Goal: Transaction & Acquisition: Book appointment/travel/reservation

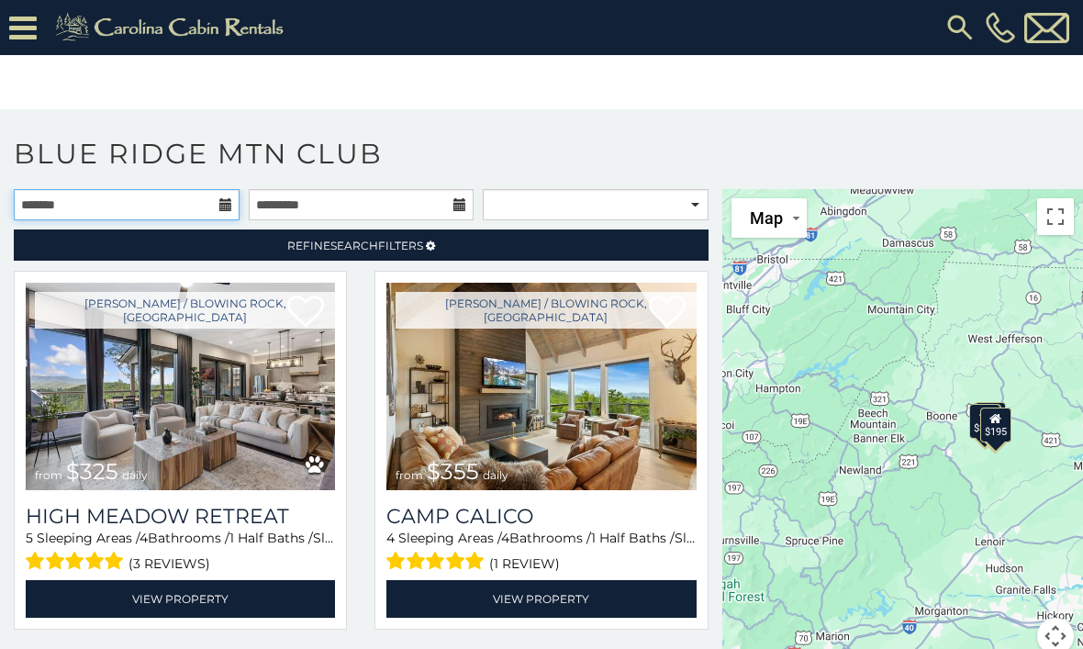
click at [233, 212] on input "text" at bounding box center [127, 204] width 226 height 31
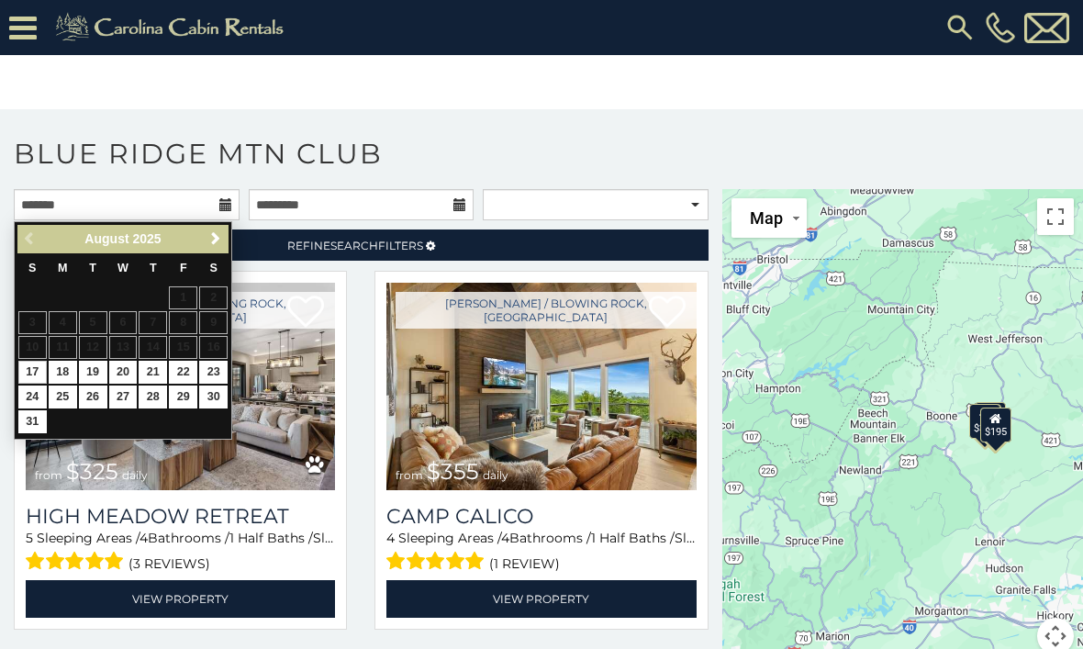
click at [225, 237] on link "Next" at bounding box center [215, 239] width 23 height 23
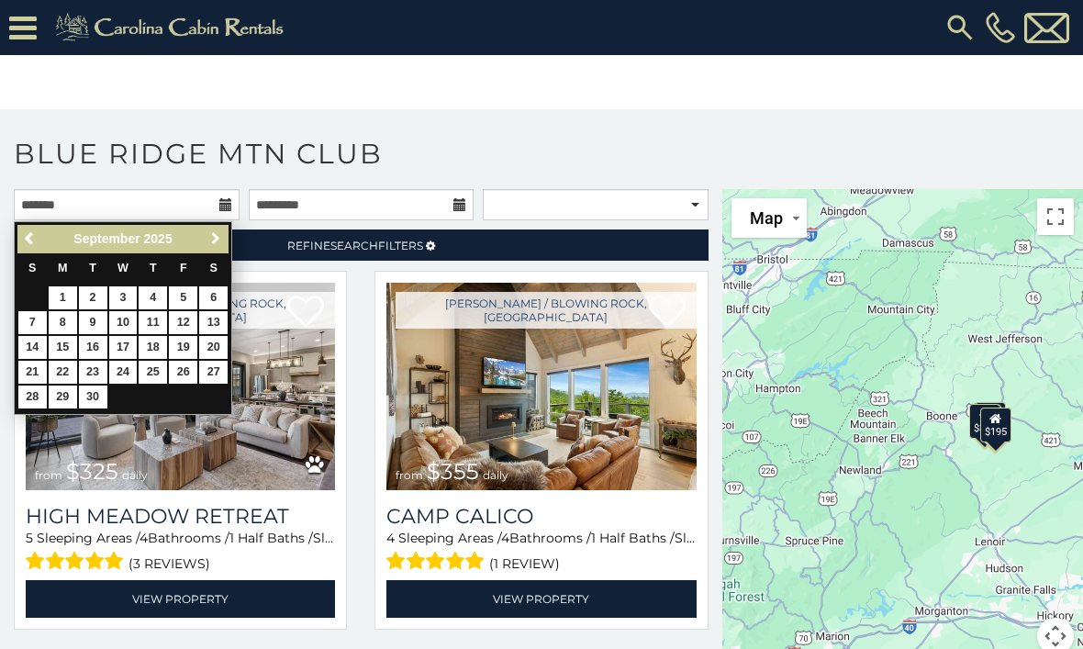
click at [226, 239] on link "Next" at bounding box center [215, 239] width 23 height 23
click at [221, 239] on span "Next" at bounding box center [215, 238] width 15 height 15
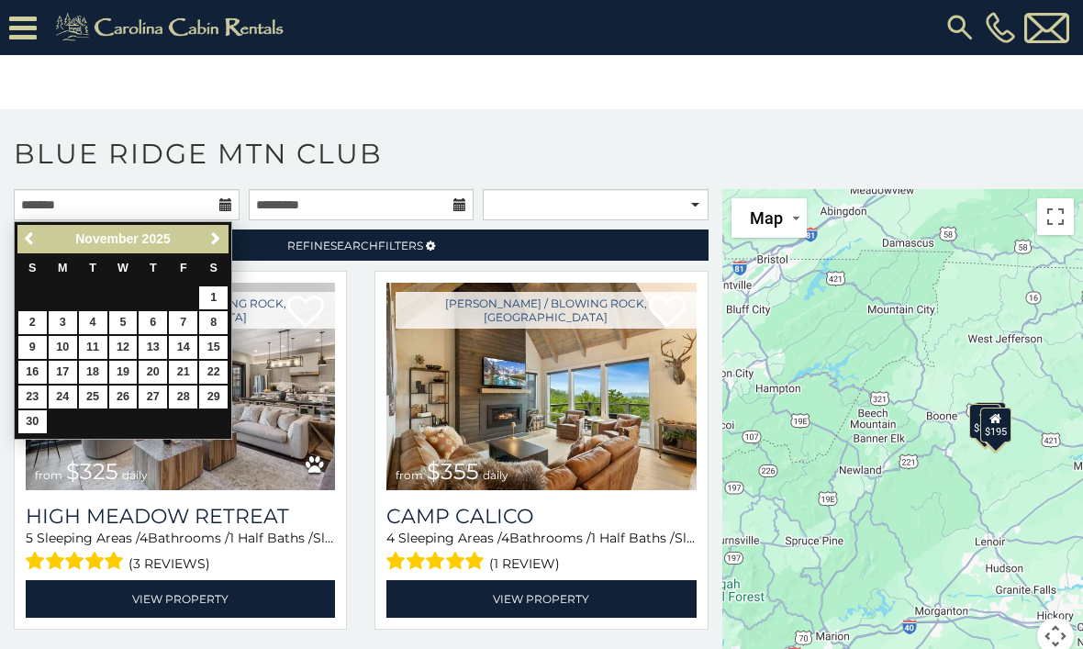
click at [219, 239] on span "Next" at bounding box center [215, 238] width 15 height 15
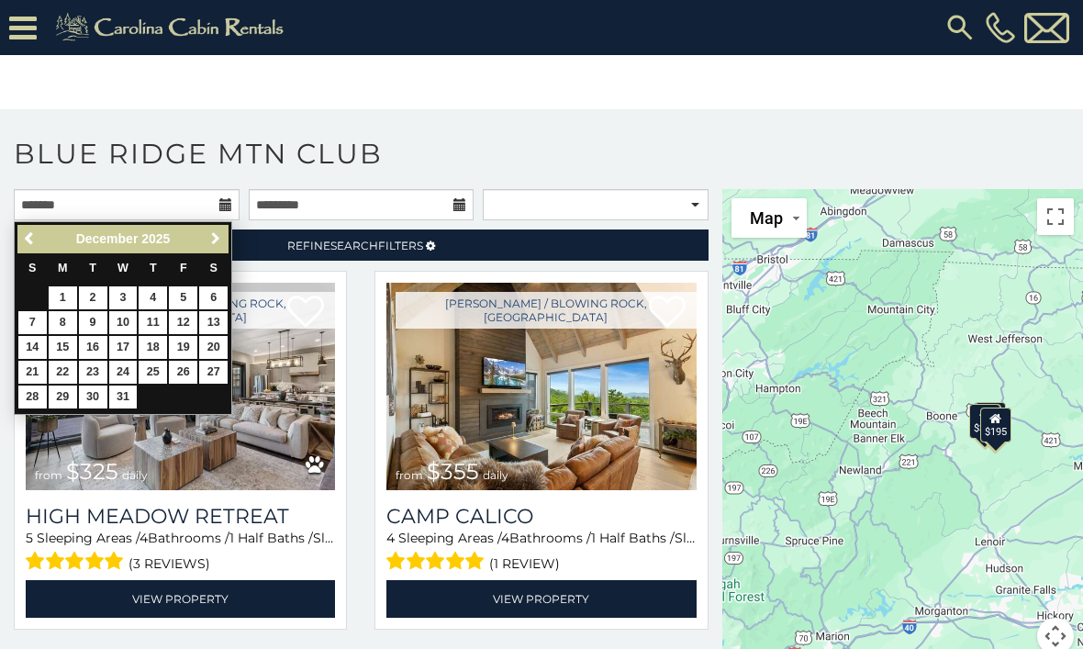
click at [213, 246] on span "Next" at bounding box center [215, 238] width 15 height 15
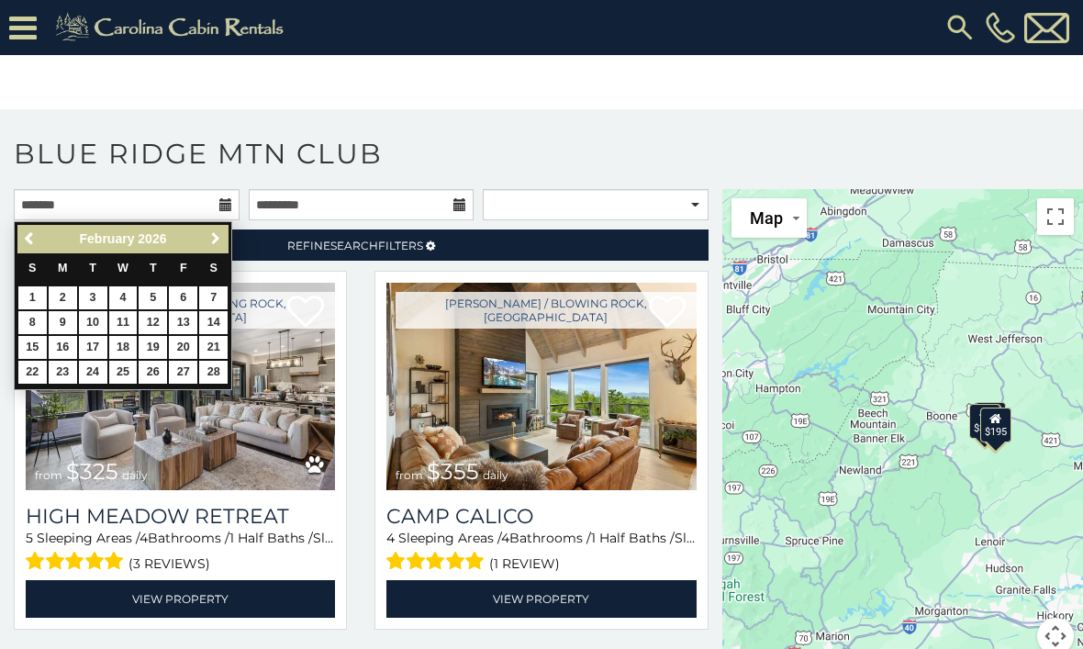
click at [227, 238] on link "Next" at bounding box center [215, 239] width 23 height 23
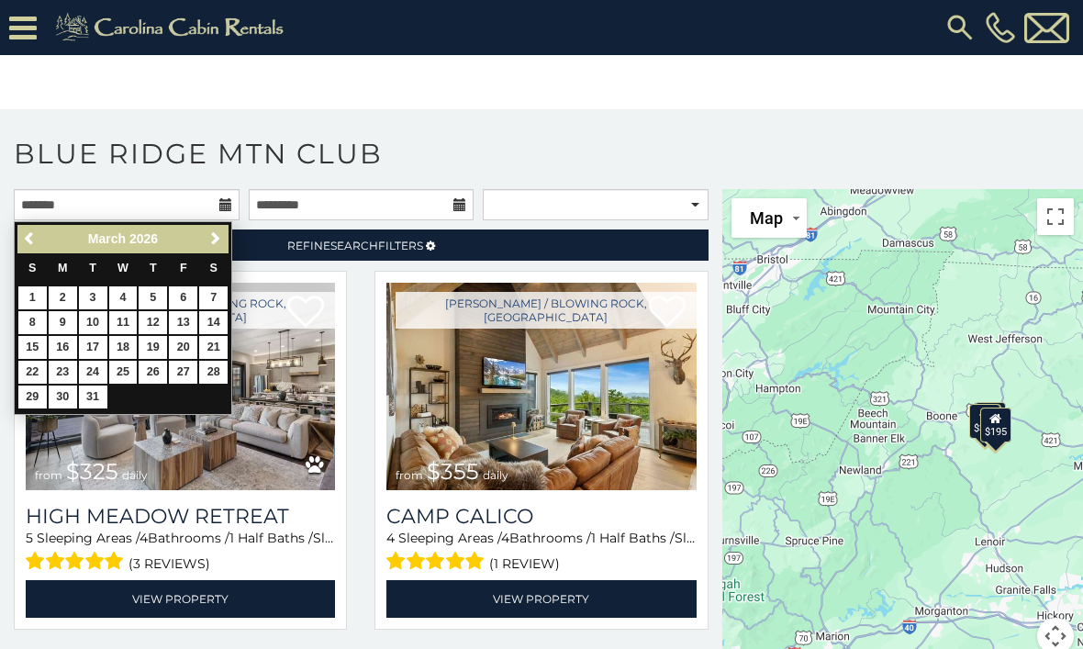
click at [226, 235] on link "Next" at bounding box center [215, 239] width 23 height 23
click at [222, 237] on span "Next" at bounding box center [215, 238] width 15 height 15
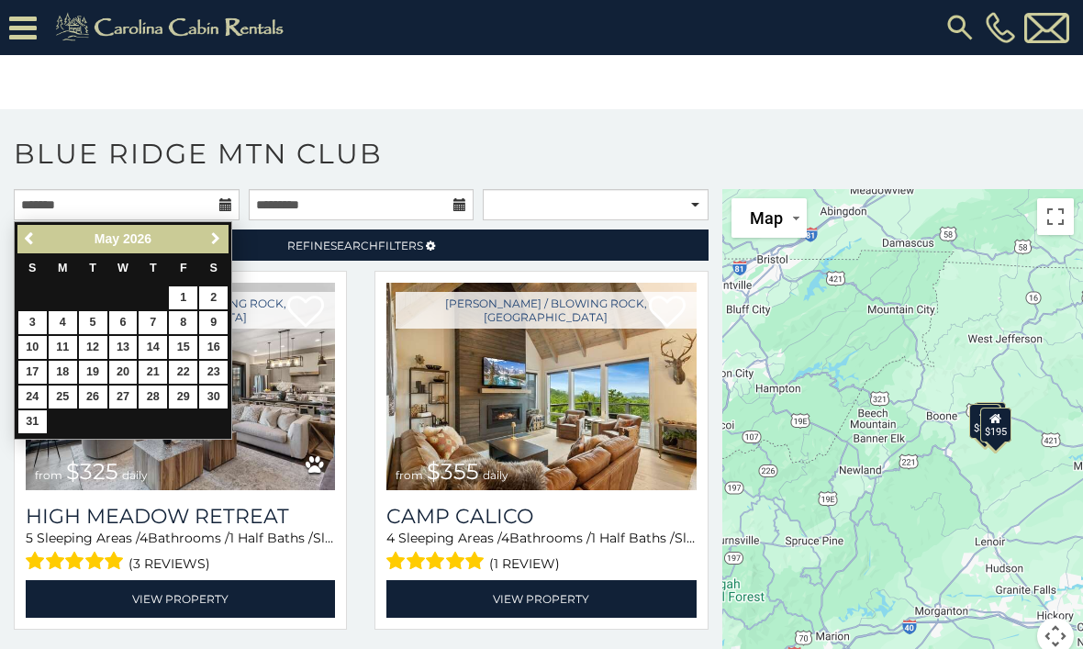
click at [219, 243] on span "Next" at bounding box center [215, 238] width 15 height 15
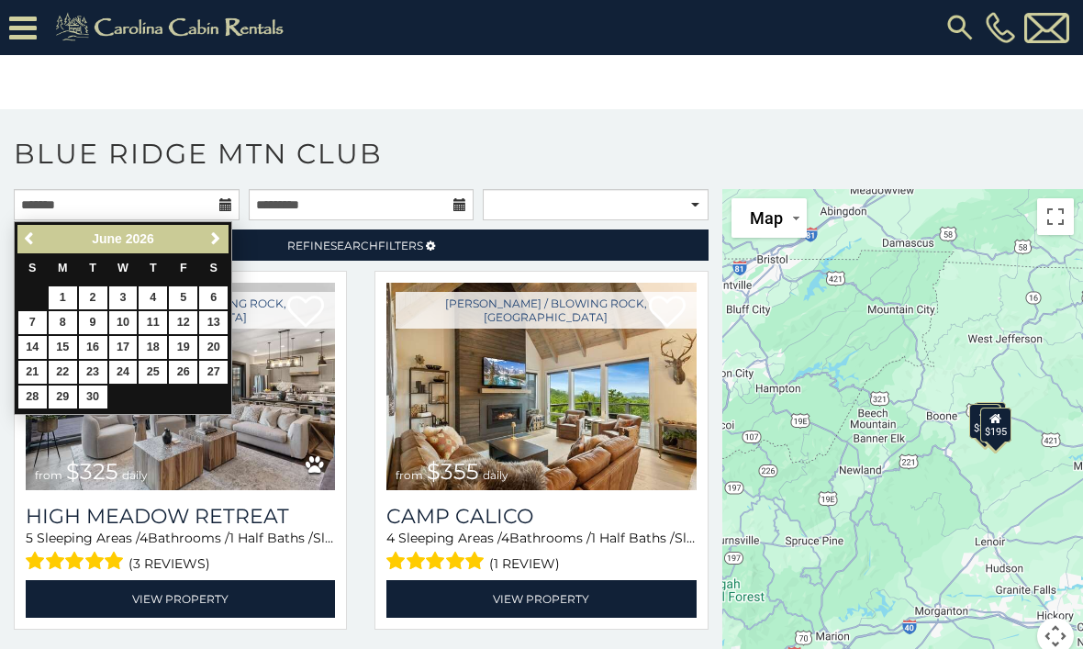
click at [222, 243] on span "Next" at bounding box center [215, 238] width 15 height 15
click at [39, 365] on link "19" at bounding box center [32, 372] width 28 height 23
type input "**********"
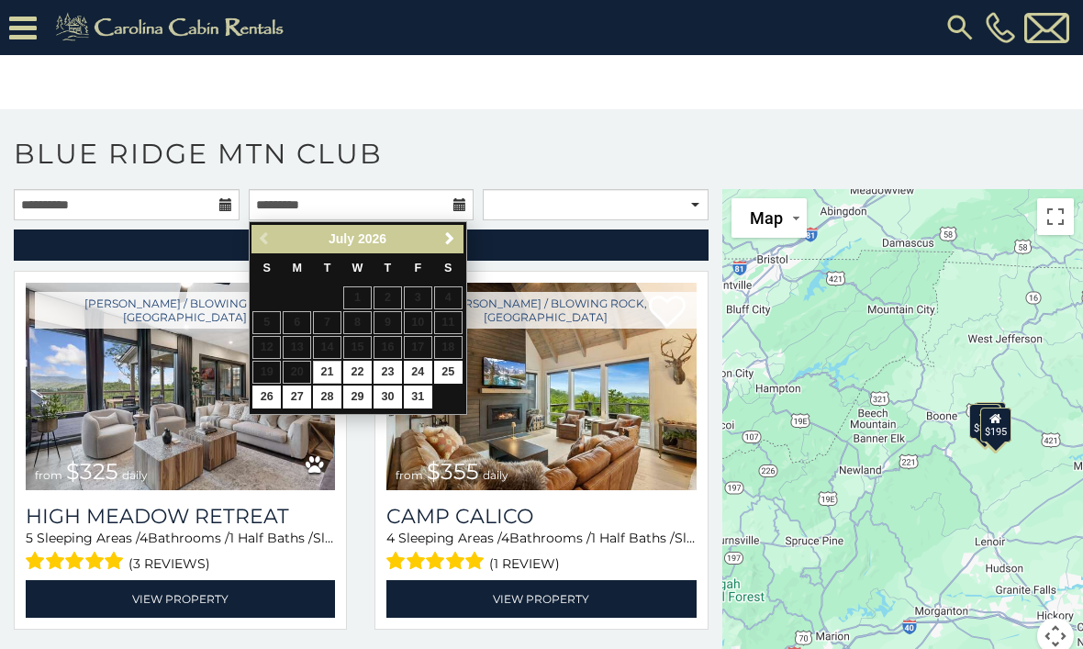
click at [459, 250] on link "Next" at bounding box center [450, 239] width 23 height 23
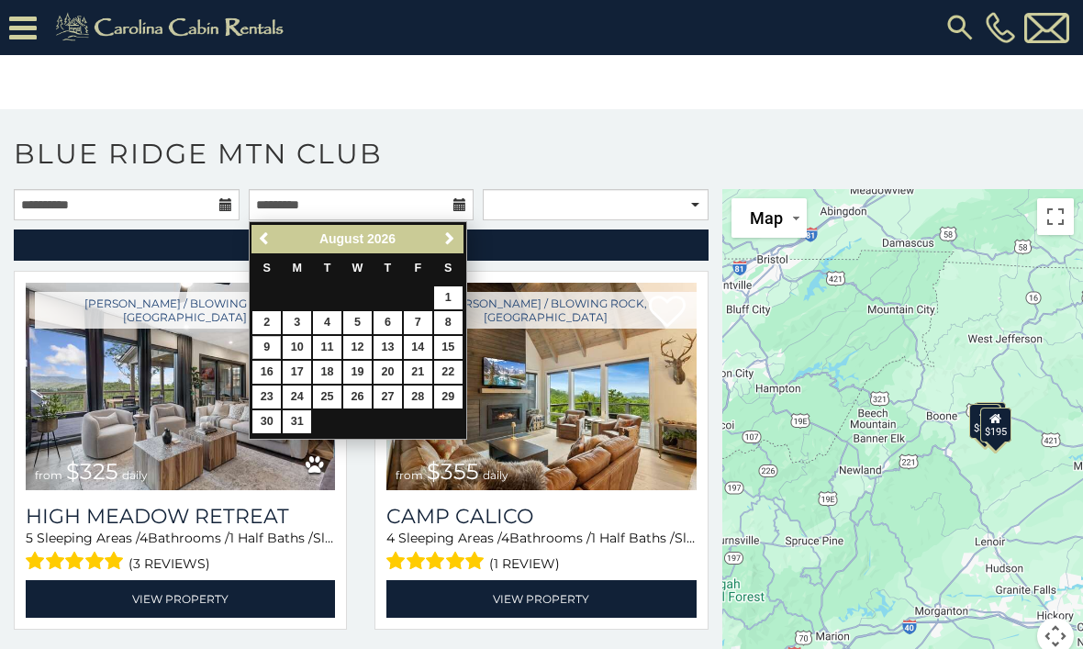
click at [272, 346] on link "9" at bounding box center [266, 347] width 28 height 23
type input "**********"
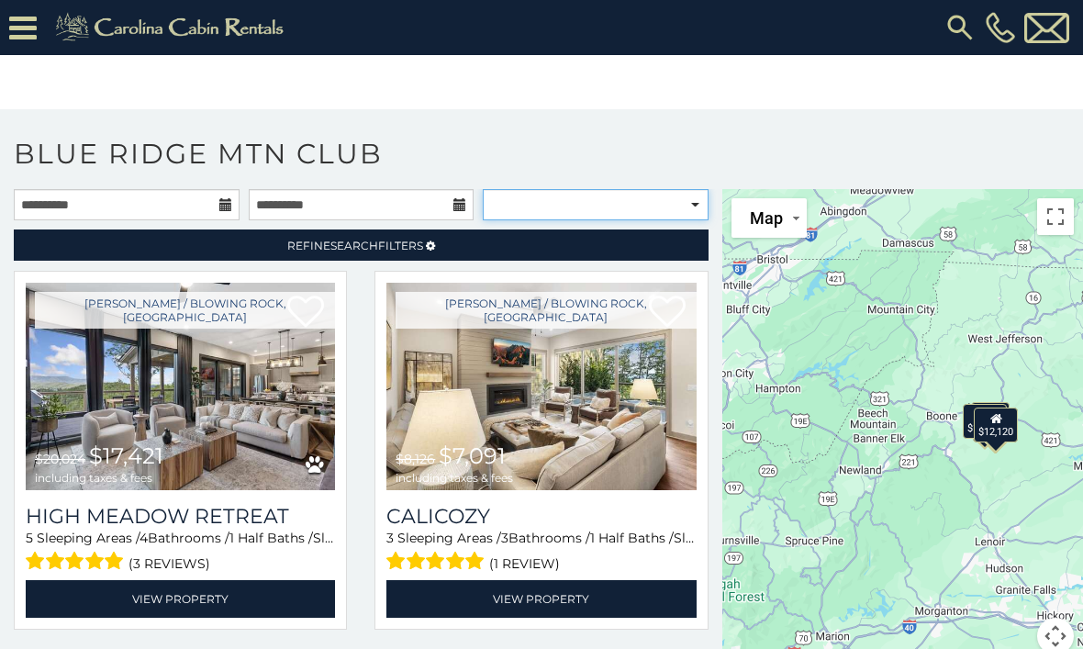
click at [692, 206] on select "**********" at bounding box center [596, 204] width 226 height 31
click at [701, 209] on select "**********" at bounding box center [596, 204] width 226 height 31
select select "**********"
click at [389, 249] on span "Refine Search Filters" at bounding box center [355, 246] width 136 height 14
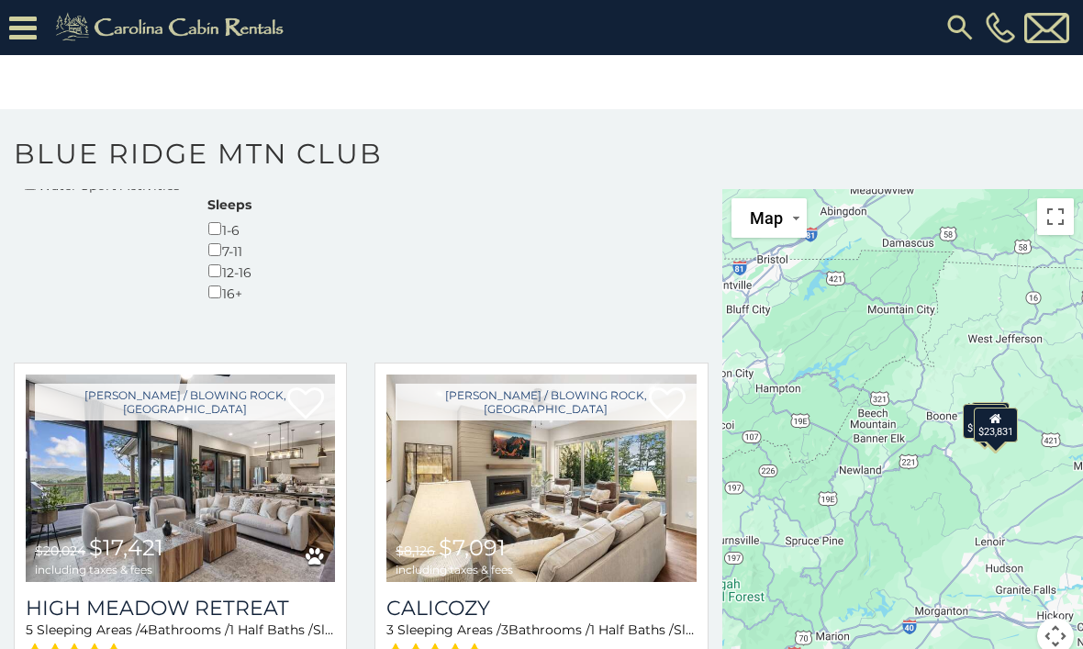
scroll to position [707, 0]
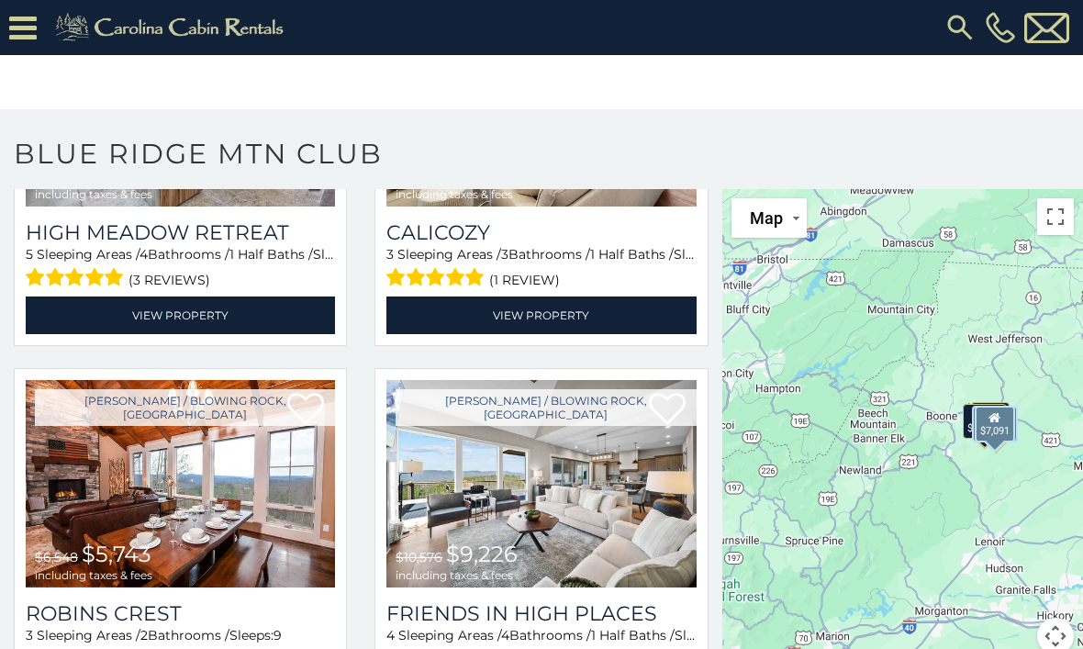
scroll to position [1077, 0]
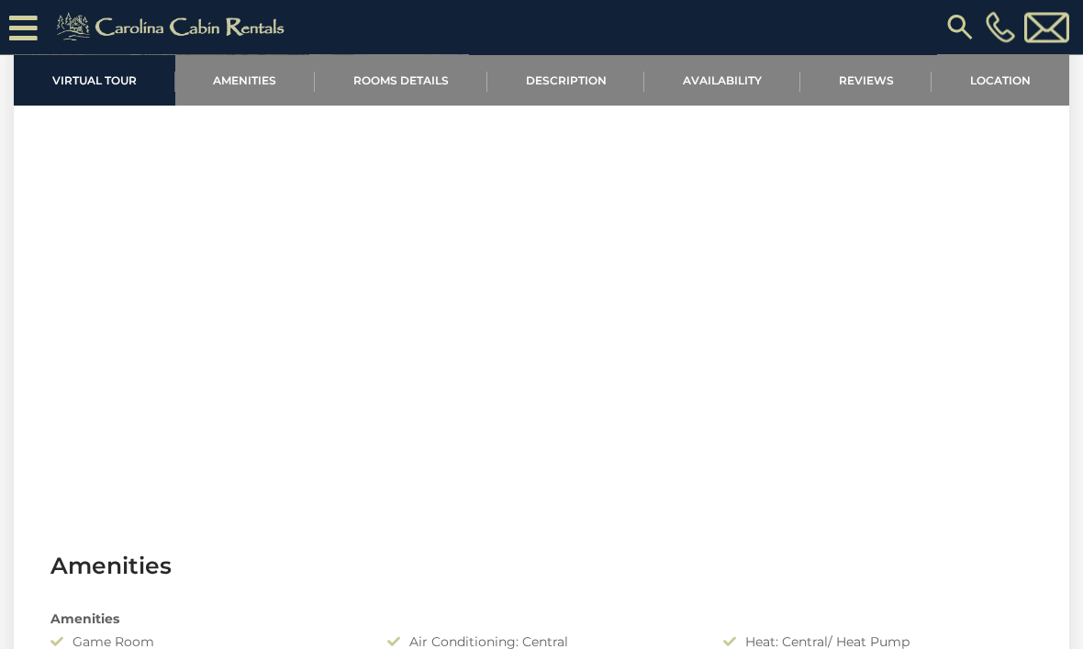
scroll to position [746, 0]
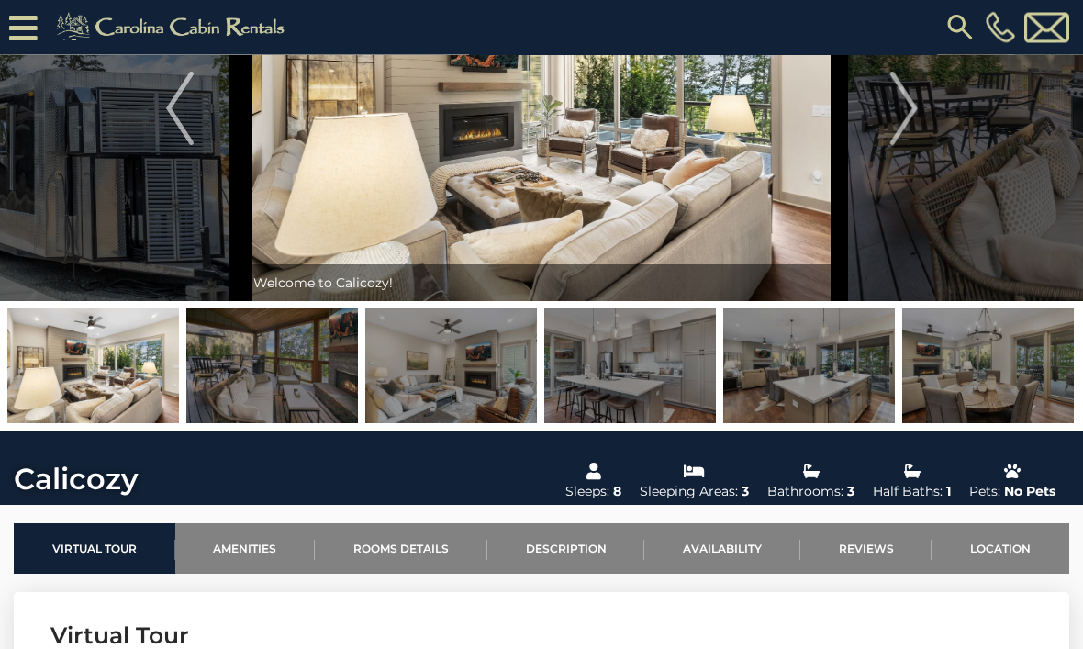
scroll to position [139, 0]
click at [498, 355] on img at bounding box center [451, 366] width 172 height 115
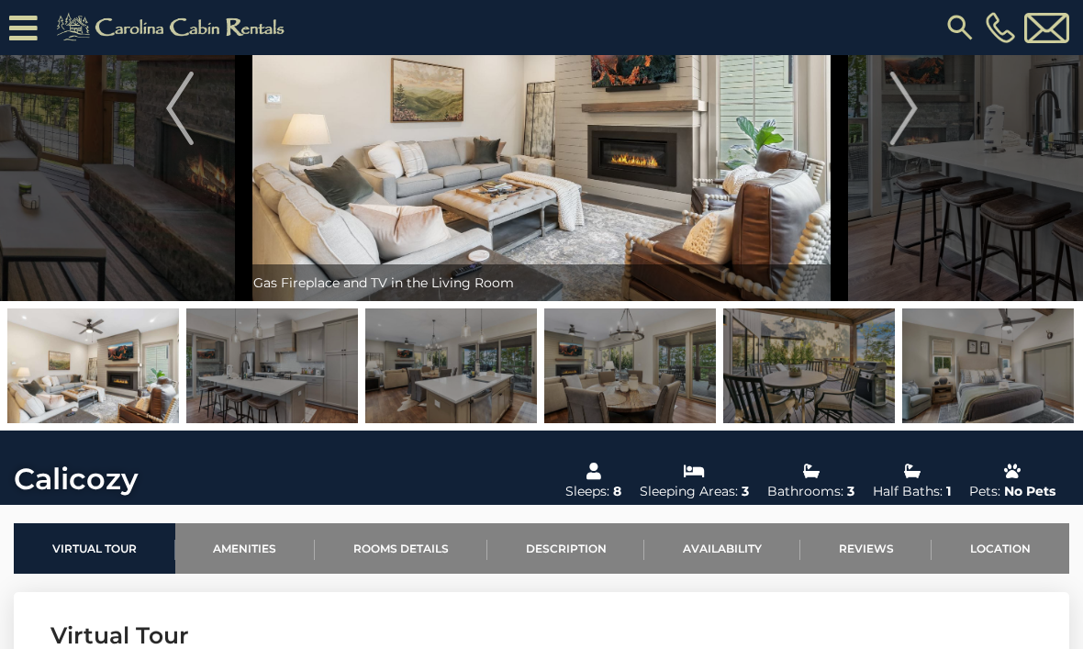
click at [133, 367] on img at bounding box center [93, 366] width 172 height 115
click at [677, 376] on img at bounding box center [630, 366] width 172 height 115
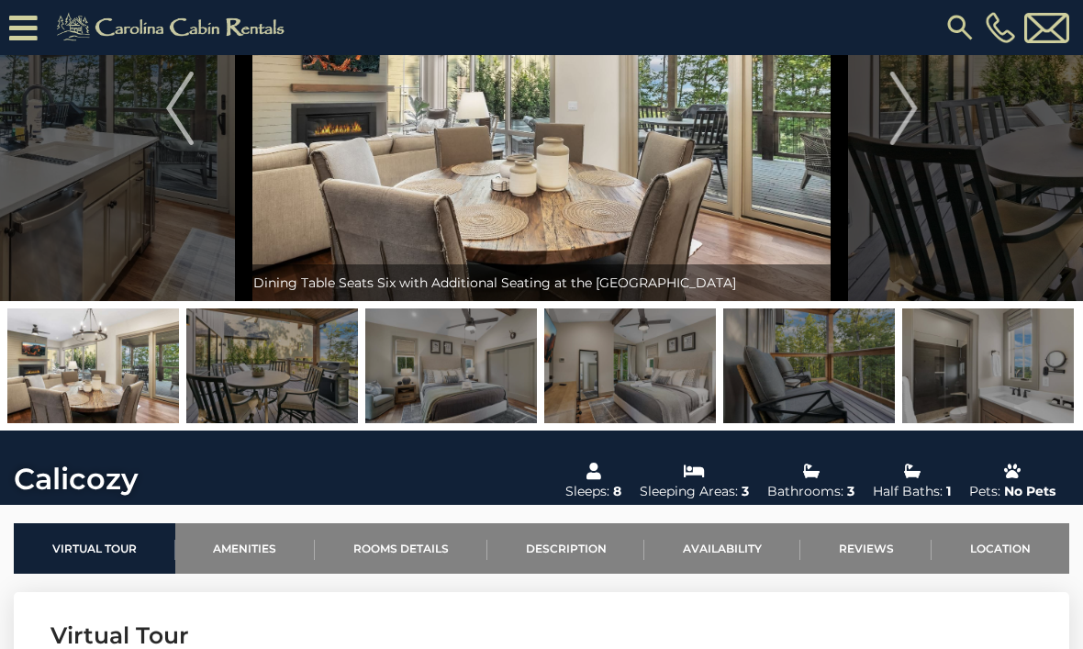
click at [652, 369] on img at bounding box center [630, 366] width 172 height 115
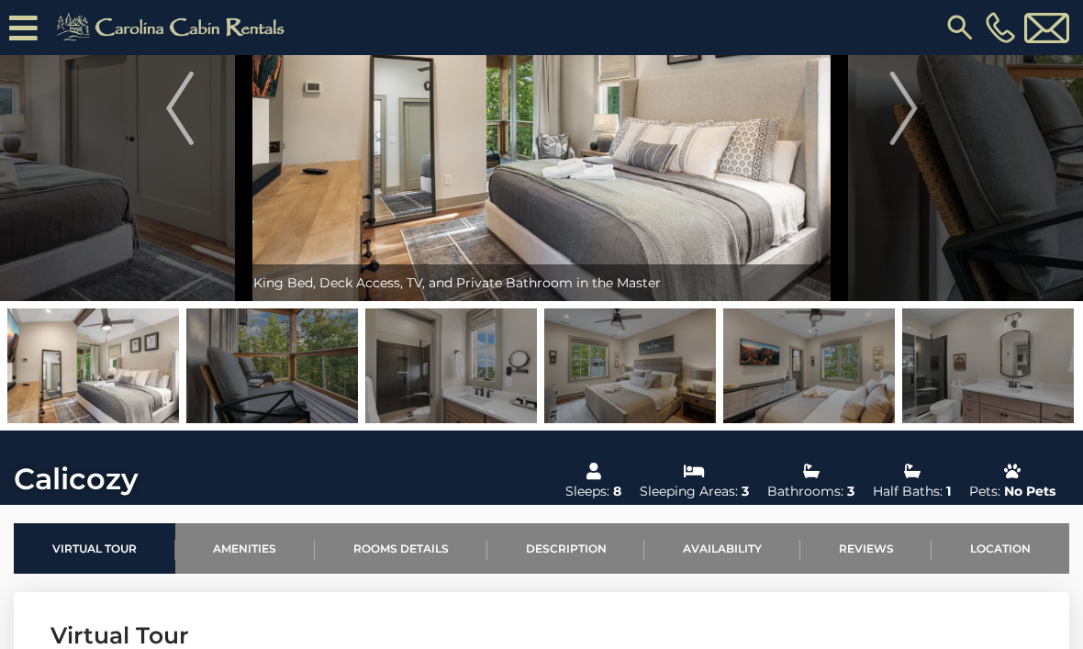
click at [673, 386] on img at bounding box center [630, 366] width 172 height 115
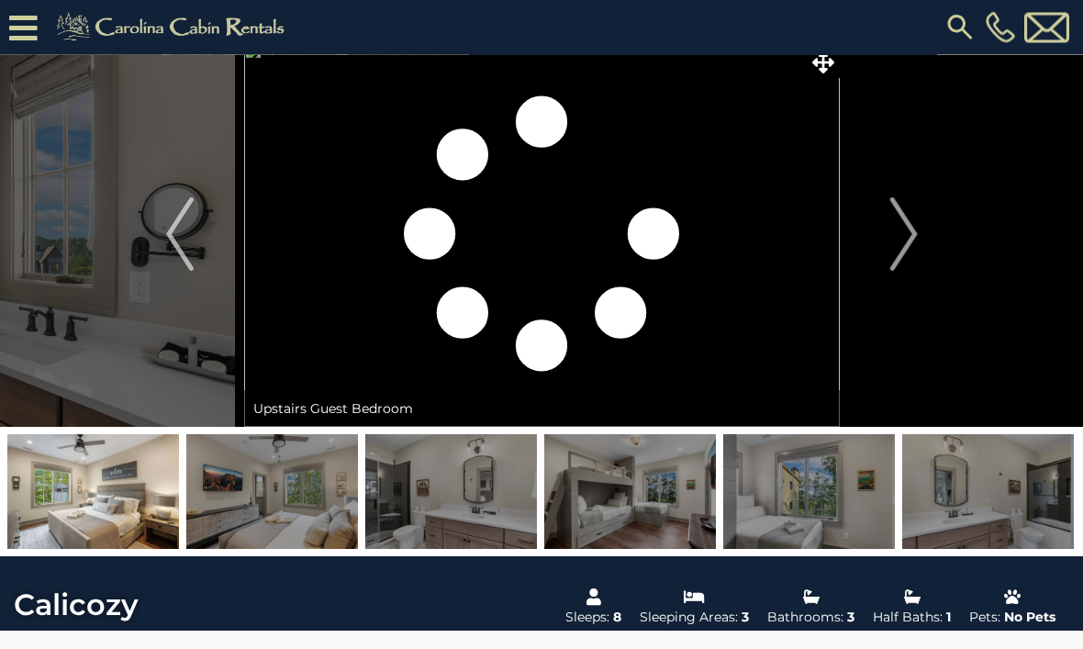
scroll to position [0, 0]
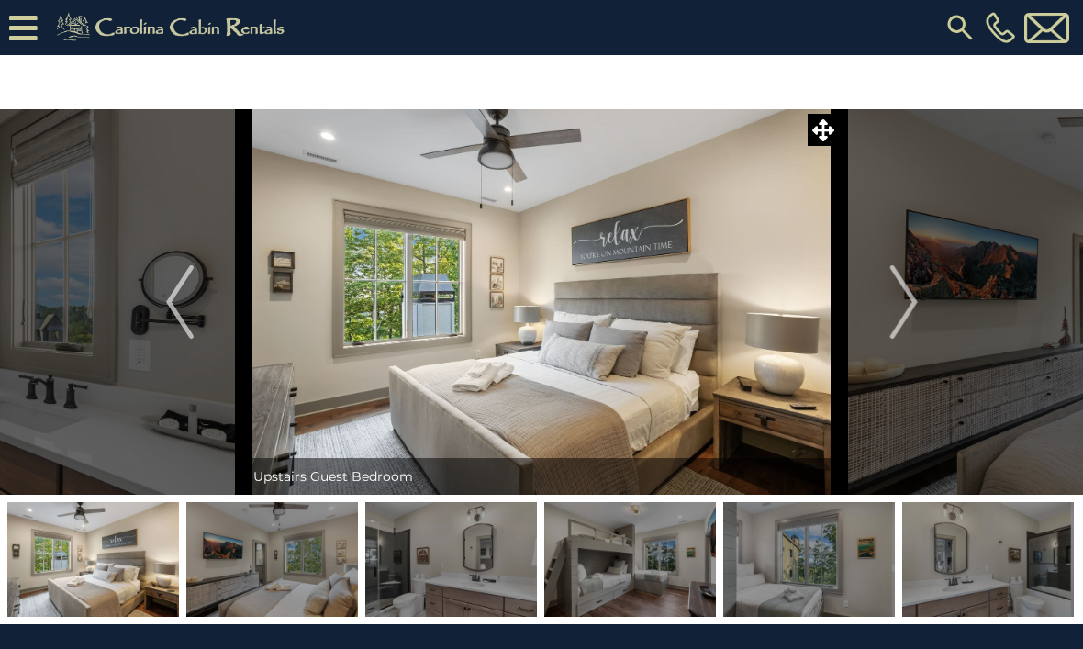
click at [917, 302] on img "Next" at bounding box center [904, 301] width 28 height 73
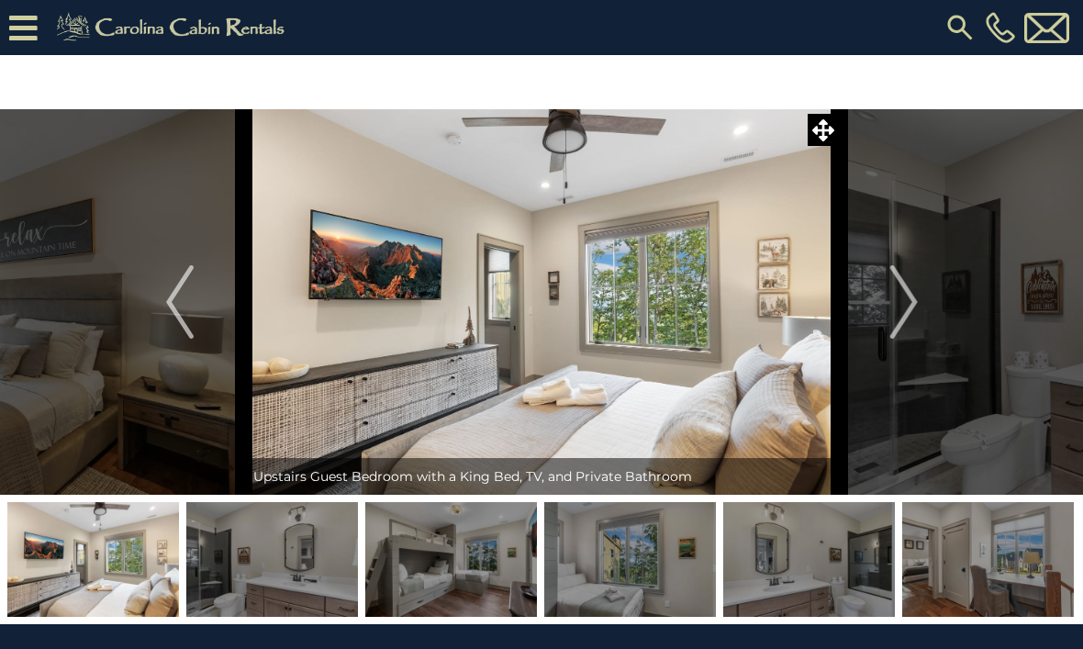
click at [895, 310] on img "Next" at bounding box center [904, 301] width 28 height 73
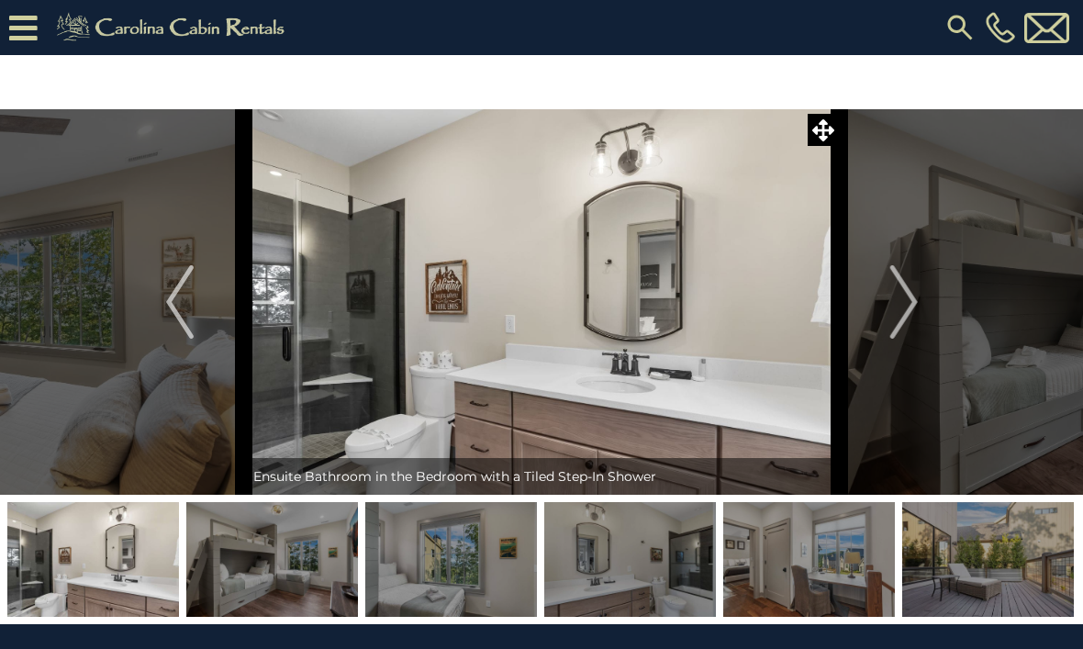
click at [877, 315] on button "Next" at bounding box center [904, 302] width 129 height 386
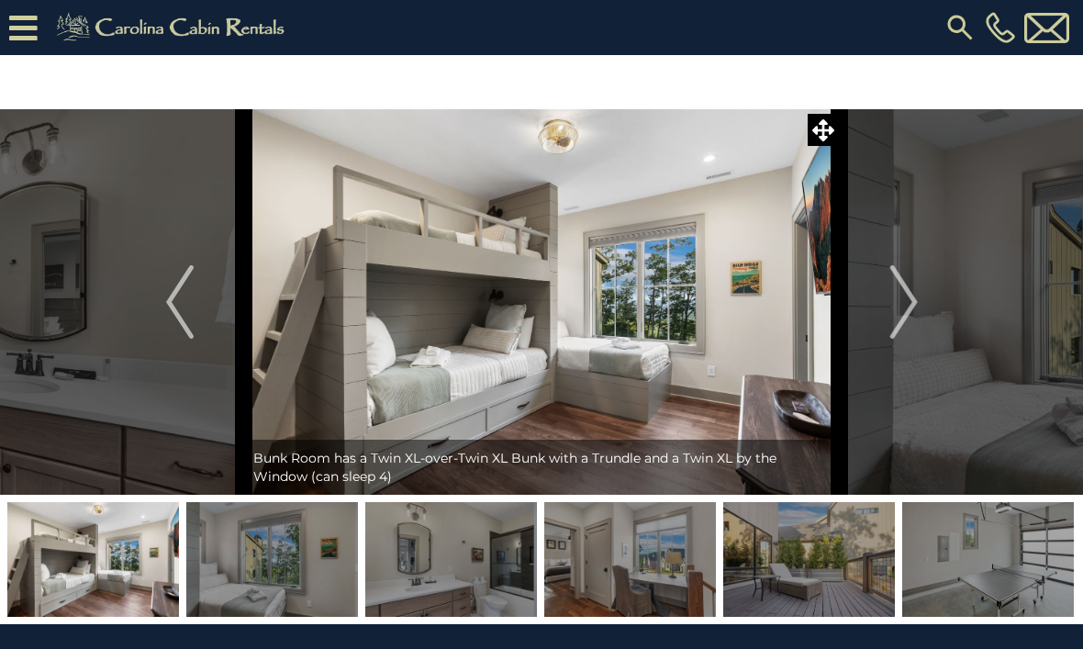
click at [899, 307] on img "Next" at bounding box center [904, 301] width 28 height 73
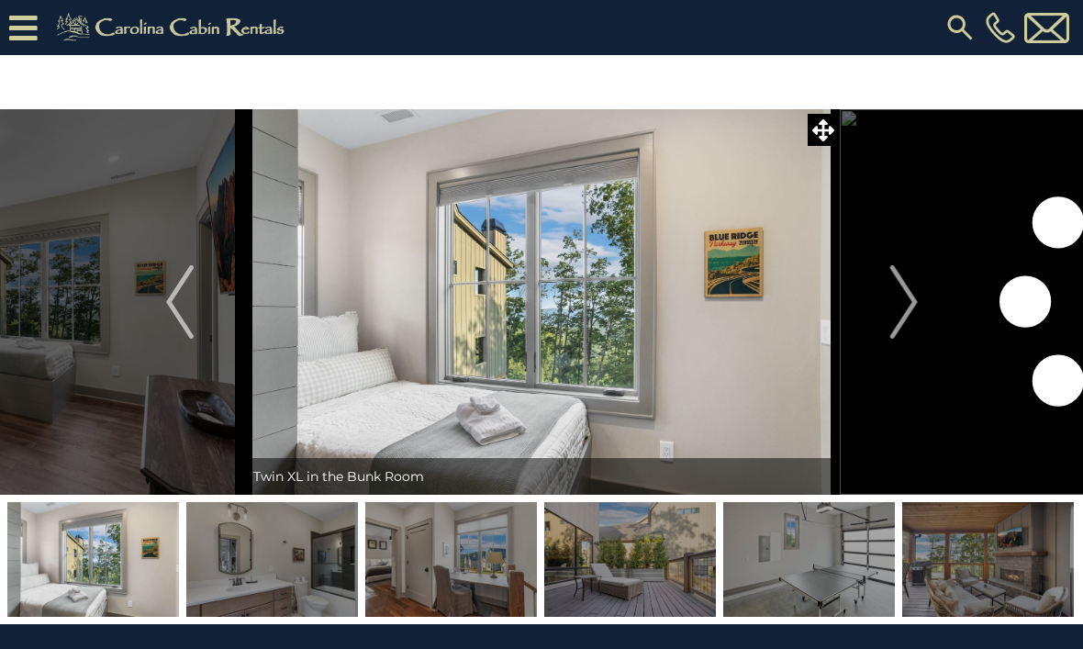
click at [902, 306] on img "Next" at bounding box center [904, 301] width 28 height 73
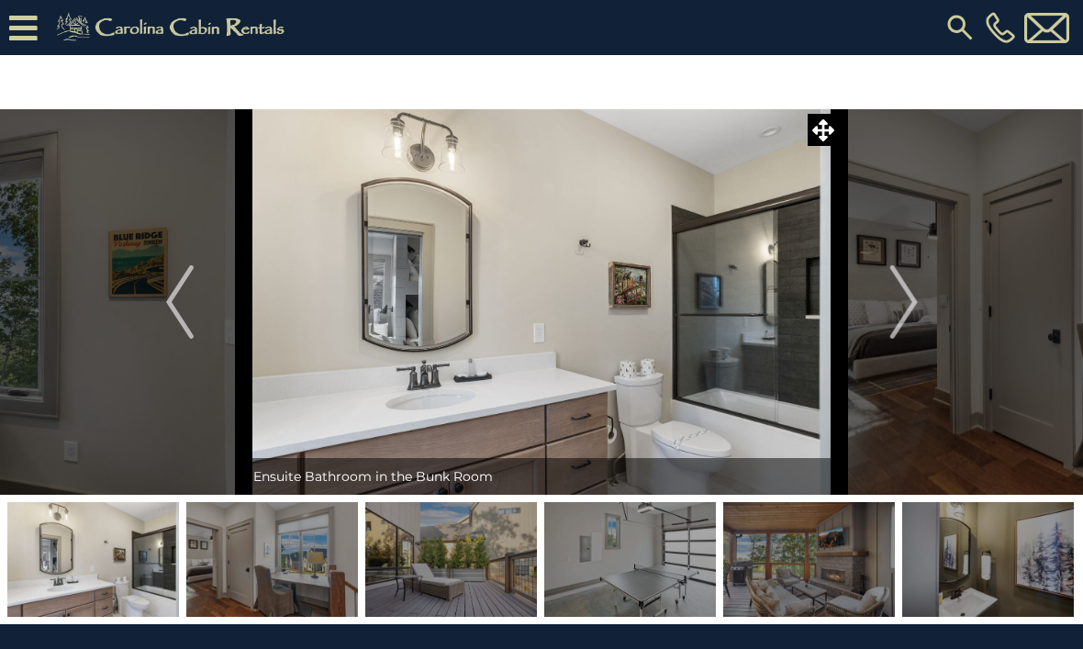
click at [911, 304] on img "Next" at bounding box center [904, 301] width 28 height 73
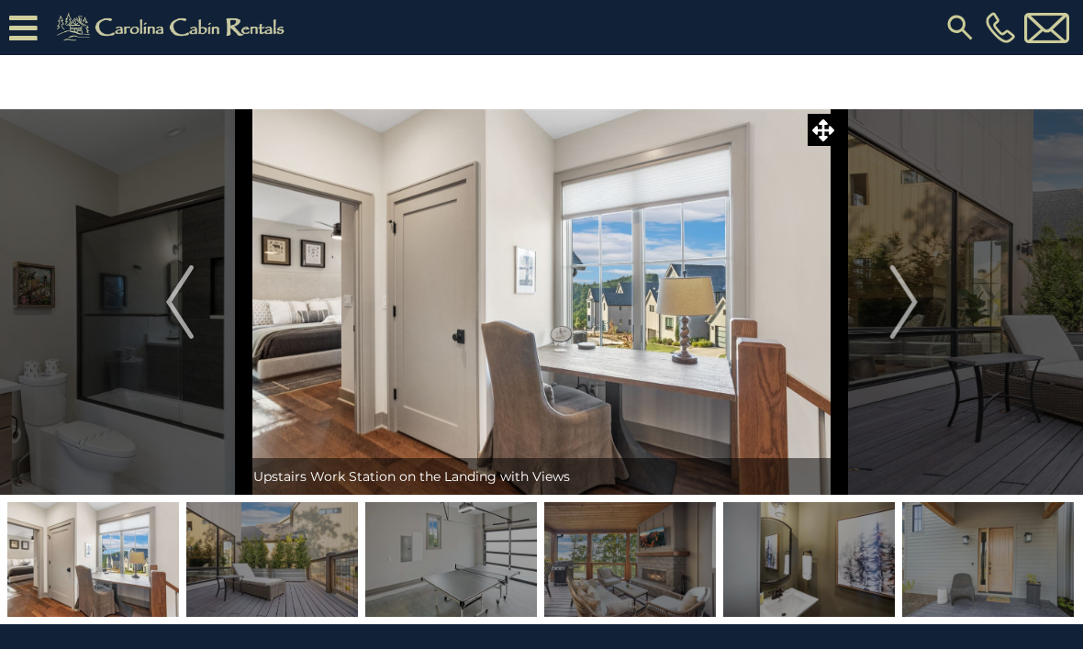
click at [892, 312] on img "Next" at bounding box center [904, 301] width 28 height 73
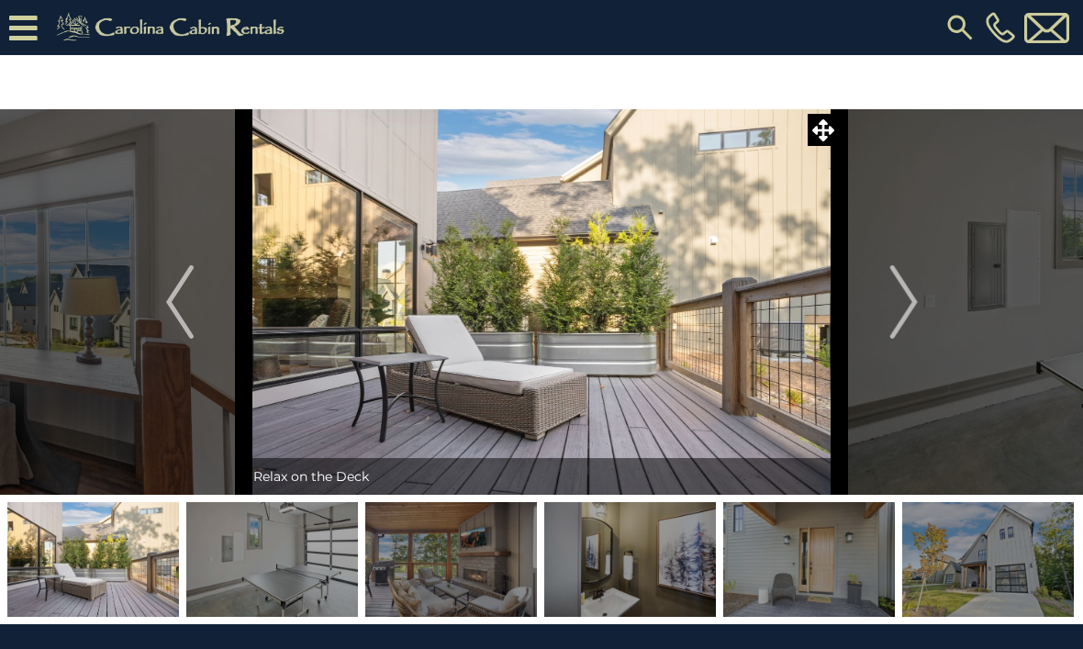
click at [876, 305] on button "Next" at bounding box center [904, 302] width 129 height 386
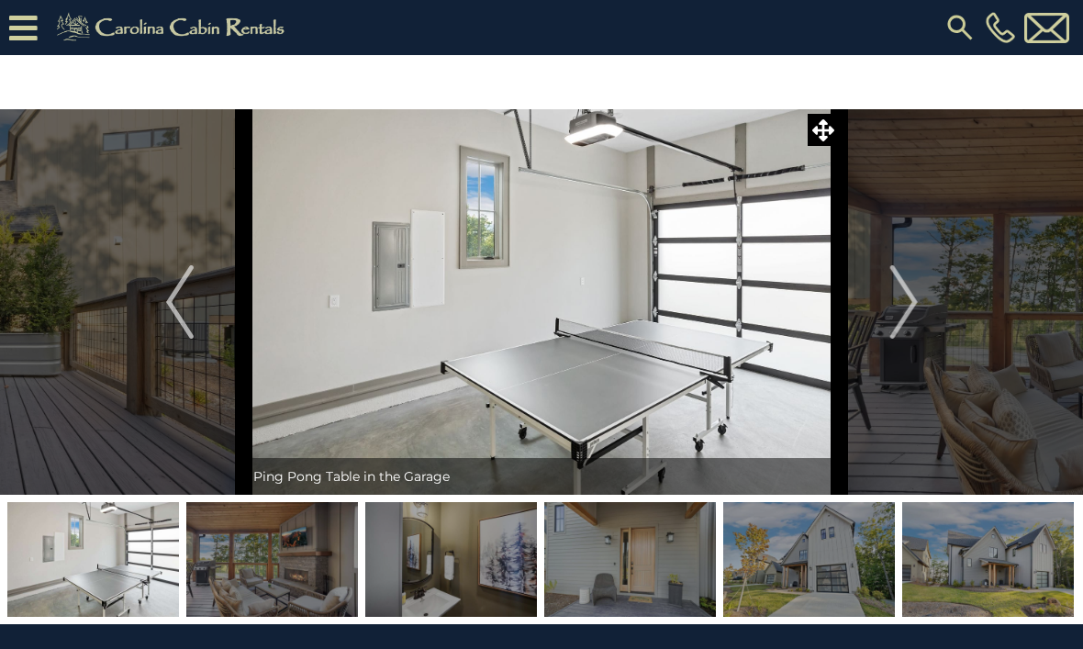
click at [896, 309] on img "Next" at bounding box center [904, 301] width 28 height 73
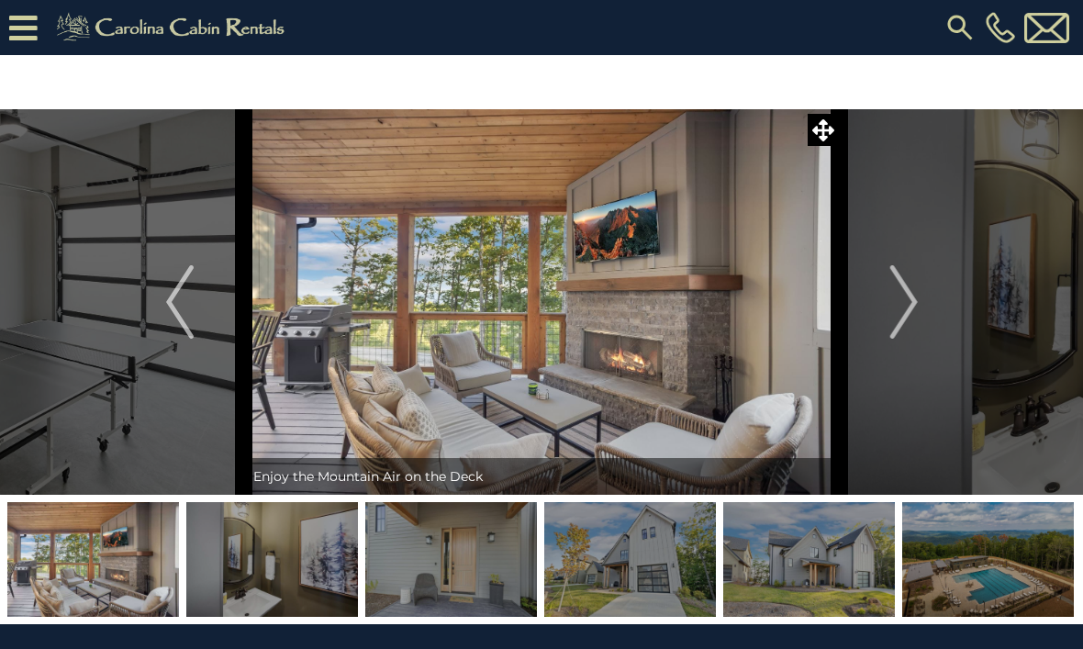
click at [878, 310] on button "Next" at bounding box center [904, 302] width 129 height 386
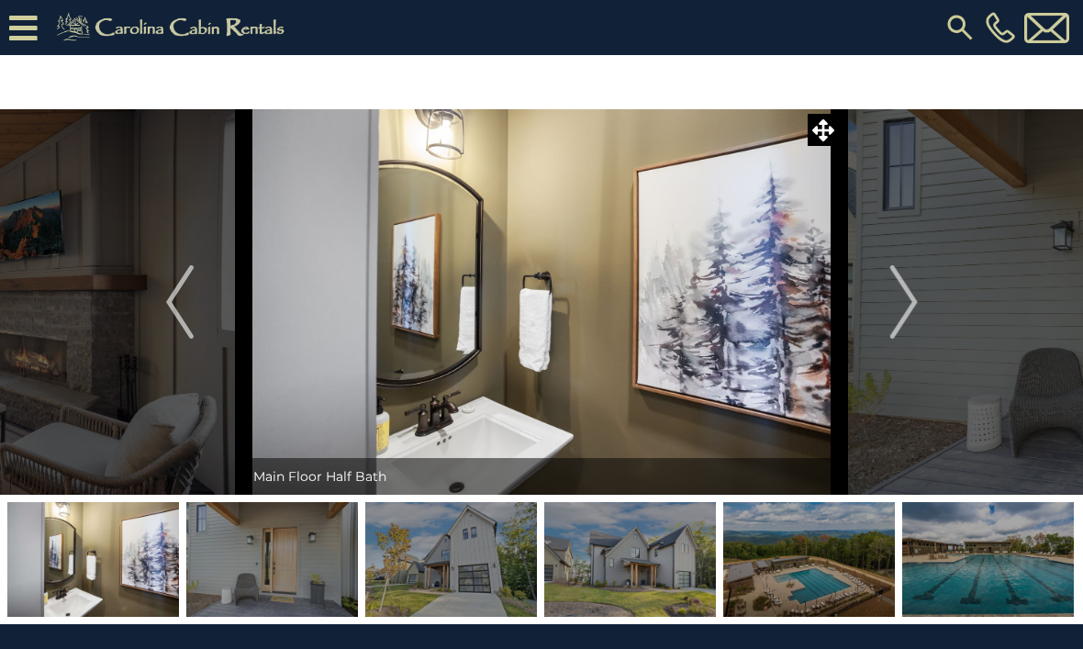
click at [885, 318] on button "Next" at bounding box center [904, 302] width 129 height 386
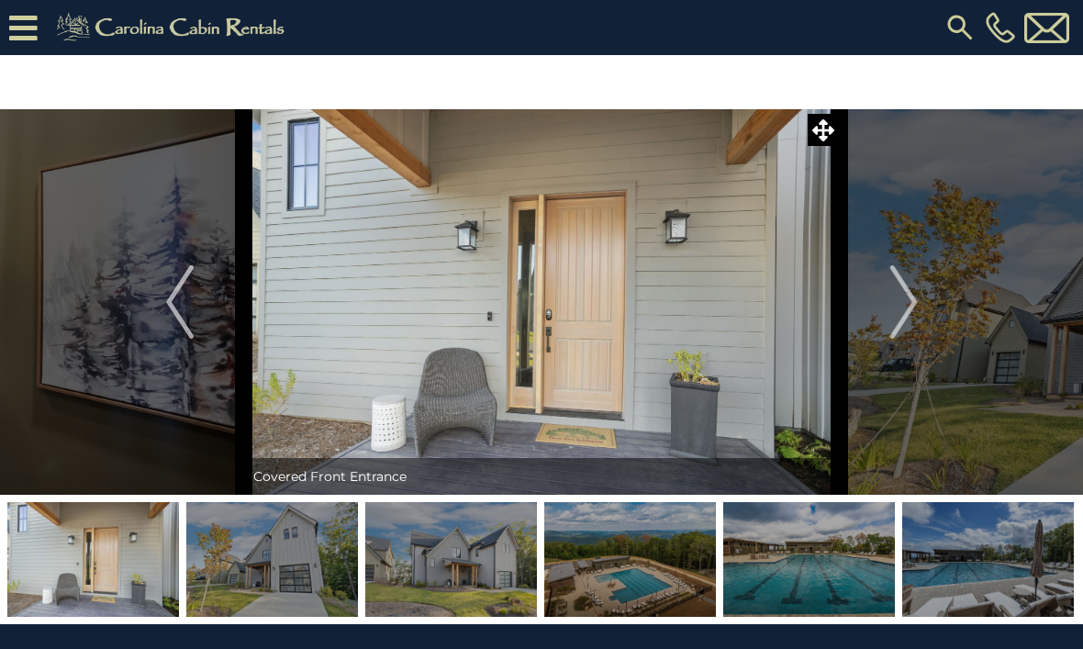
click at [922, 303] on button "Next" at bounding box center [904, 302] width 129 height 386
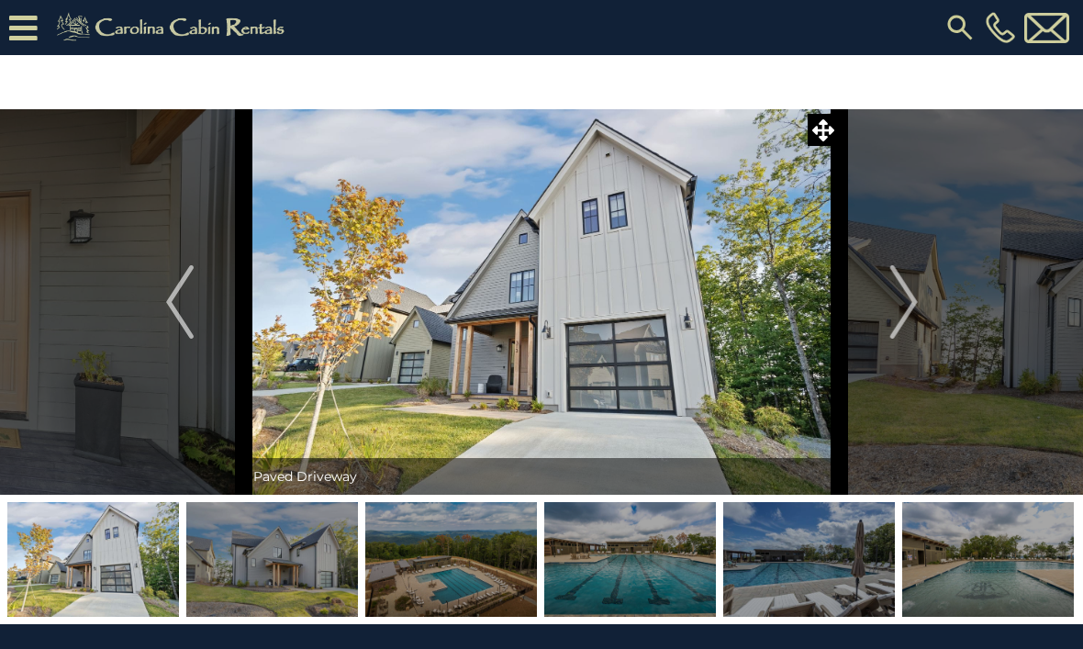
click at [903, 311] on img "Next" at bounding box center [904, 301] width 28 height 73
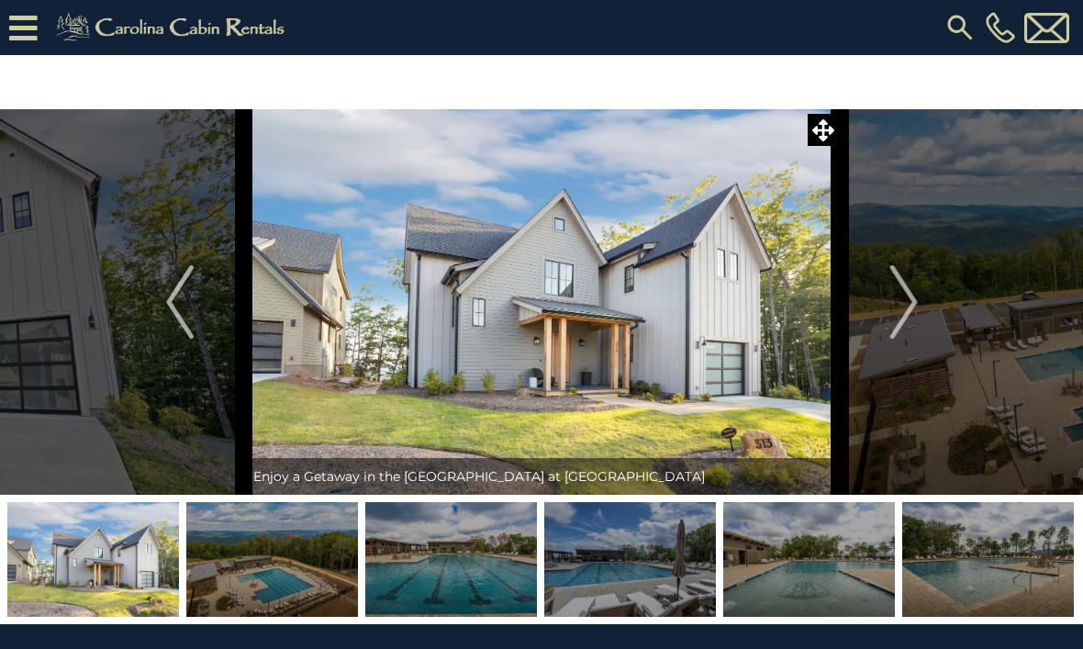
click at [903, 320] on img "Next" at bounding box center [904, 301] width 28 height 73
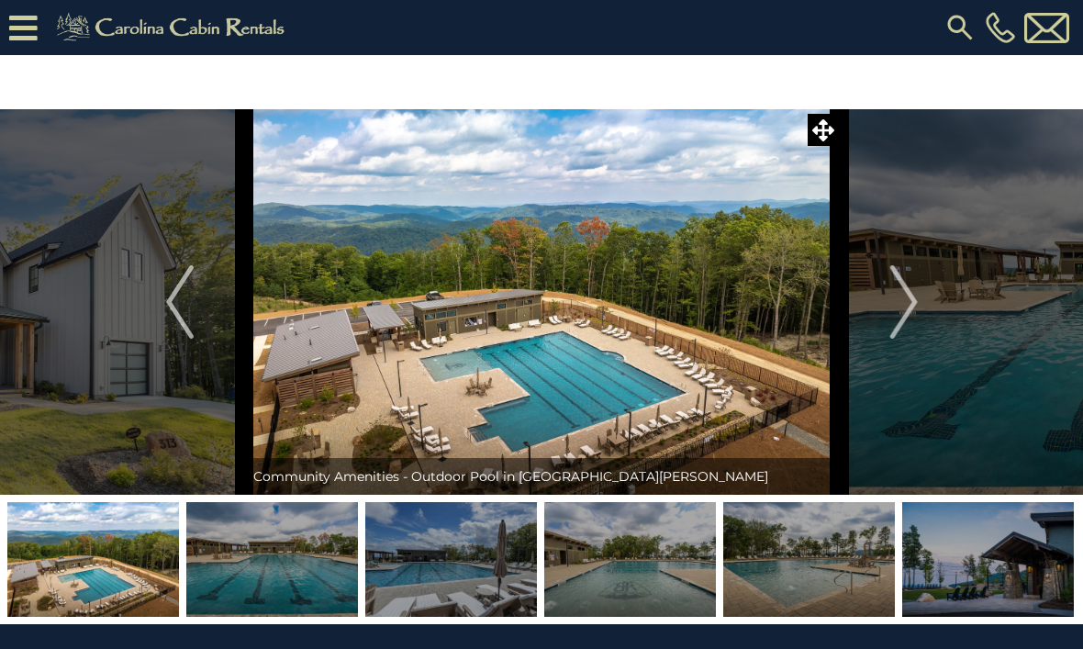
click at [914, 307] on img "Next" at bounding box center [904, 301] width 28 height 73
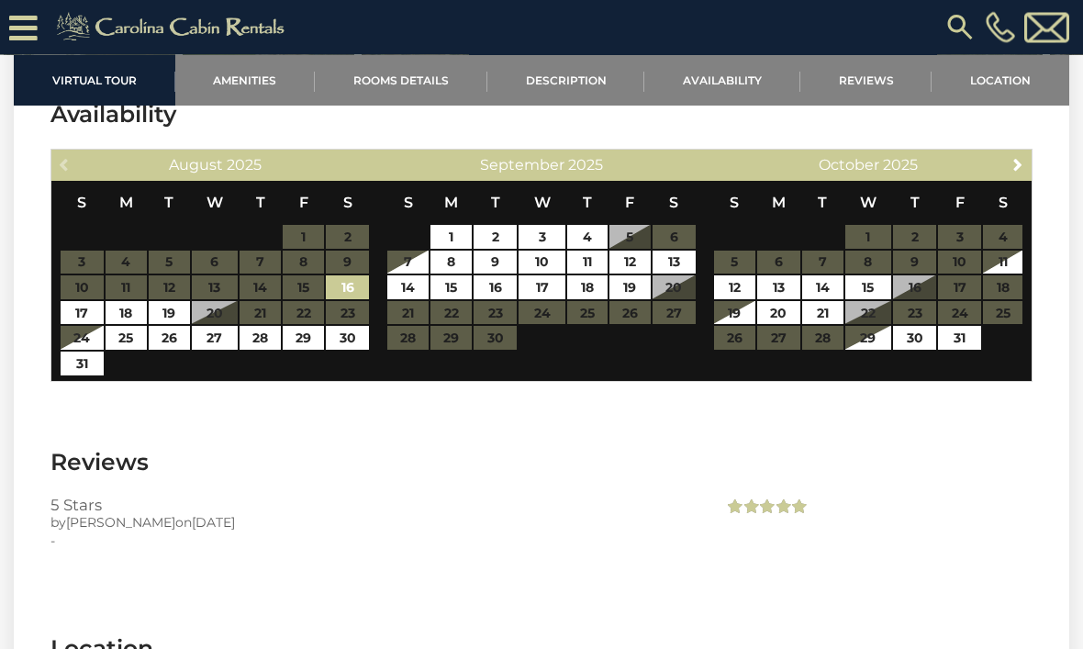
scroll to position [3733, 0]
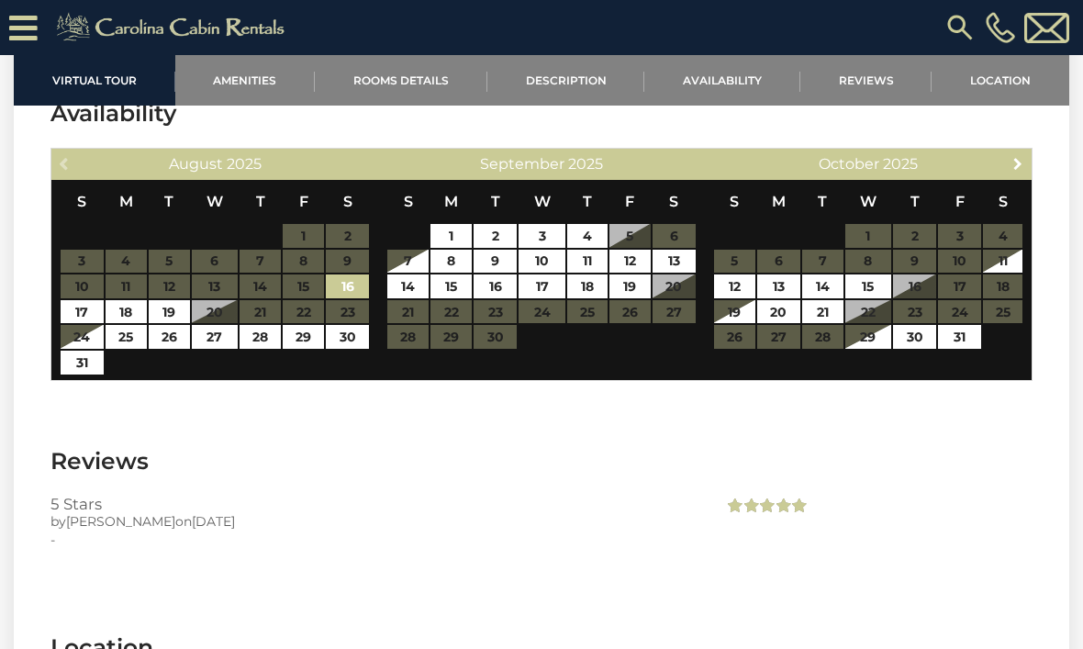
click at [1023, 165] on span "Next" at bounding box center [1018, 163] width 15 height 15
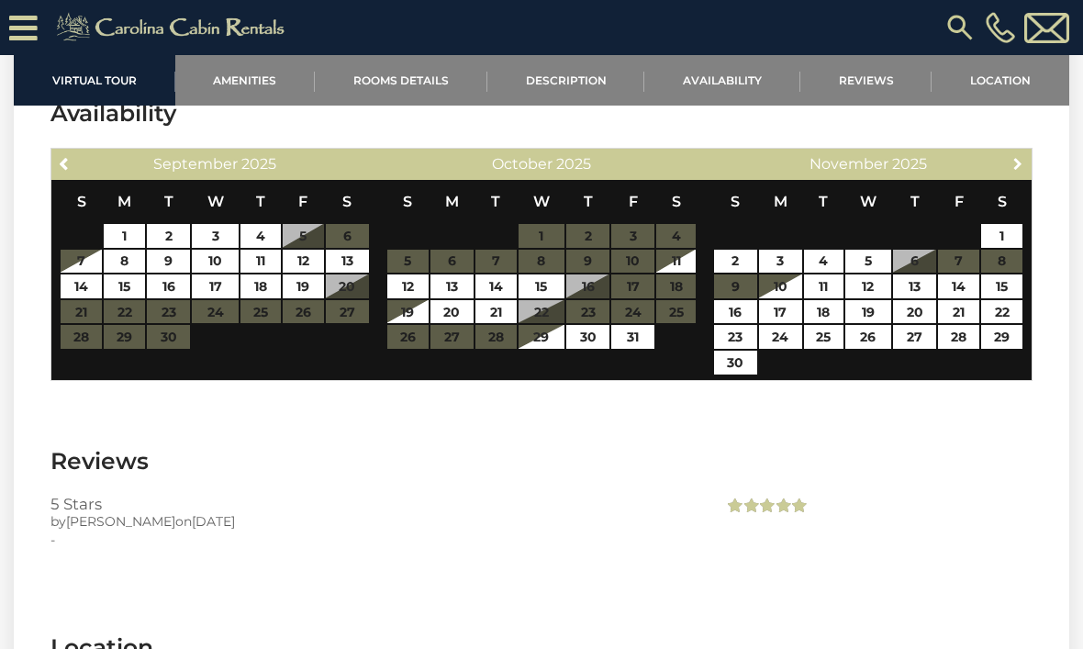
click at [1016, 163] on span "Next" at bounding box center [1018, 163] width 15 height 15
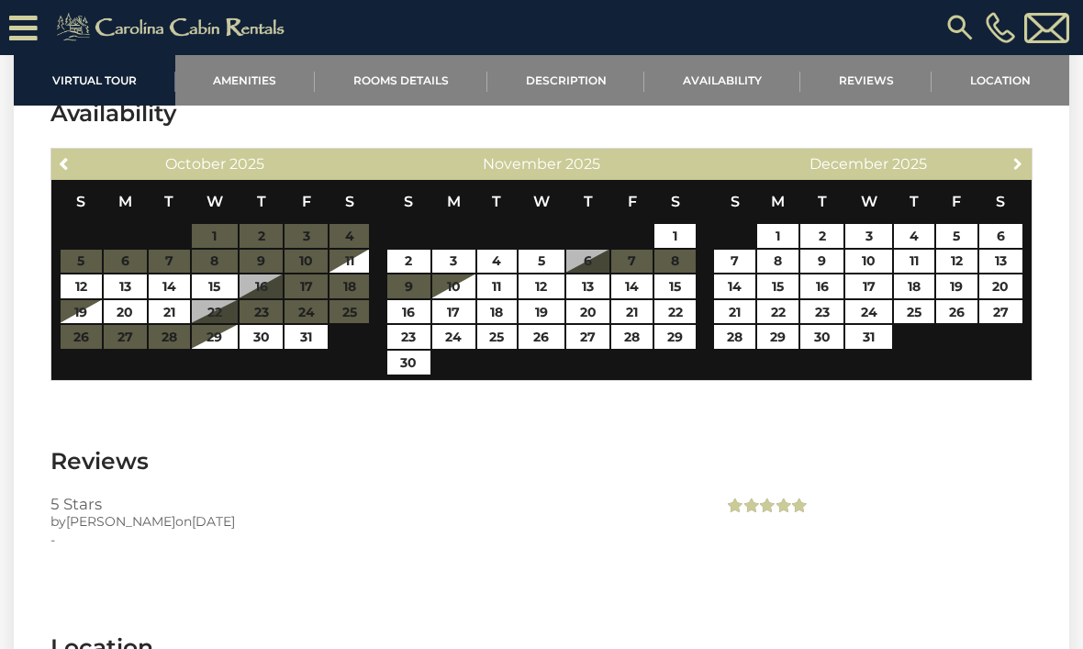
click at [1018, 162] on span "Next" at bounding box center [1018, 163] width 15 height 15
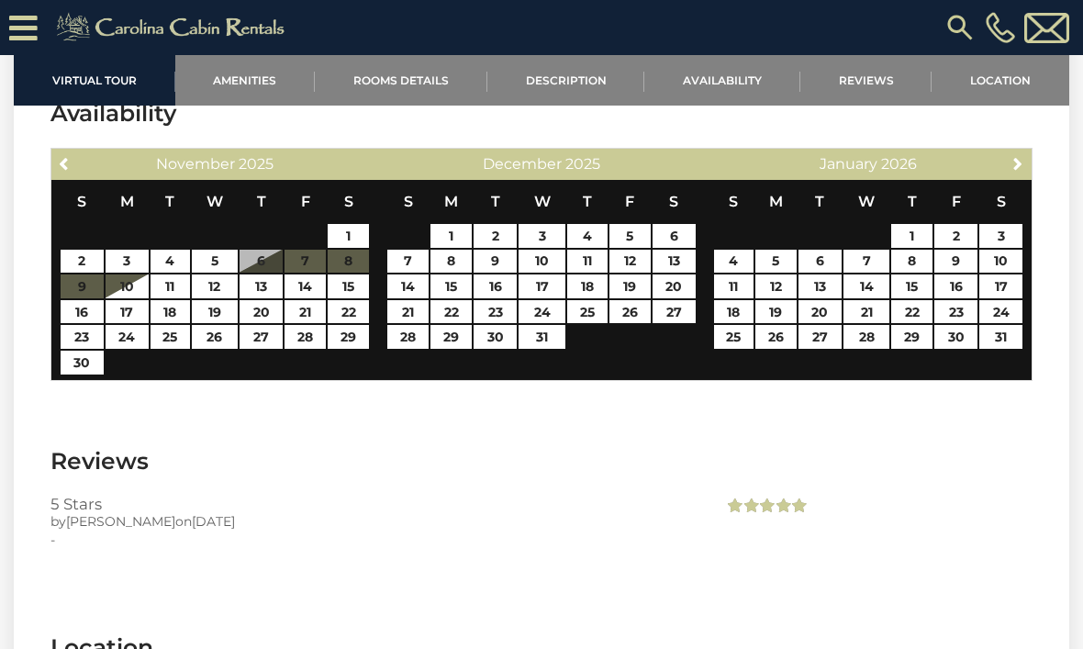
click at [1017, 163] on span "Next" at bounding box center [1018, 163] width 15 height 15
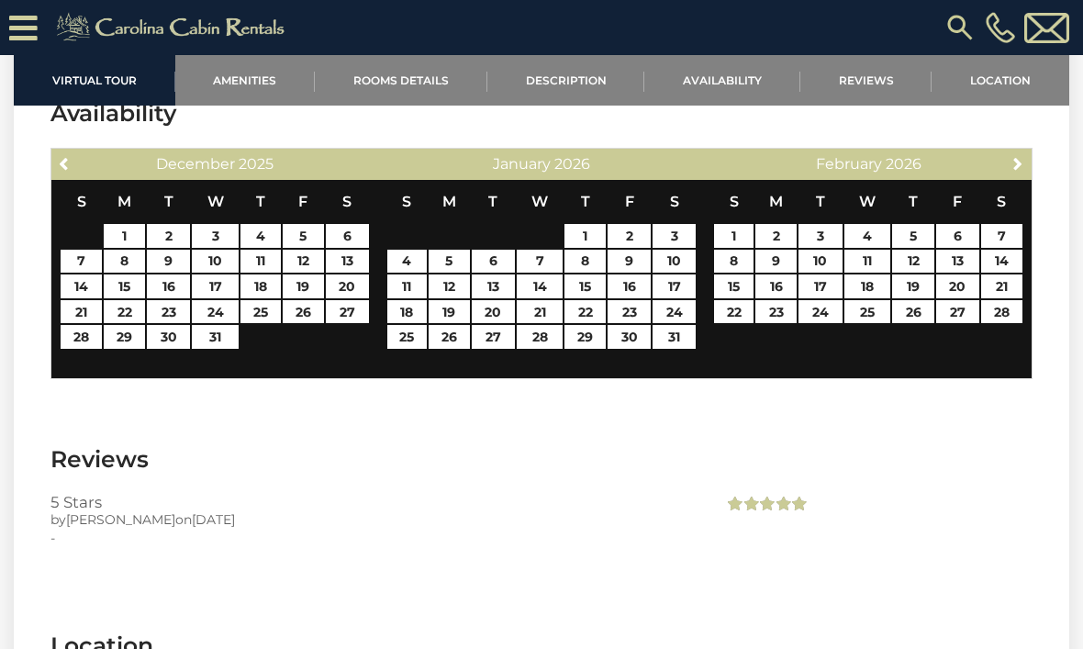
click at [1020, 163] on span "Next" at bounding box center [1018, 163] width 15 height 15
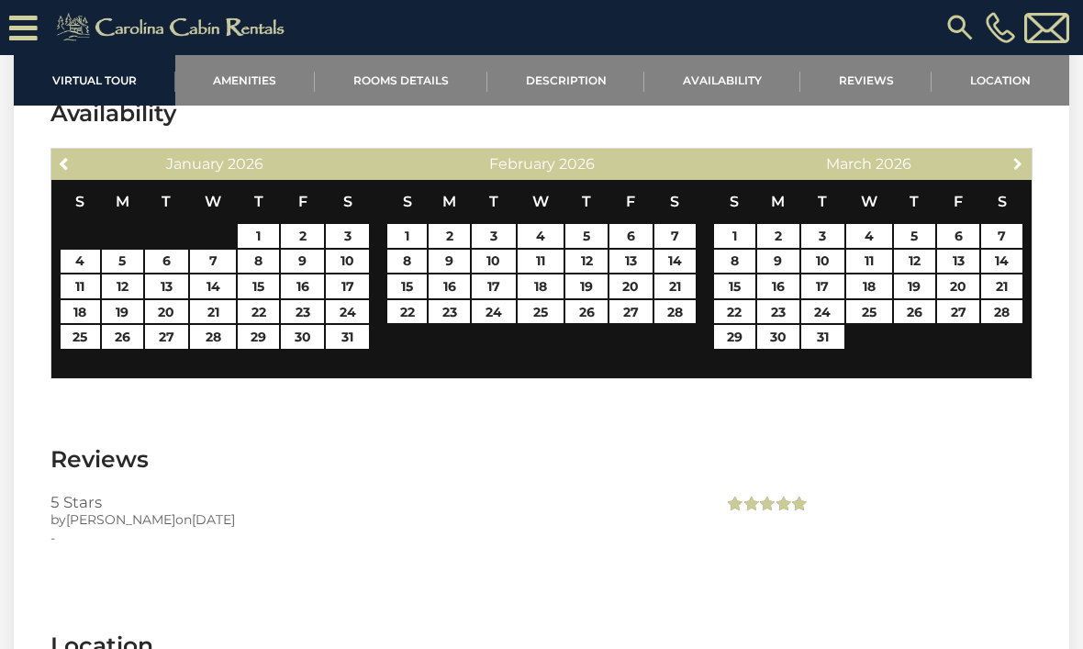
click at [1016, 161] on span "Next" at bounding box center [1018, 163] width 15 height 15
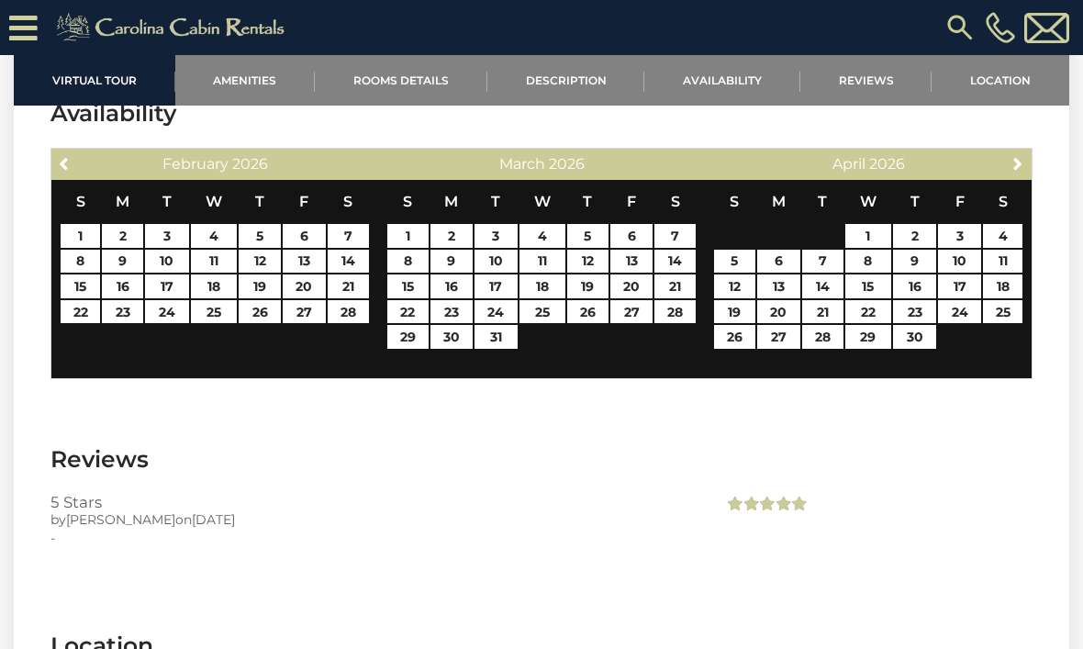
click at [1020, 163] on span "Next" at bounding box center [1018, 163] width 15 height 15
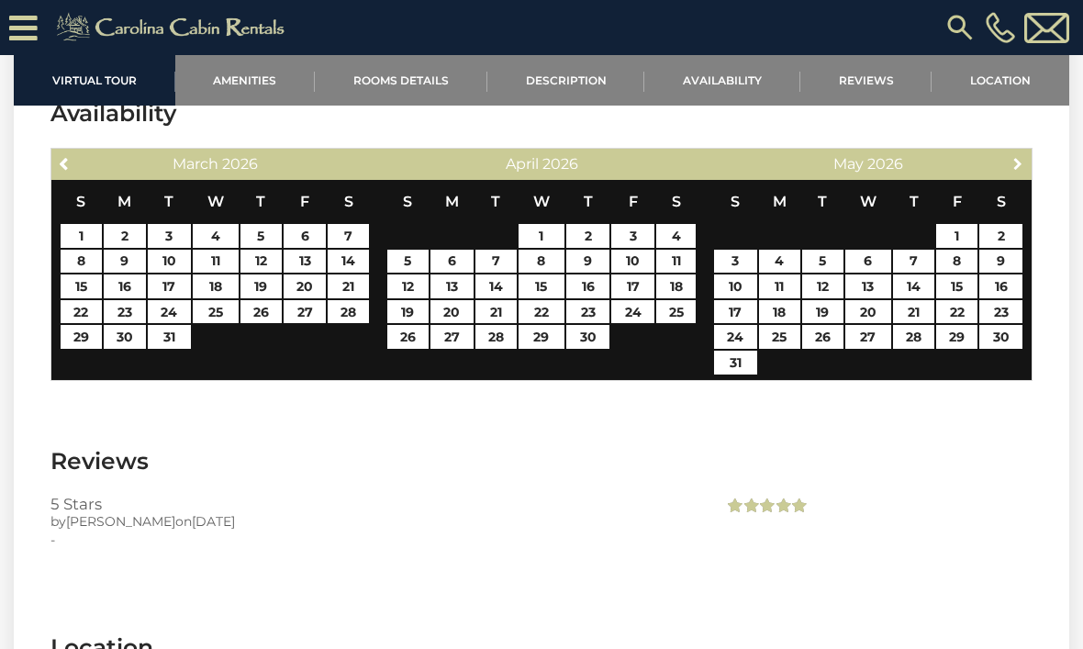
click at [1024, 163] on span "Next" at bounding box center [1018, 163] width 15 height 15
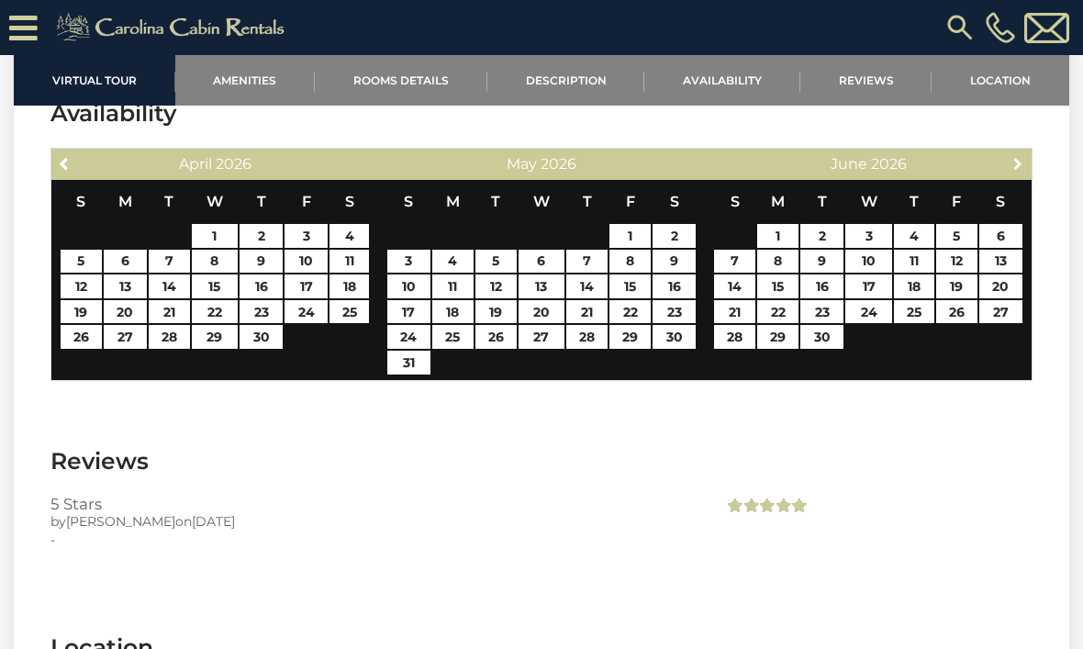
click at [1026, 162] on span "Next" at bounding box center [1018, 163] width 15 height 15
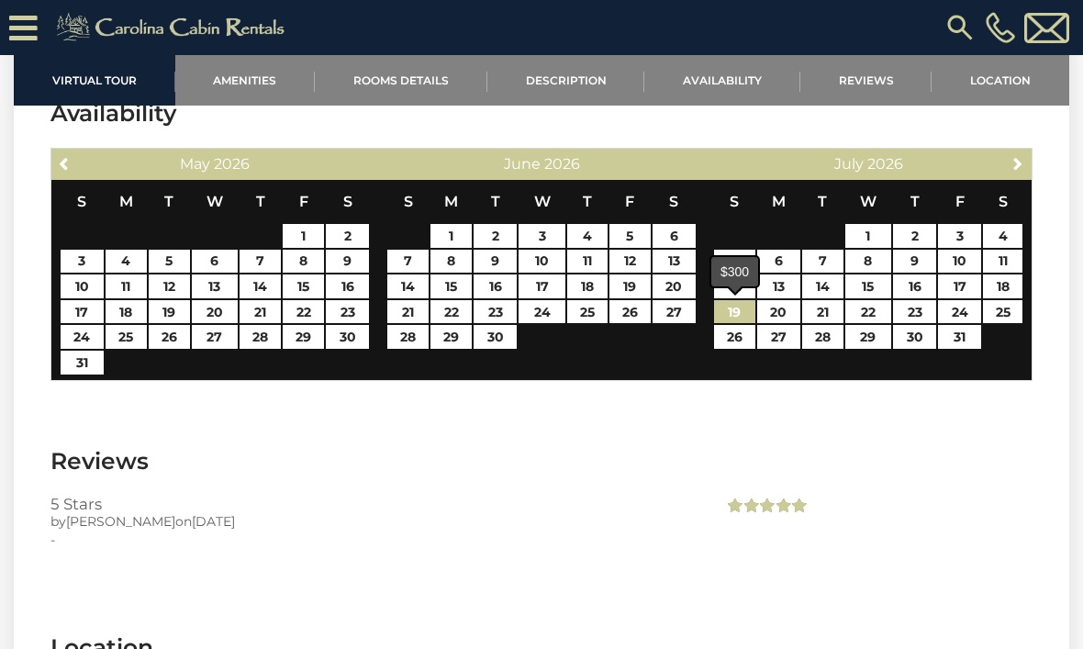
click at [744, 305] on link "19" at bounding box center [734, 312] width 41 height 24
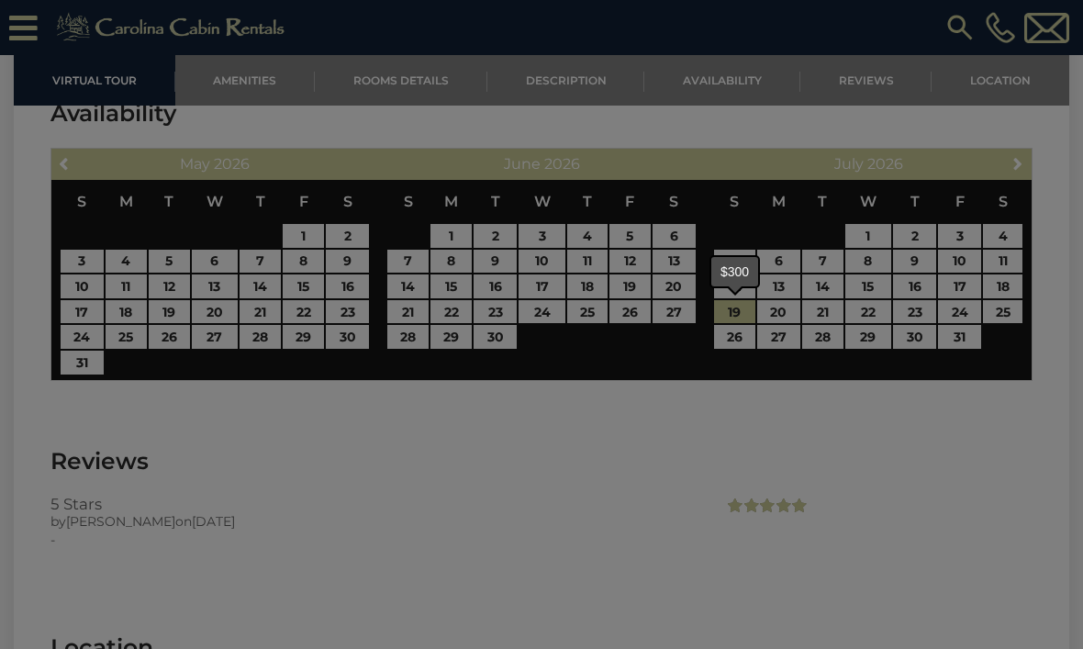
type input "**********"
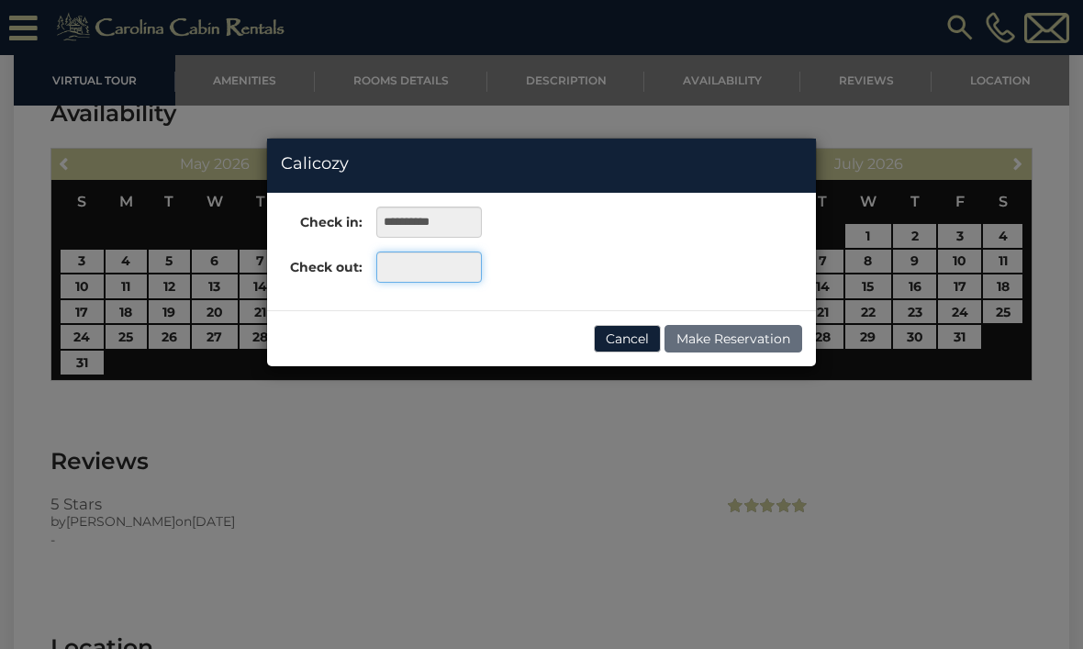
click at [409, 271] on input "text" at bounding box center [429, 267] width 106 height 31
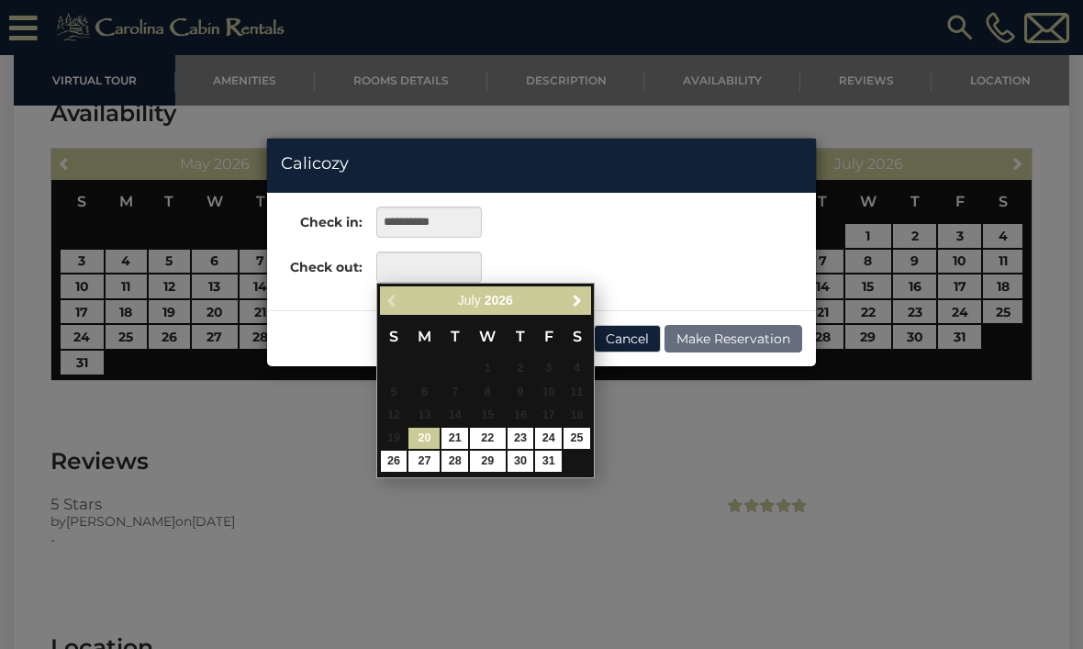
click at [581, 299] on span "Next" at bounding box center [577, 300] width 15 height 15
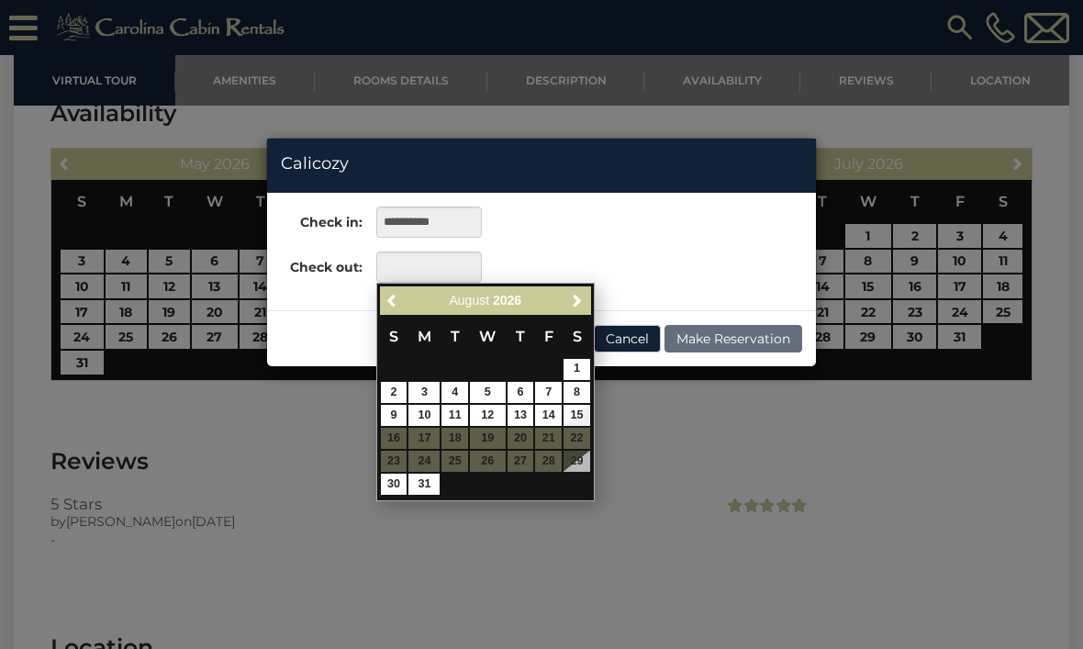
click at [390, 415] on link "9" at bounding box center [394, 415] width 27 height 21
type input "**********"
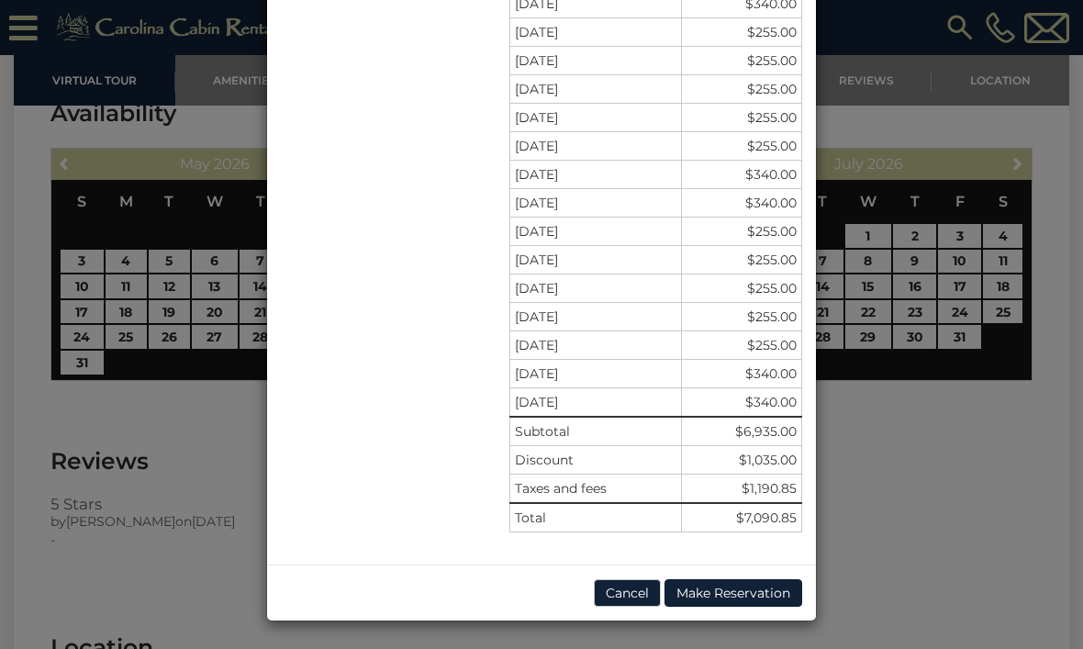
scroll to position [388, 0]
click at [623, 591] on button "Cancel" at bounding box center [627, 593] width 67 height 28
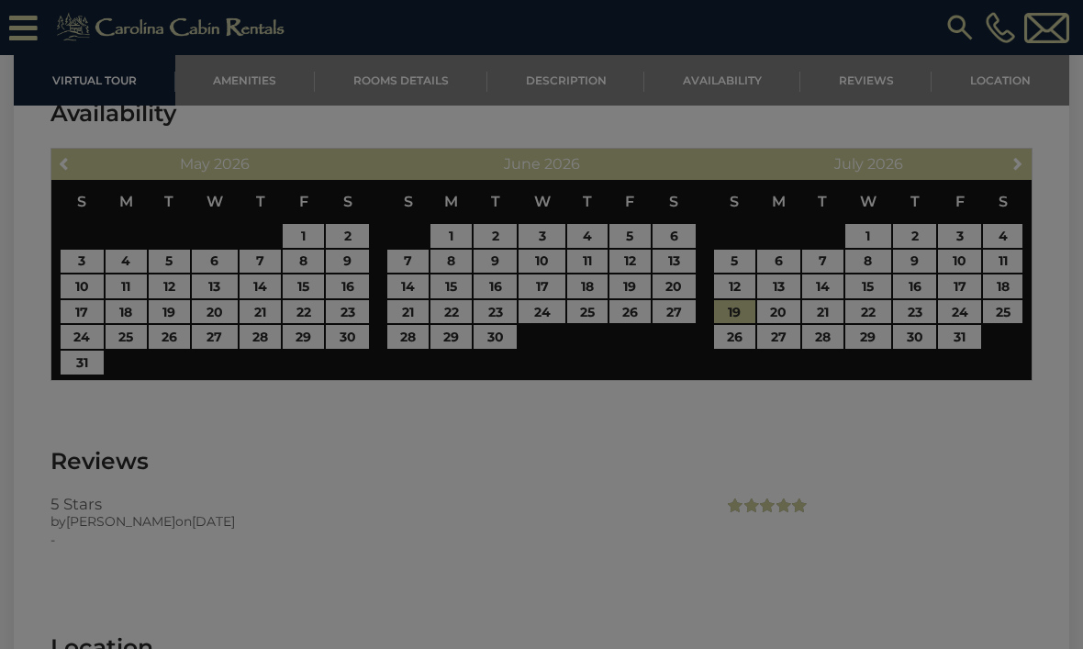
scroll to position [0, 0]
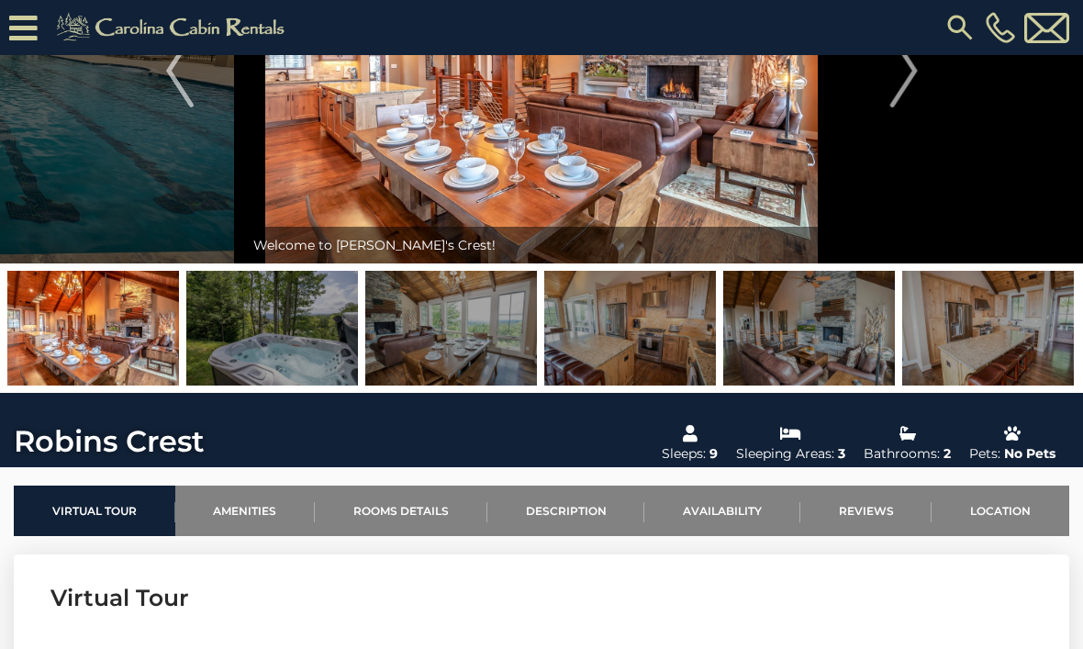
scroll to position [173, 0]
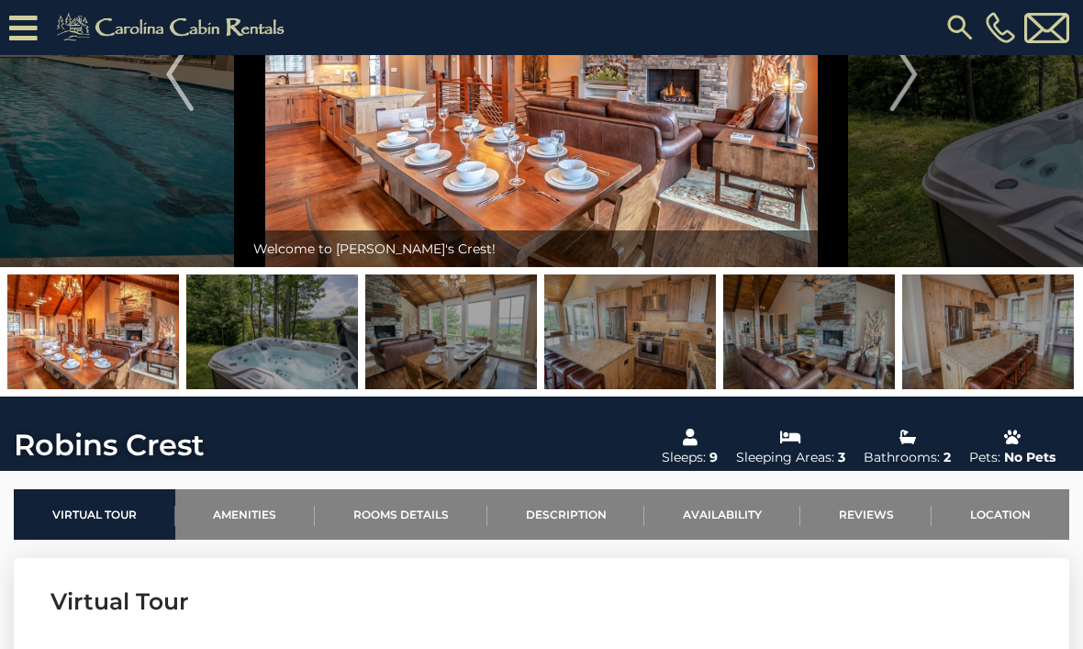
click at [1003, 341] on img at bounding box center [989, 332] width 172 height 115
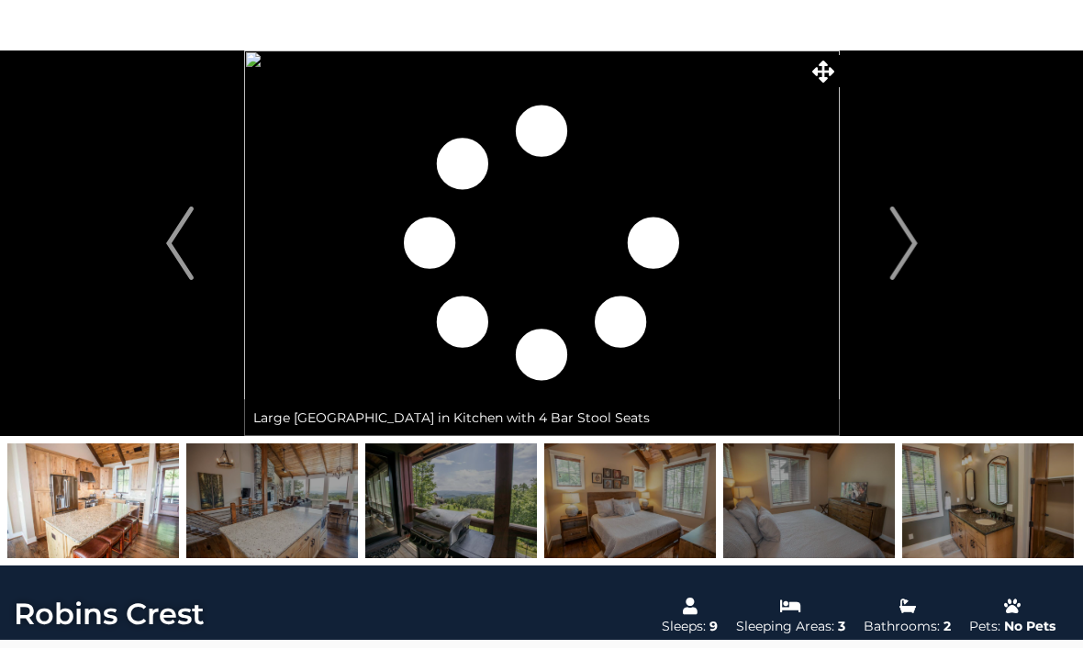
scroll to position [59, 0]
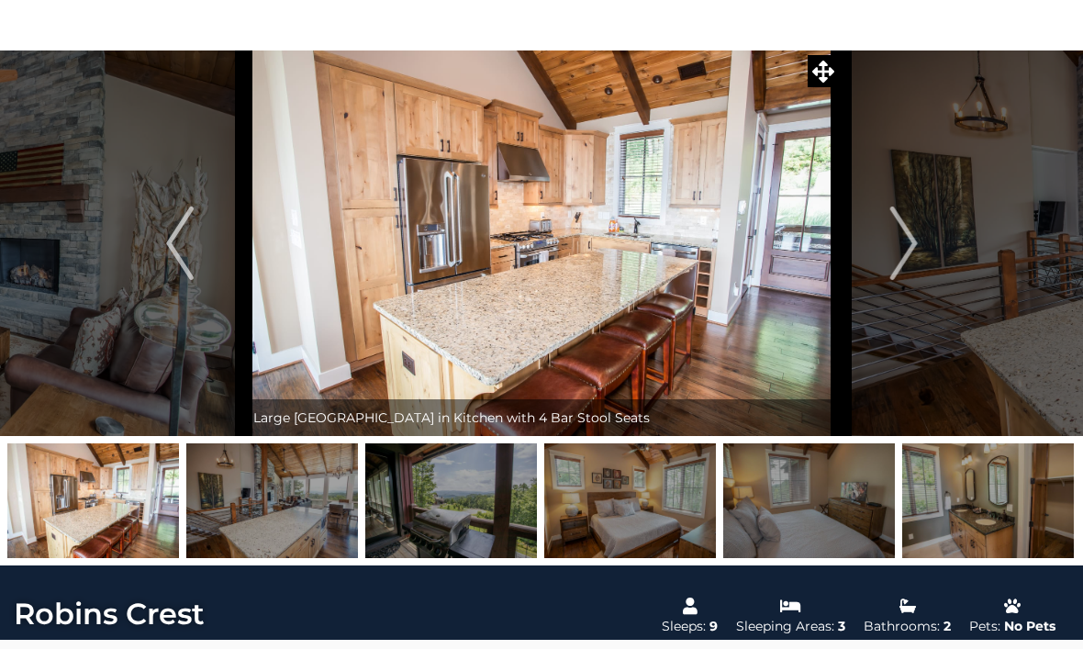
click at [908, 252] on img "Next" at bounding box center [904, 243] width 28 height 73
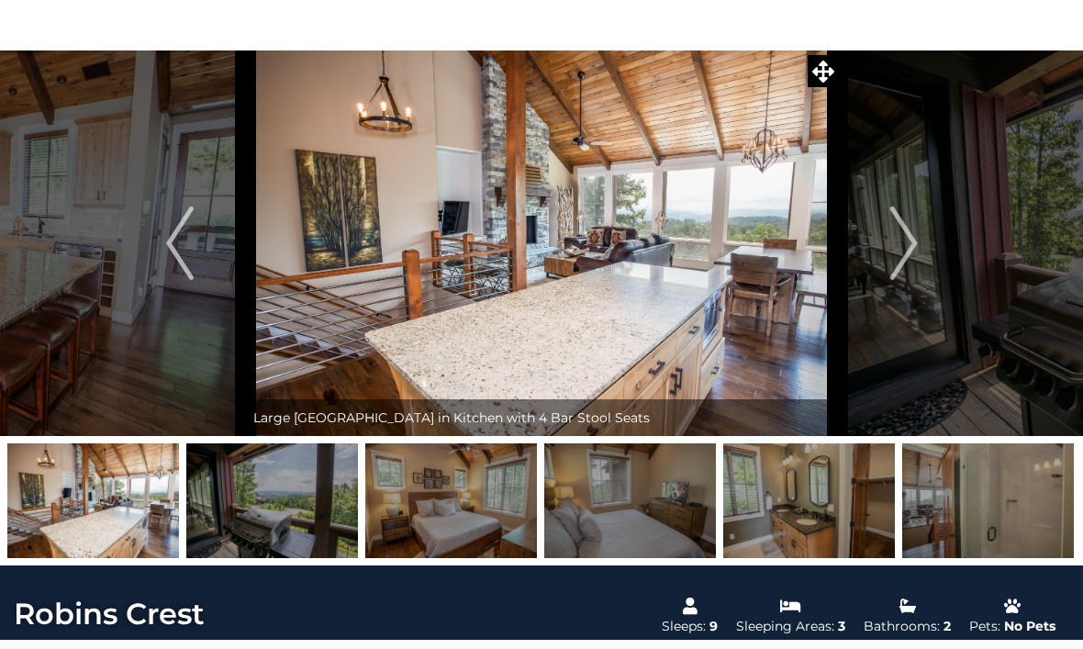
click at [882, 258] on button "Next" at bounding box center [904, 243] width 129 height 386
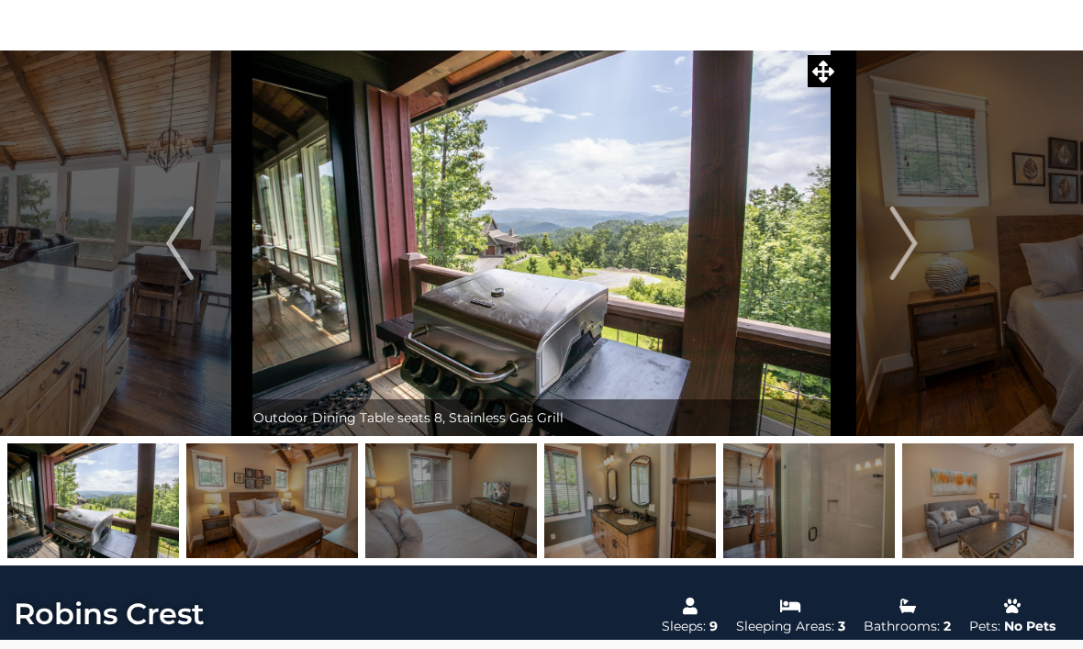
click at [882, 260] on button "Next" at bounding box center [904, 243] width 129 height 386
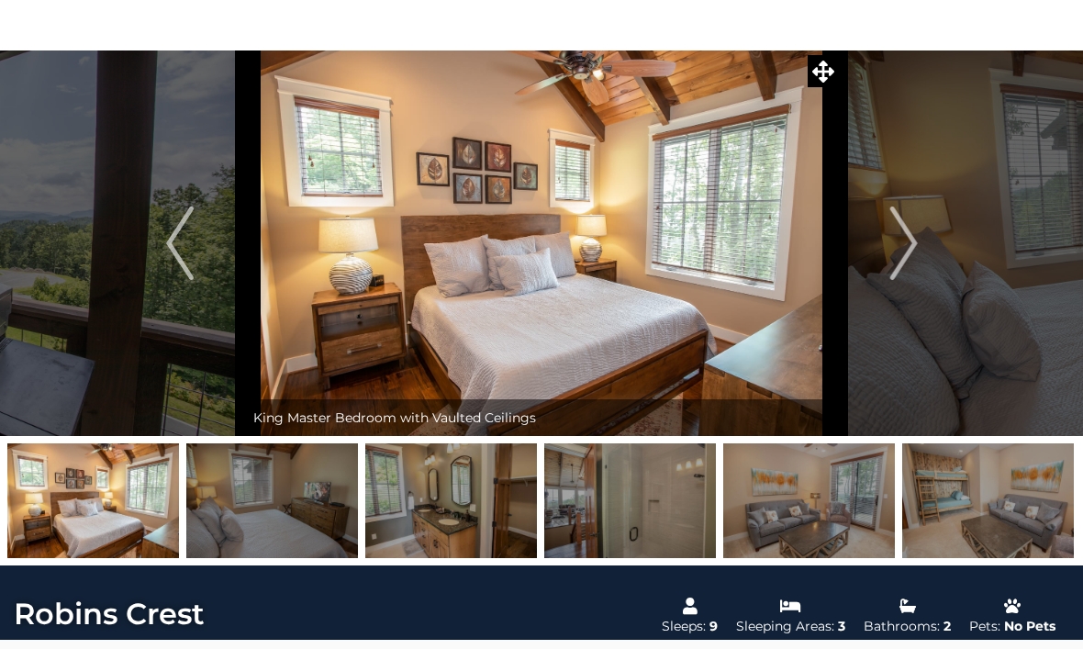
click at [892, 262] on img "Next" at bounding box center [904, 243] width 28 height 73
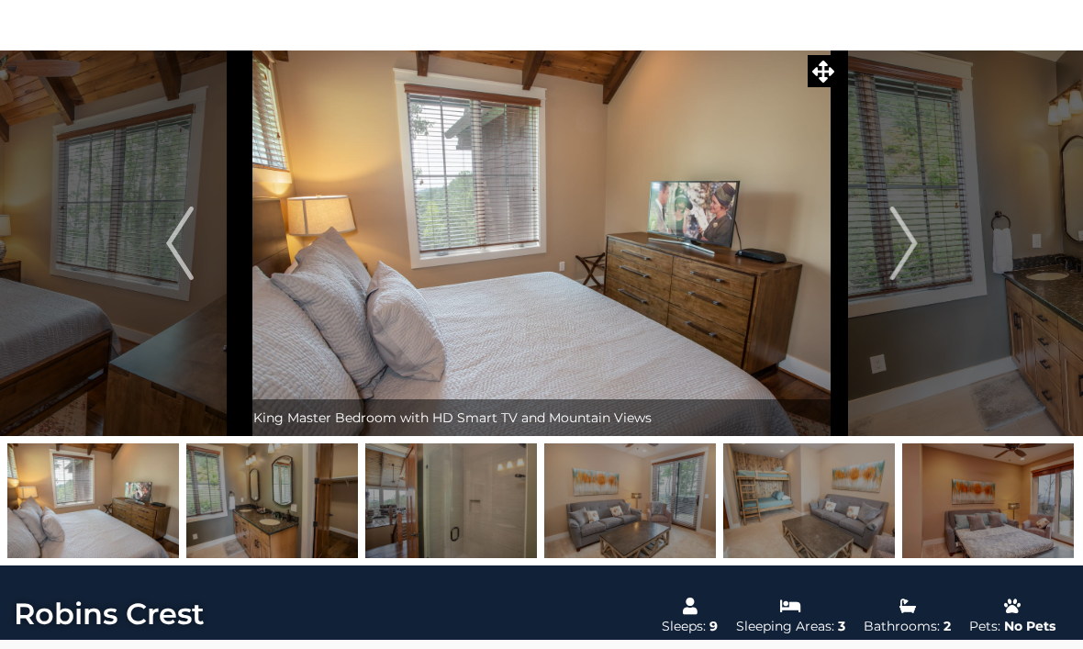
click at [909, 260] on img "Next" at bounding box center [904, 243] width 28 height 73
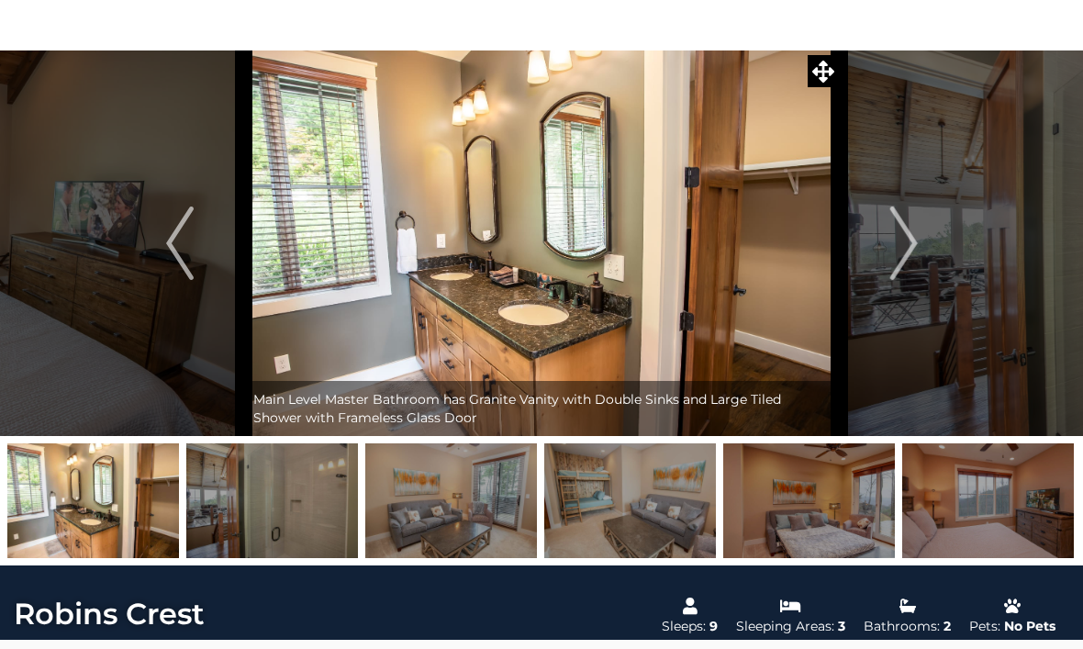
click at [912, 270] on img "Next" at bounding box center [904, 243] width 28 height 73
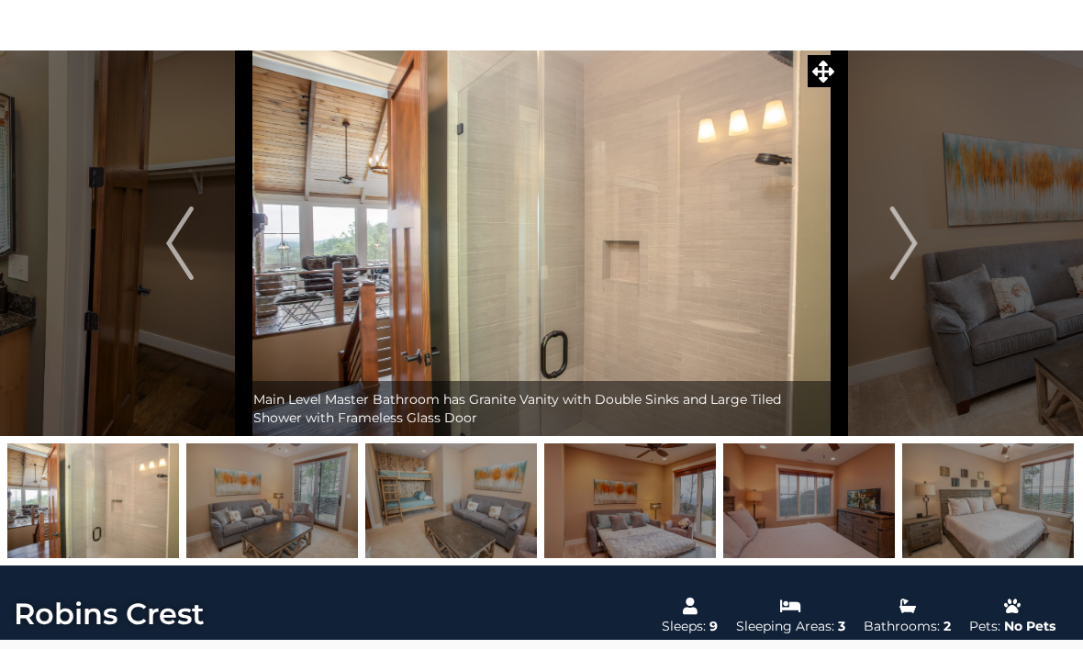
click at [907, 266] on img "Next" at bounding box center [904, 243] width 28 height 73
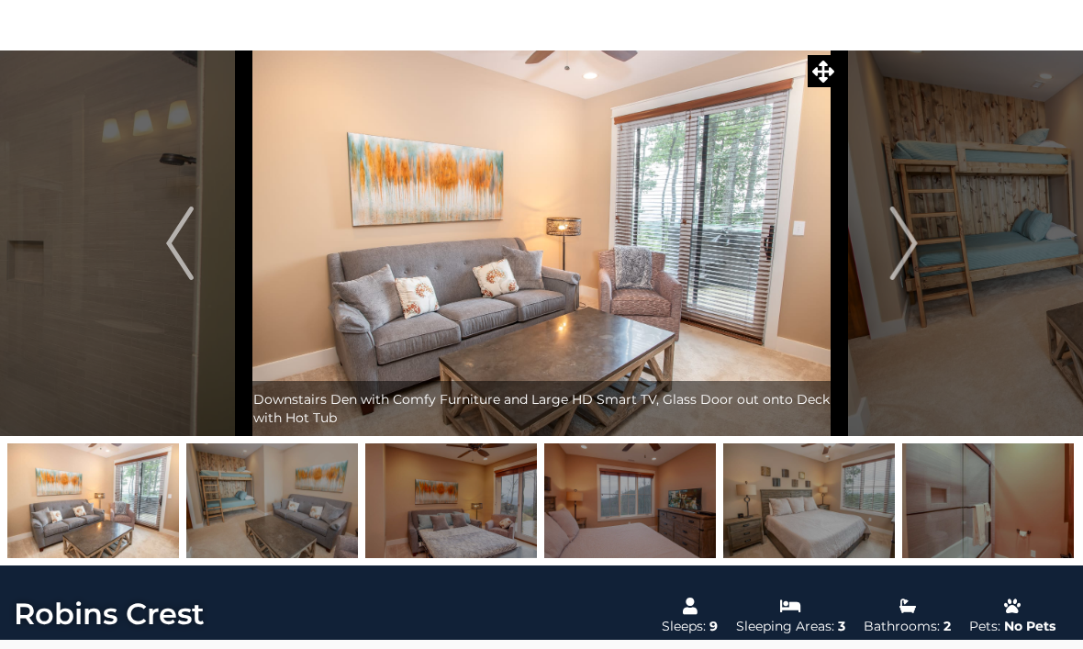
click at [903, 265] on img "Next" at bounding box center [904, 243] width 28 height 73
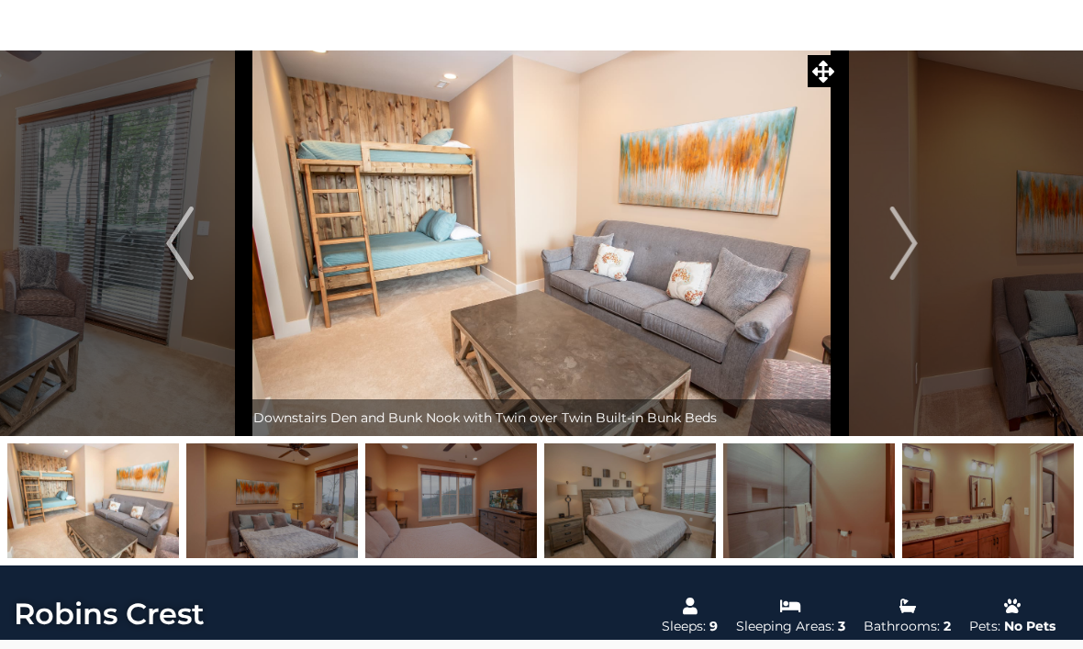
click at [906, 263] on img "Next" at bounding box center [904, 243] width 28 height 73
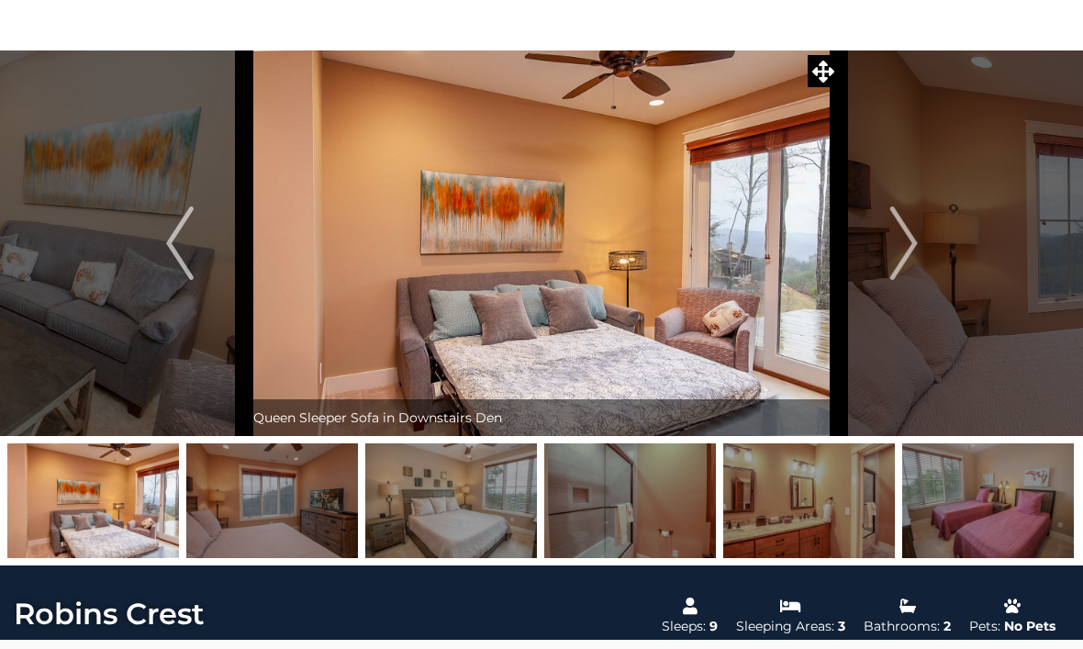
click at [899, 256] on img "Next" at bounding box center [904, 243] width 28 height 73
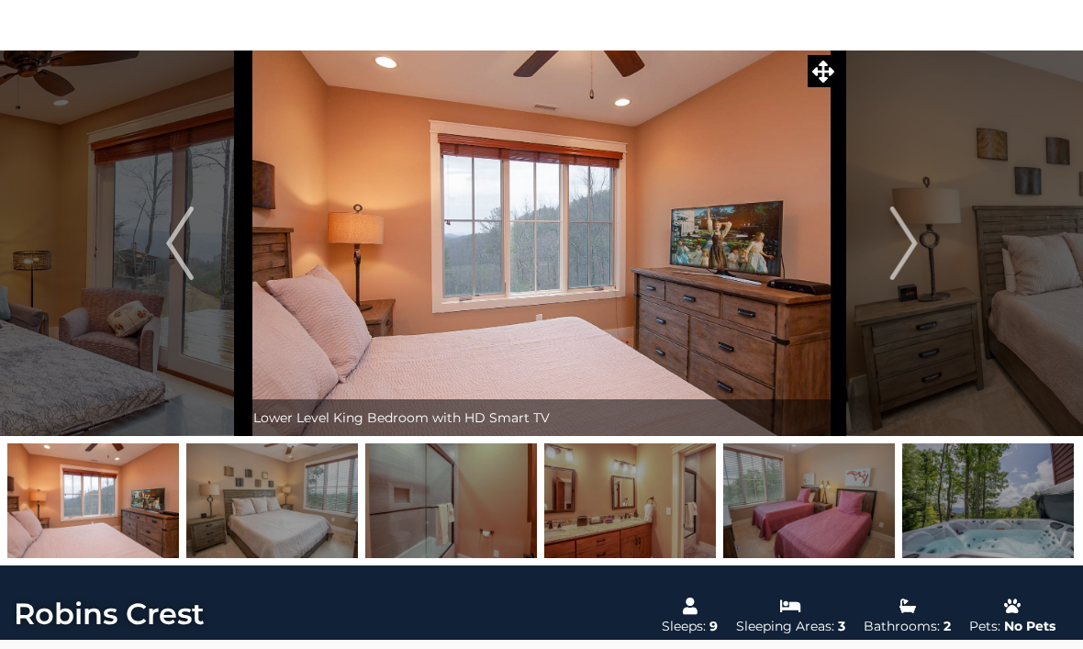
click at [911, 261] on img "Next" at bounding box center [904, 243] width 28 height 73
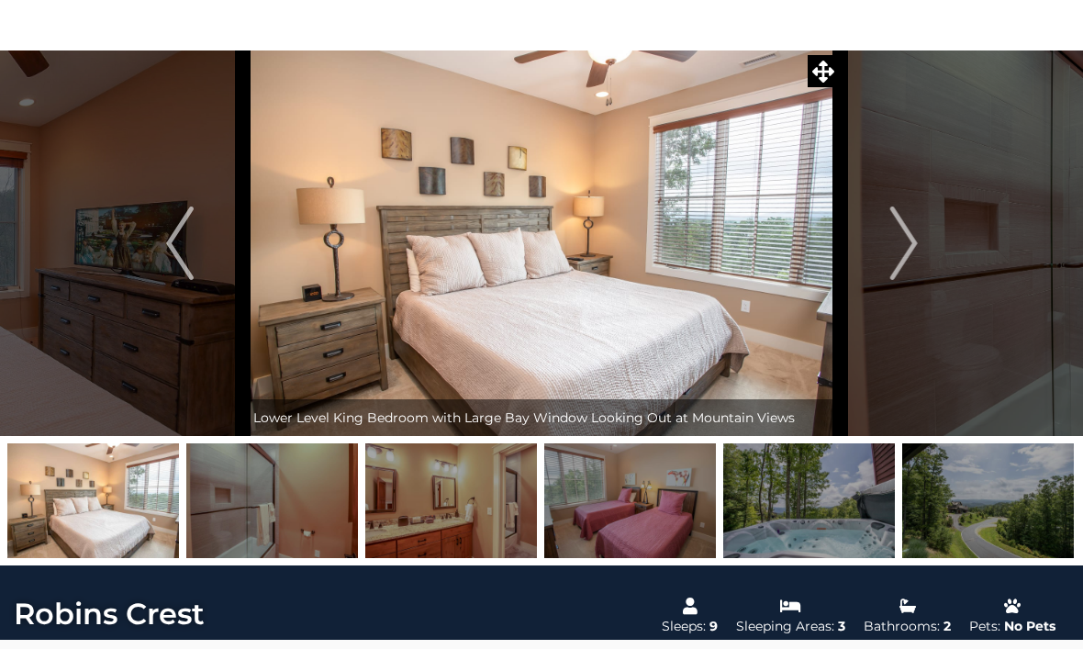
click at [910, 264] on img "Next" at bounding box center [904, 243] width 28 height 73
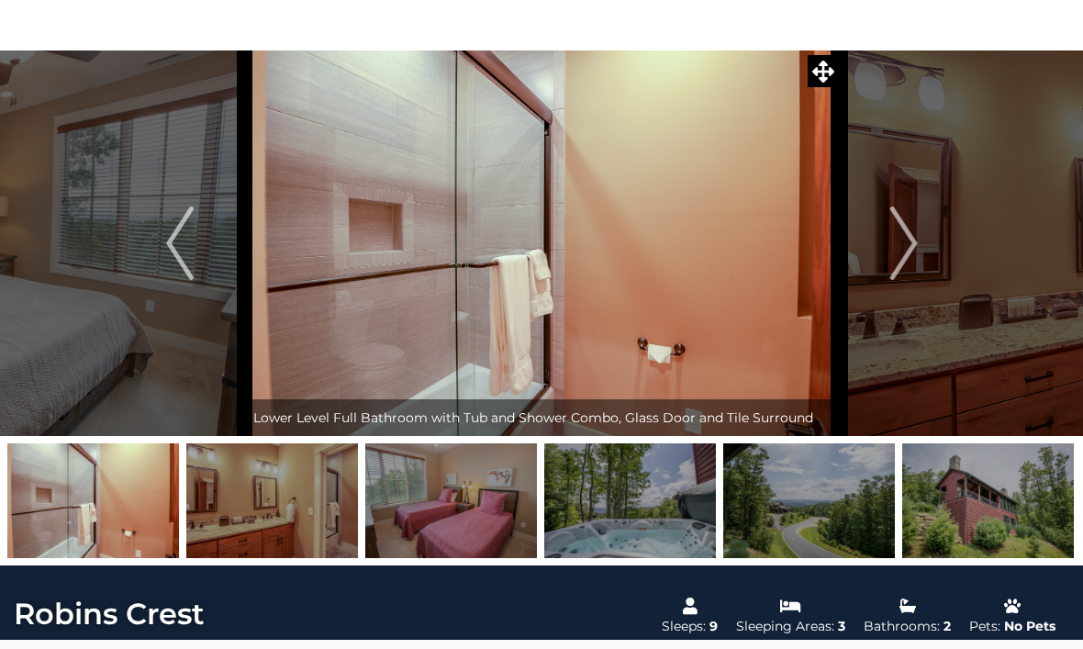
click at [917, 253] on img "Next" at bounding box center [904, 243] width 28 height 73
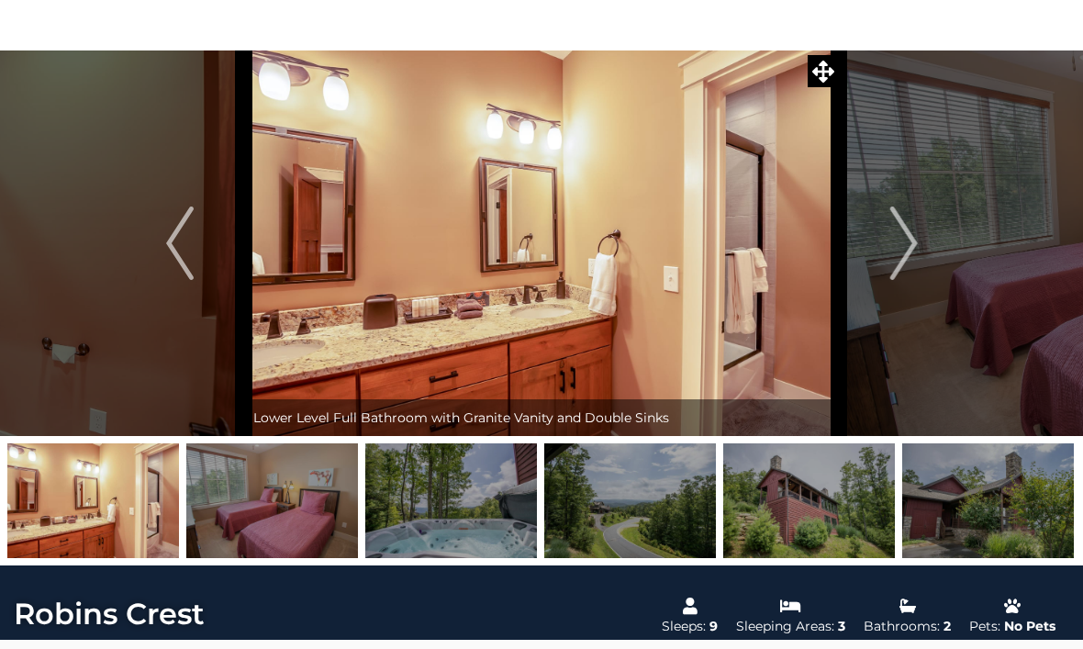
click at [914, 256] on img "Next" at bounding box center [904, 243] width 28 height 73
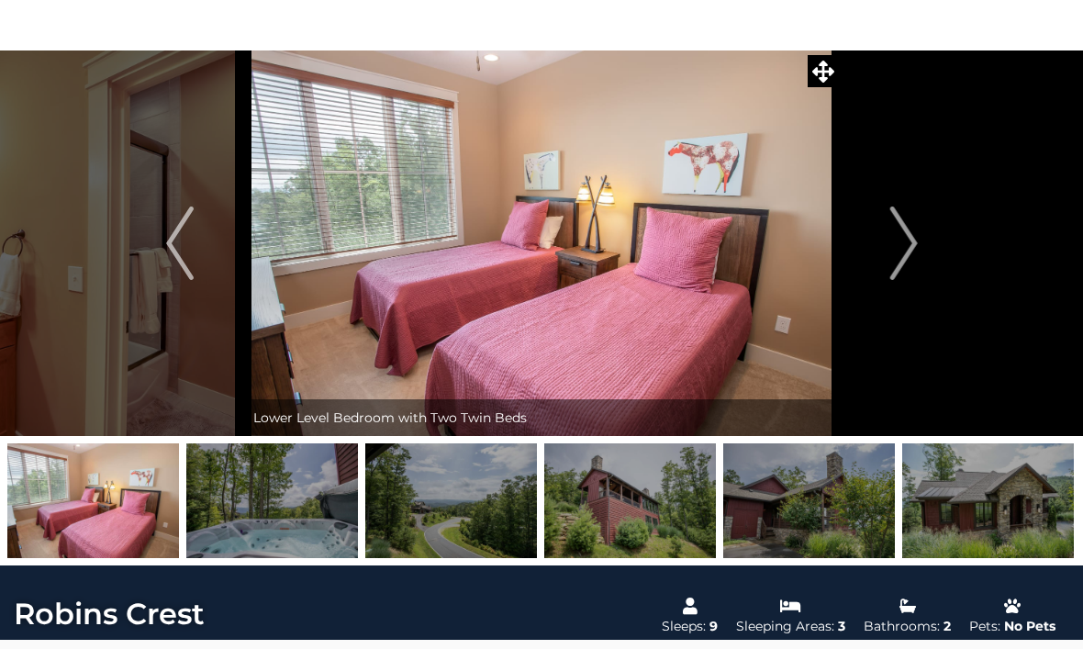
click at [902, 255] on img "Next" at bounding box center [904, 243] width 28 height 73
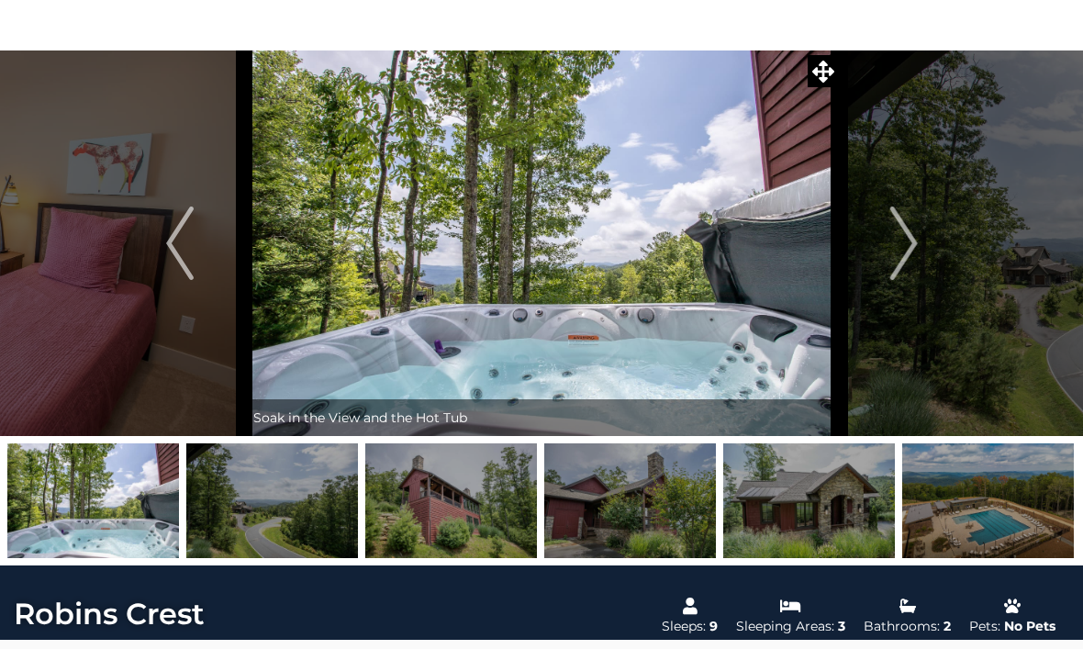
click at [905, 256] on img "Next" at bounding box center [904, 243] width 28 height 73
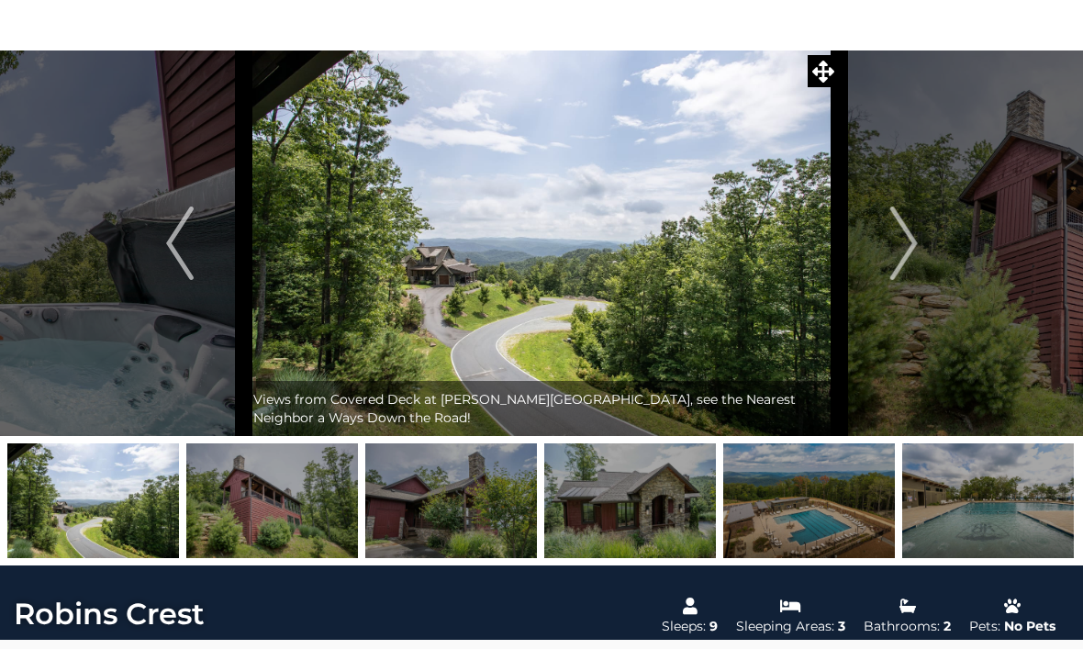
click at [910, 250] on img "Next" at bounding box center [904, 243] width 28 height 73
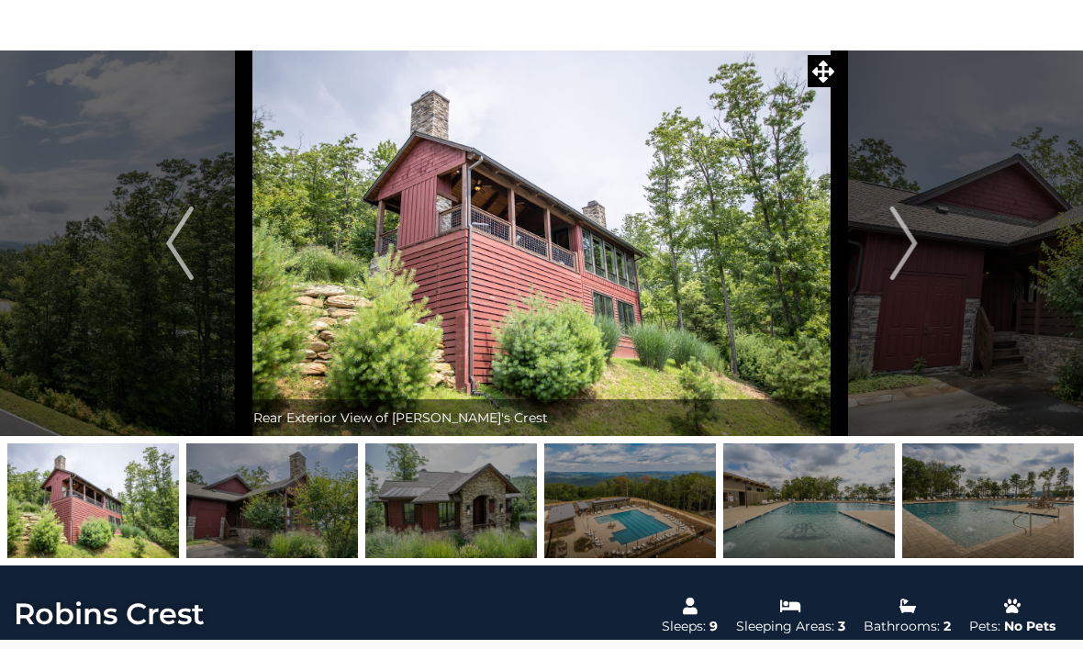
click at [910, 252] on img "Next" at bounding box center [904, 243] width 28 height 73
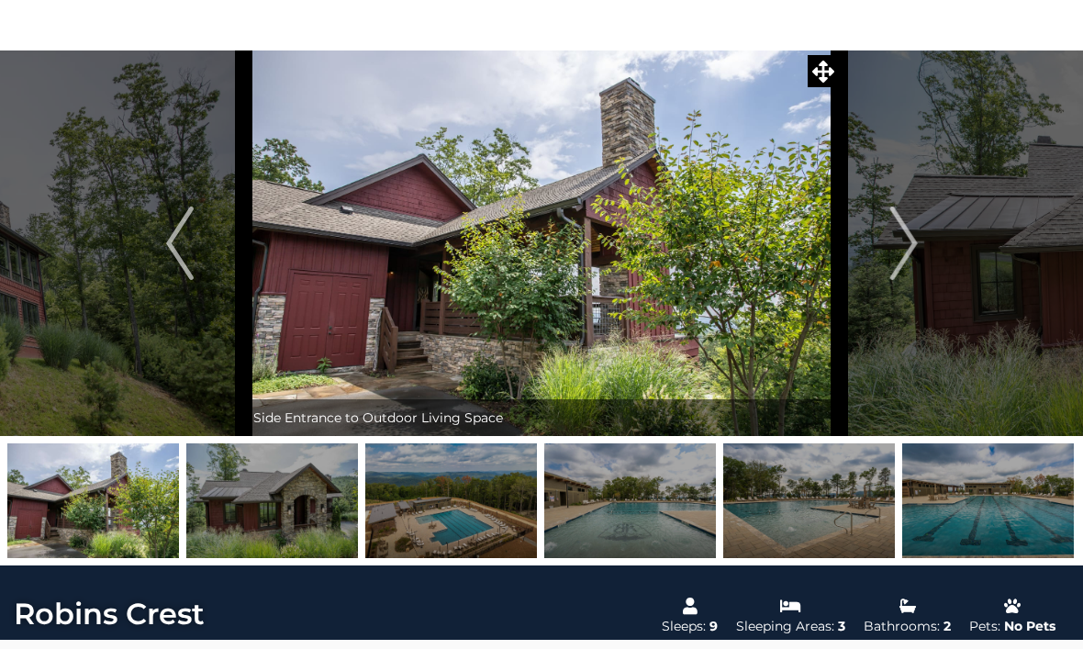
click at [910, 256] on img "Next" at bounding box center [904, 243] width 28 height 73
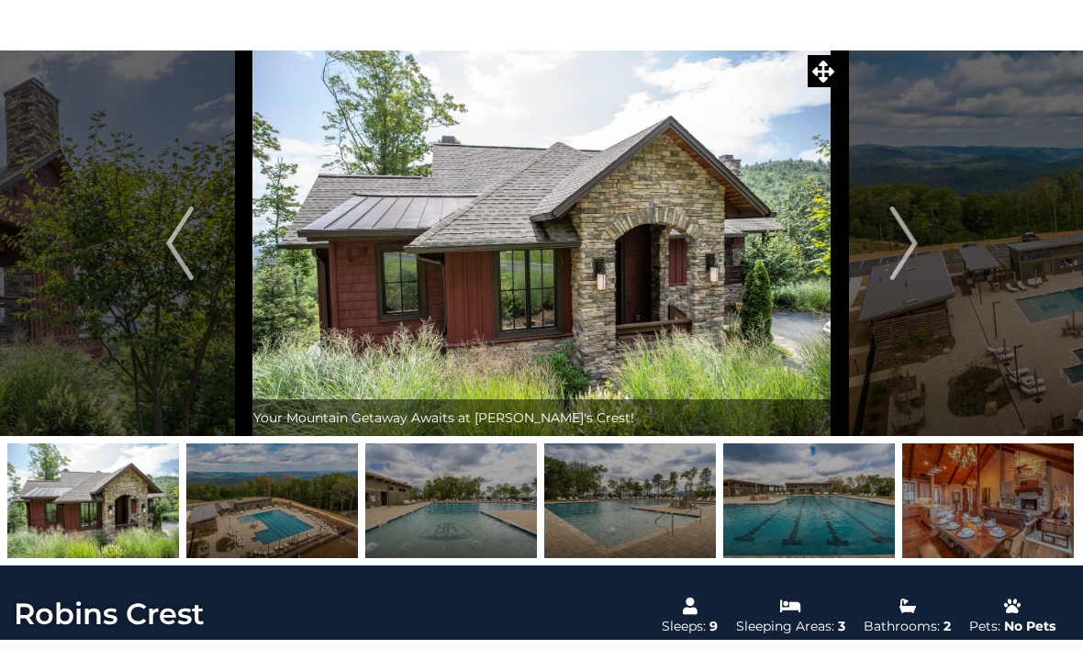
click at [914, 260] on img "Next" at bounding box center [904, 243] width 28 height 73
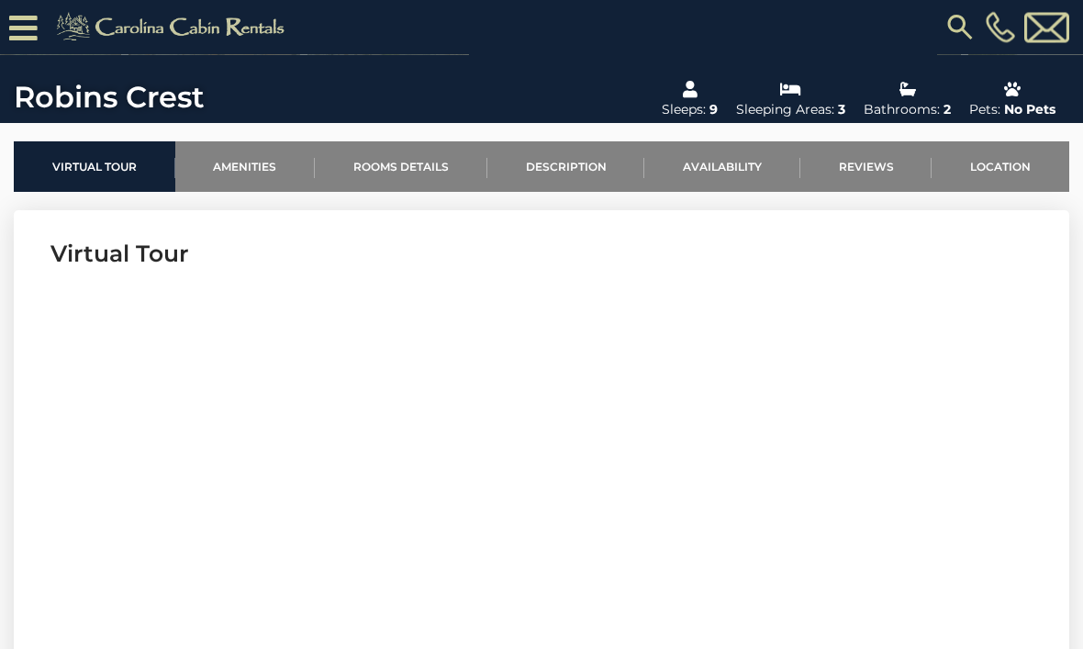
scroll to position [669, 0]
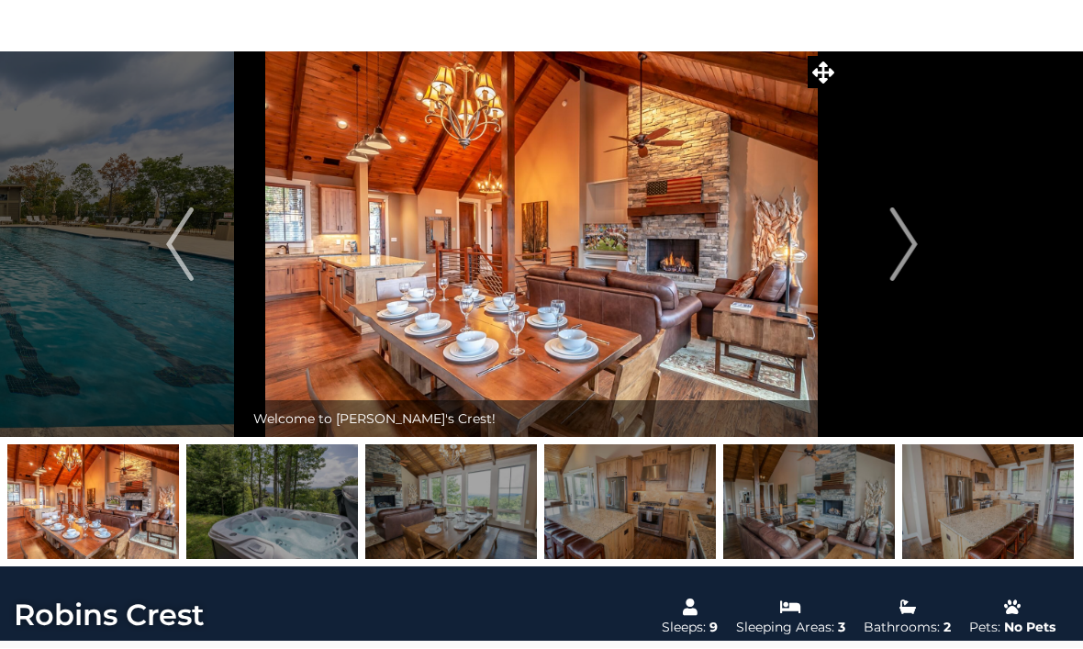
scroll to position [58, 0]
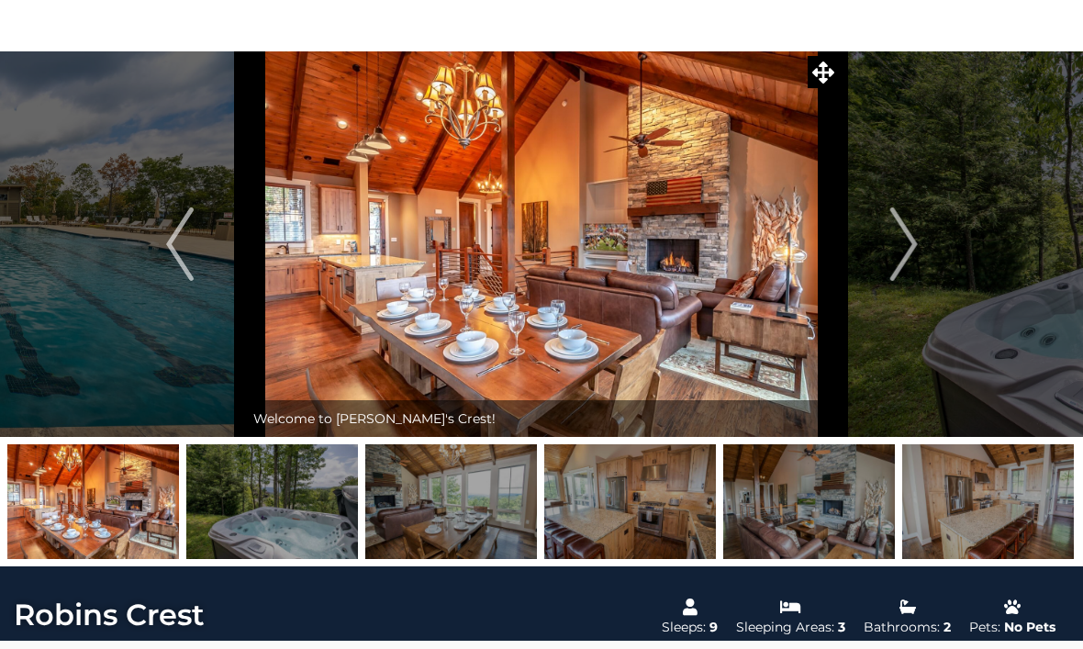
click at [905, 249] on img "Next" at bounding box center [904, 244] width 28 height 73
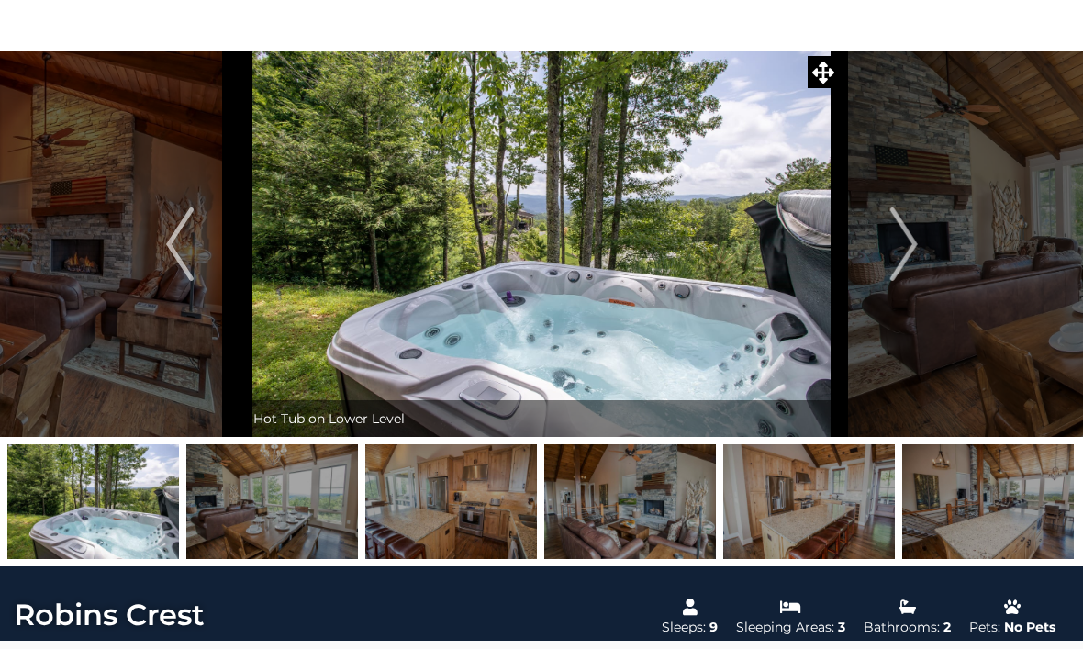
click at [913, 263] on img "Next" at bounding box center [904, 244] width 28 height 73
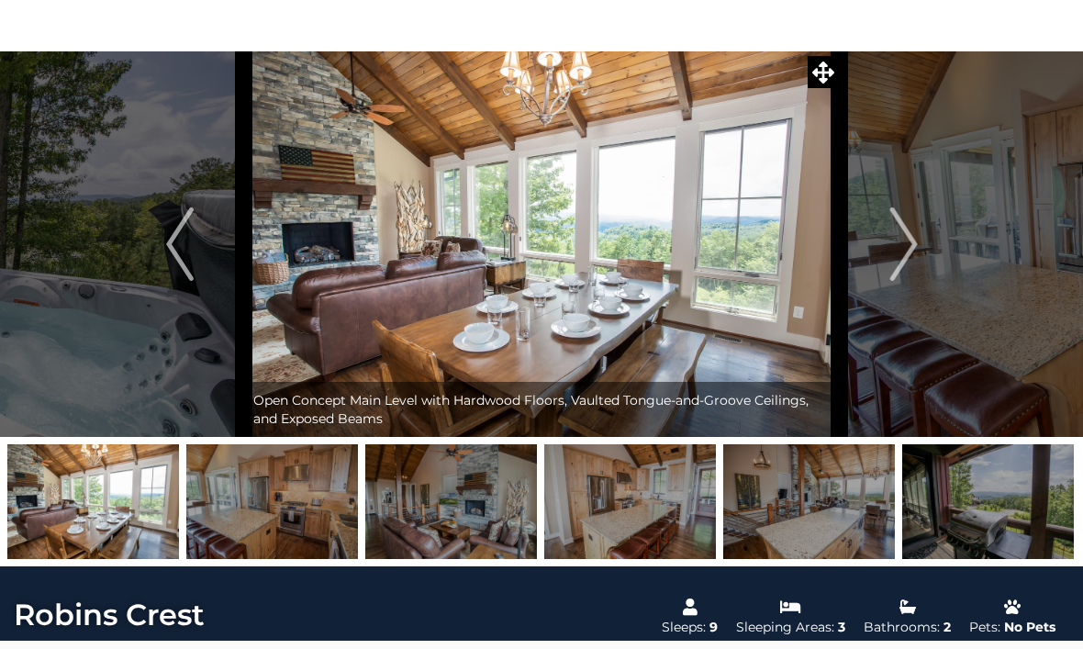
click at [892, 261] on img "Next" at bounding box center [904, 244] width 28 height 73
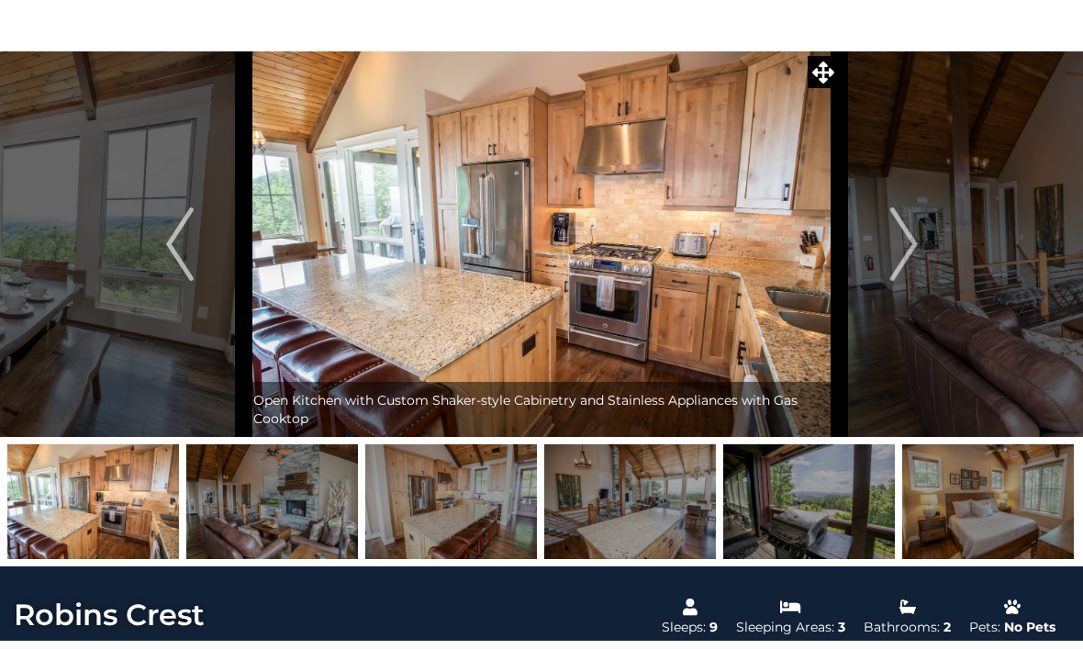
click at [915, 250] on img "Next" at bounding box center [904, 244] width 28 height 73
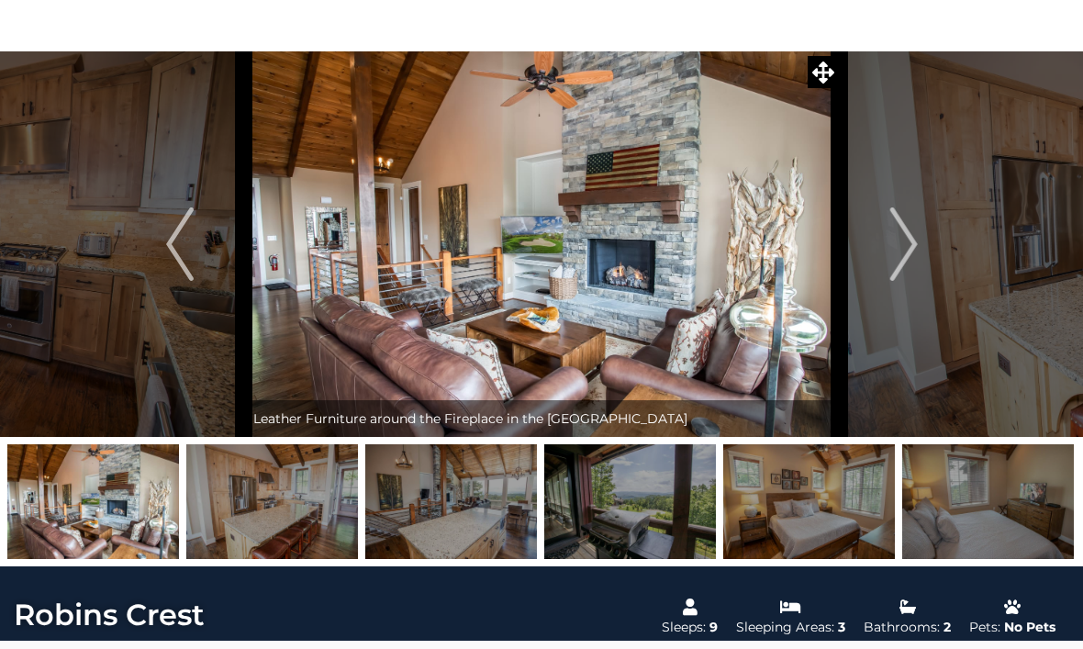
click at [903, 261] on img "Next" at bounding box center [904, 244] width 28 height 73
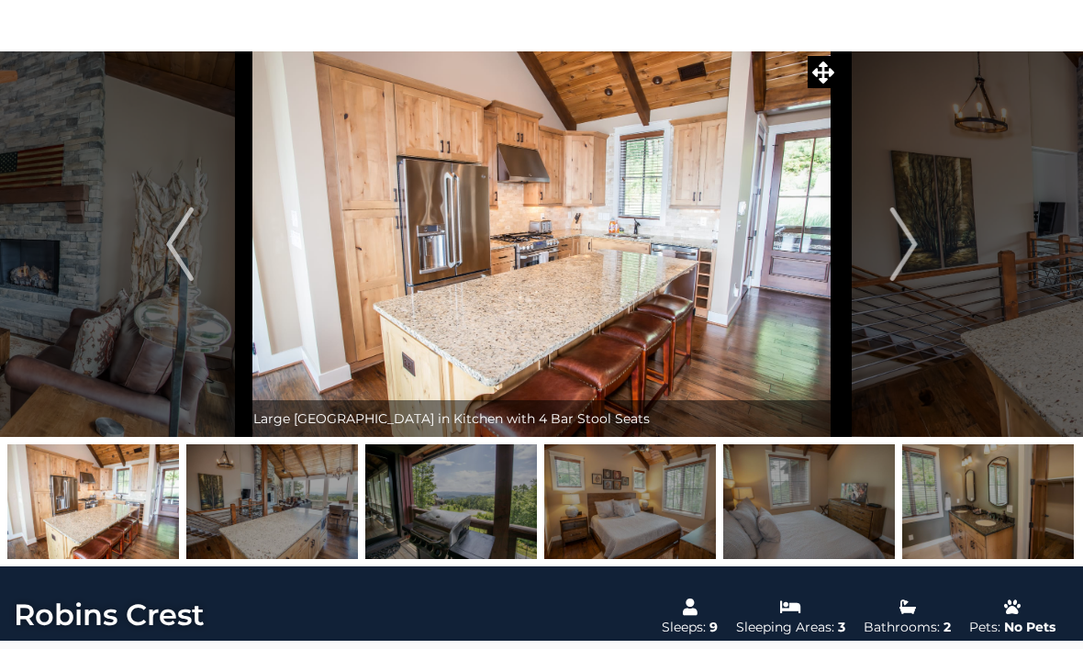
click at [903, 255] on img "Next" at bounding box center [904, 244] width 28 height 73
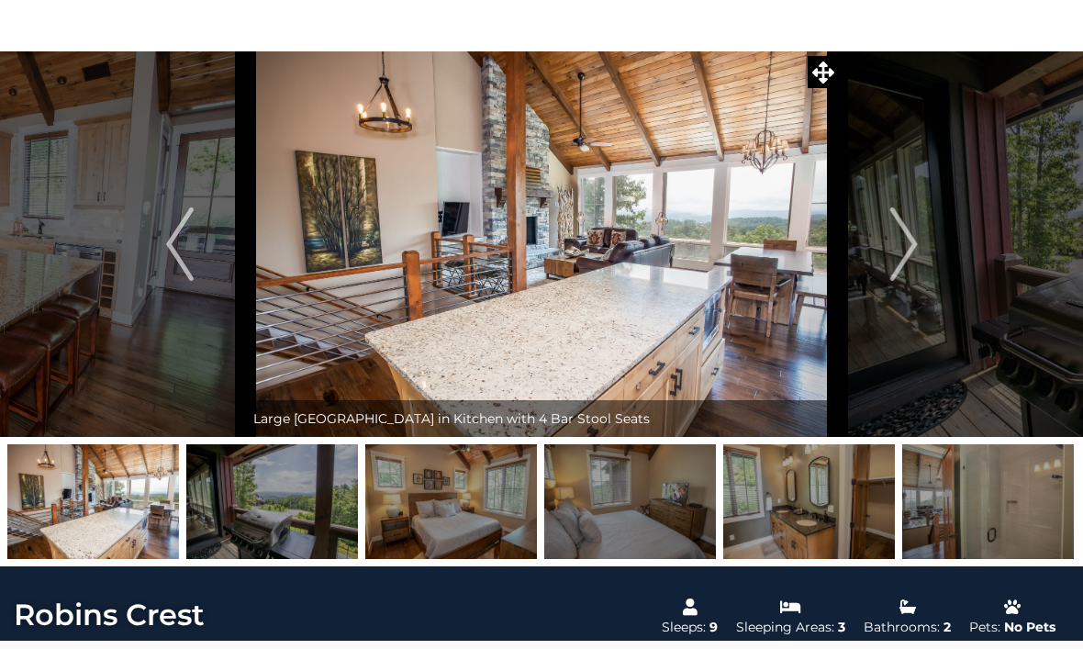
click at [892, 256] on img "Next" at bounding box center [904, 244] width 28 height 73
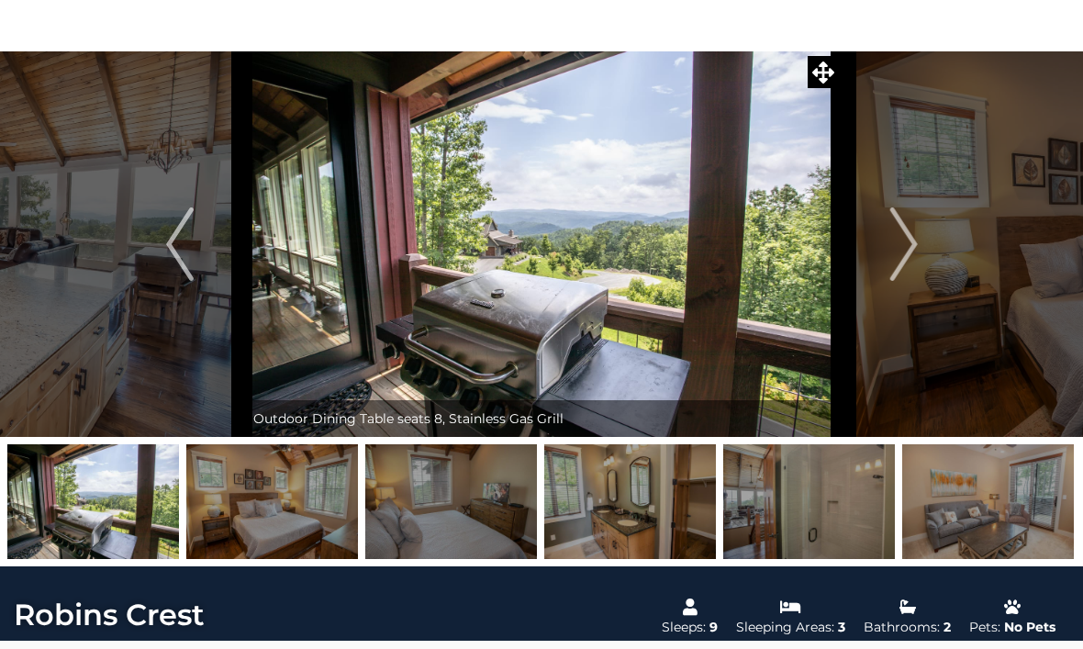
click at [891, 257] on img "Next" at bounding box center [904, 244] width 28 height 73
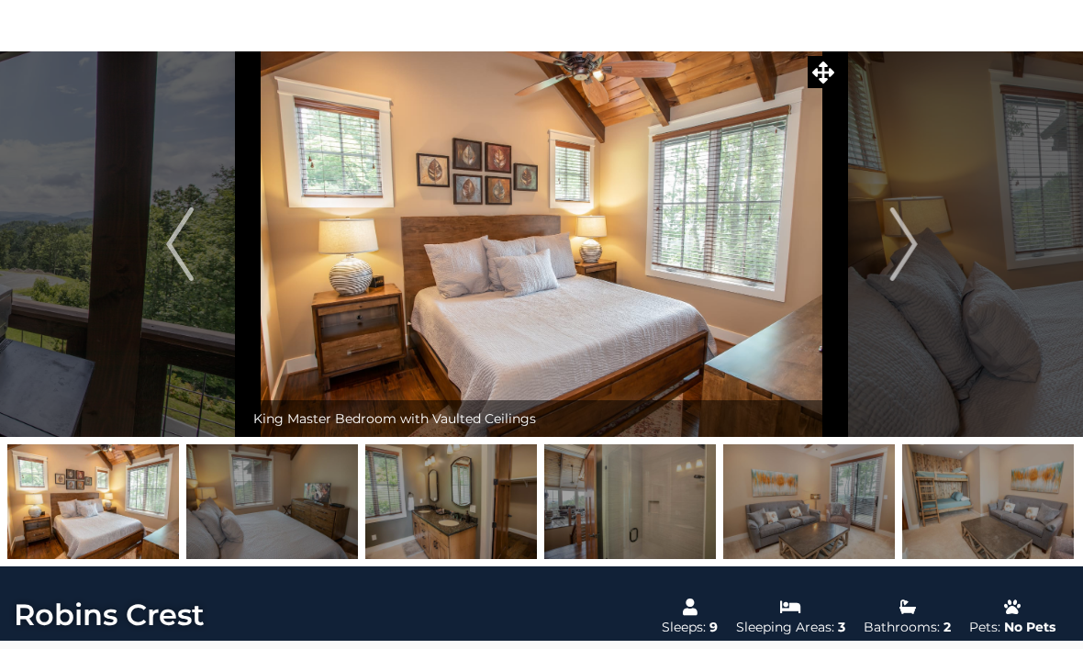
click at [908, 256] on img "Next" at bounding box center [904, 244] width 28 height 73
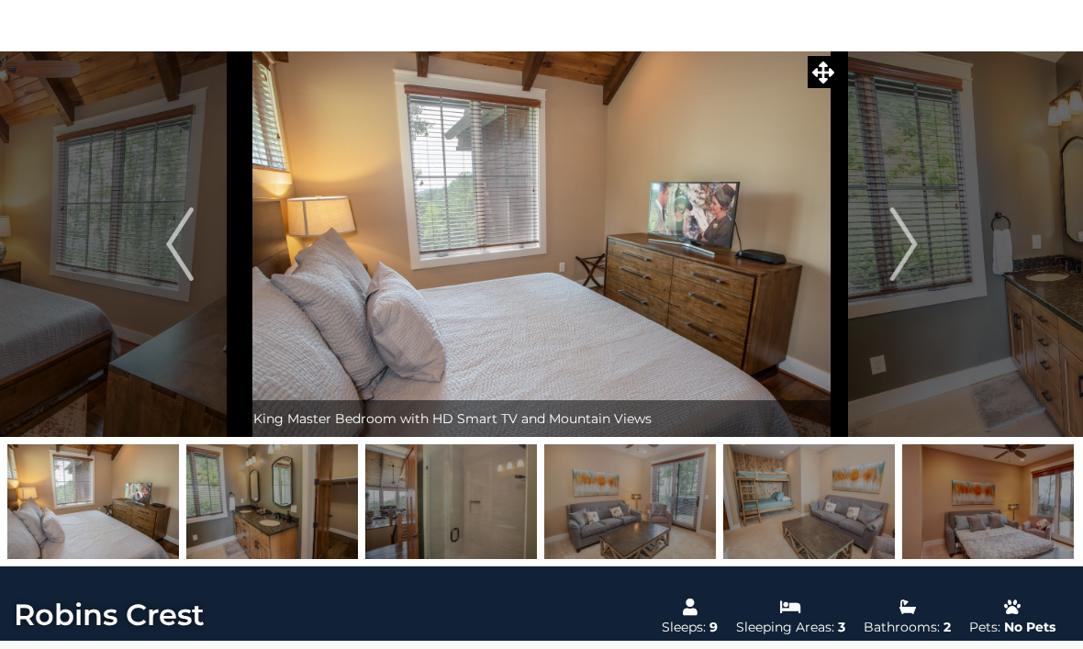
click at [900, 260] on img "Next" at bounding box center [904, 244] width 28 height 73
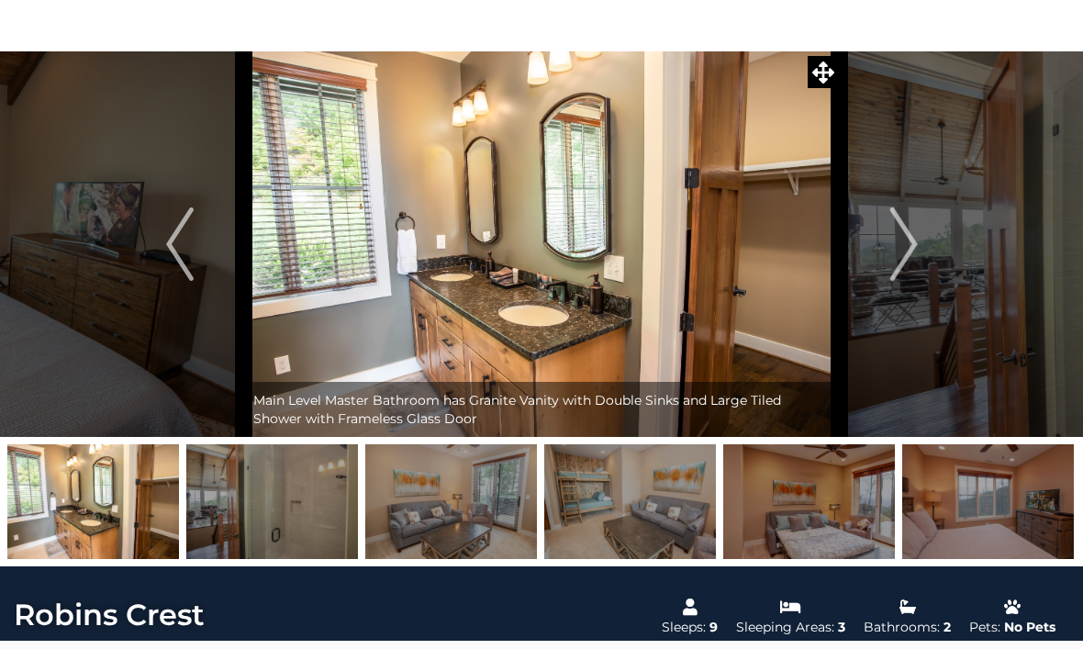
click at [895, 247] on img "Next" at bounding box center [904, 244] width 28 height 73
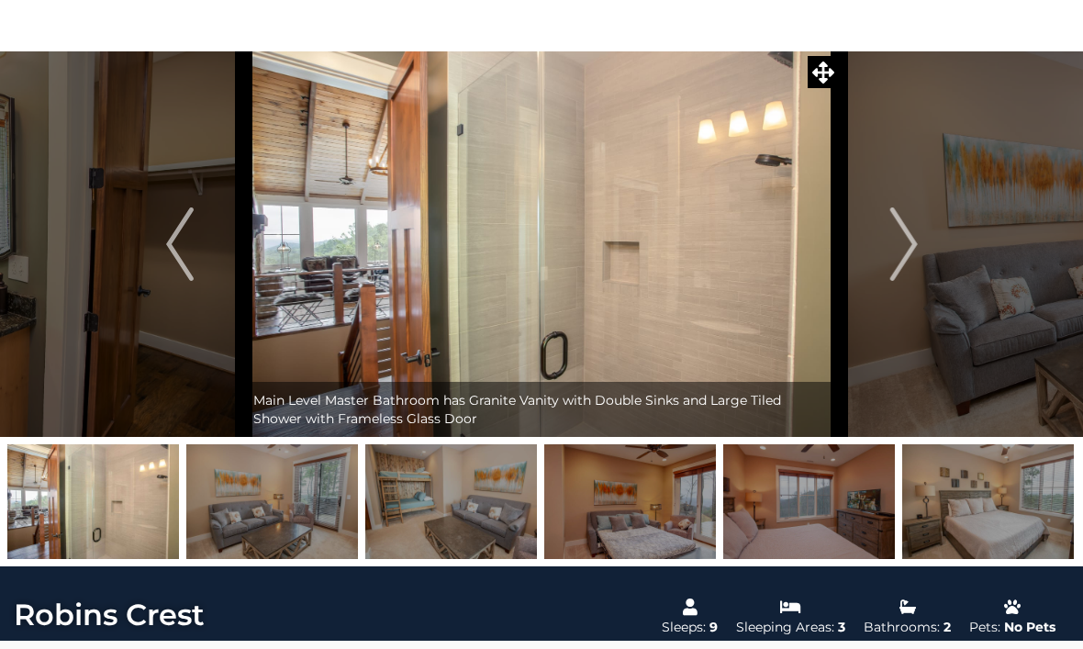
click at [903, 247] on img "Next" at bounding box center [904, 244] width 28 height 73
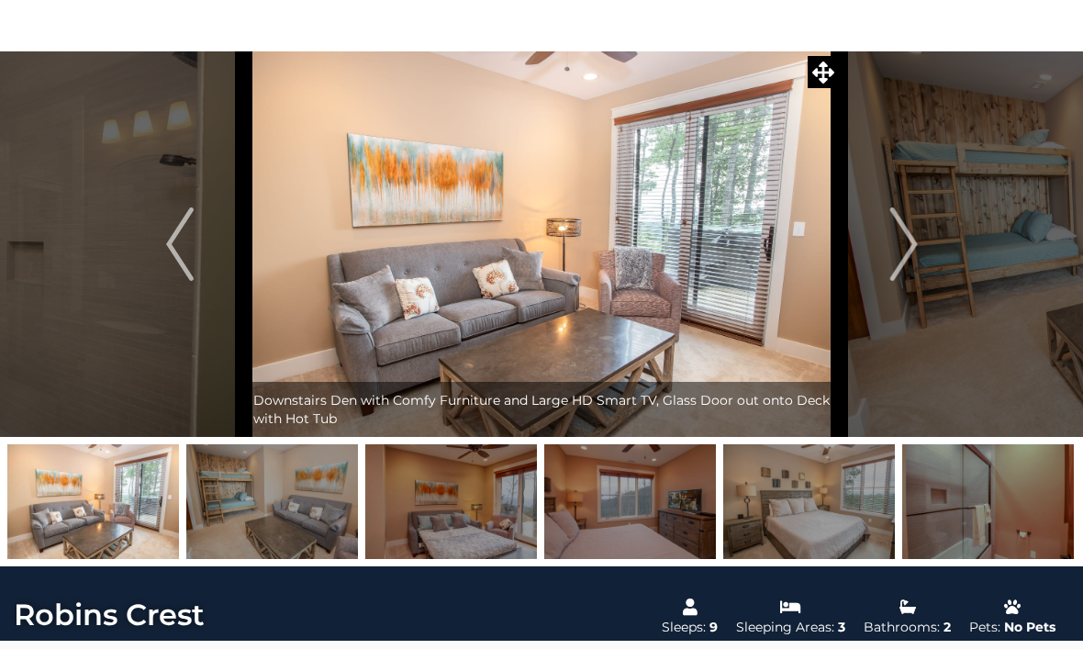
click at [910, 252] on img "Next" at bounding box center [904, 244] width 28 height 73
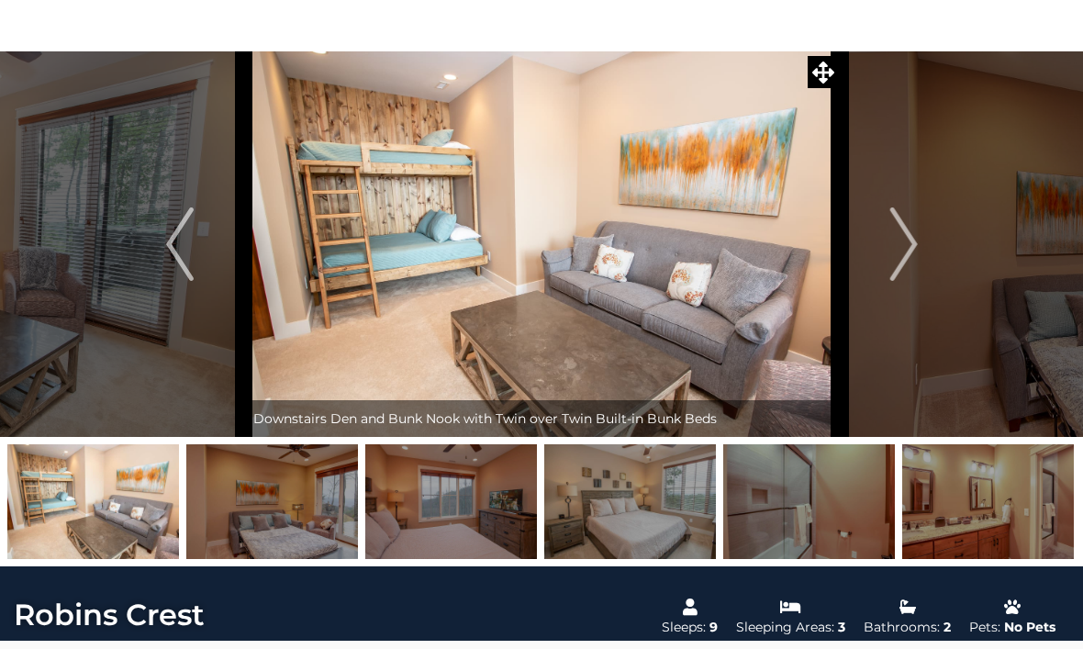
click at [904, 246] on img "Next" at bounding box center [904, 244] width 28 height 73
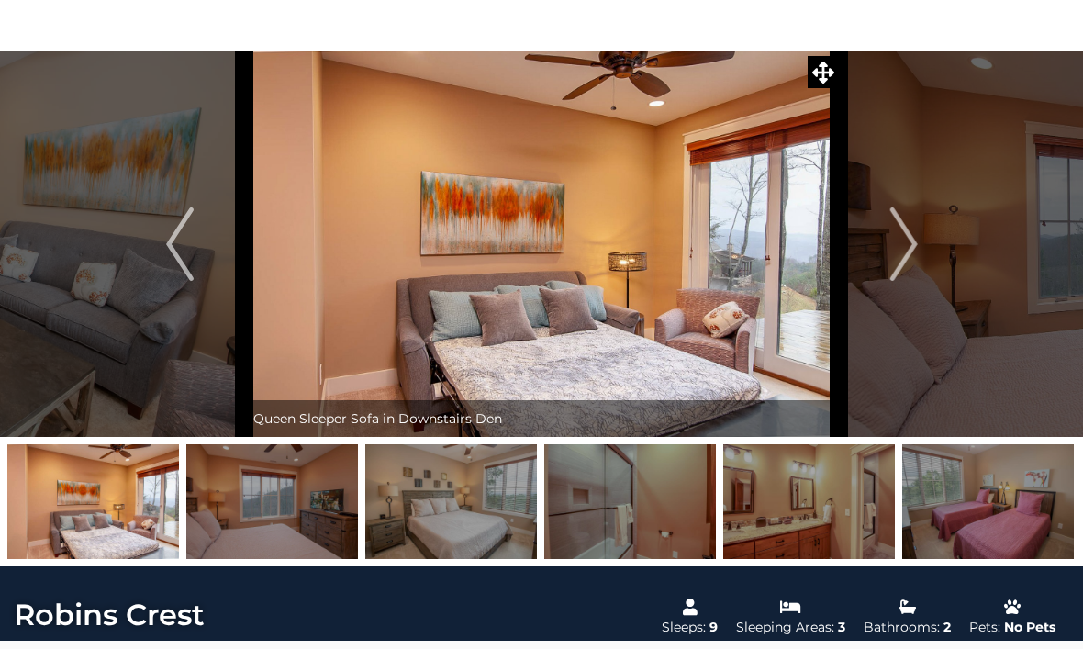
click at [897, 259] on img "Next" at bounding box center [904, 244] width 28 height 73
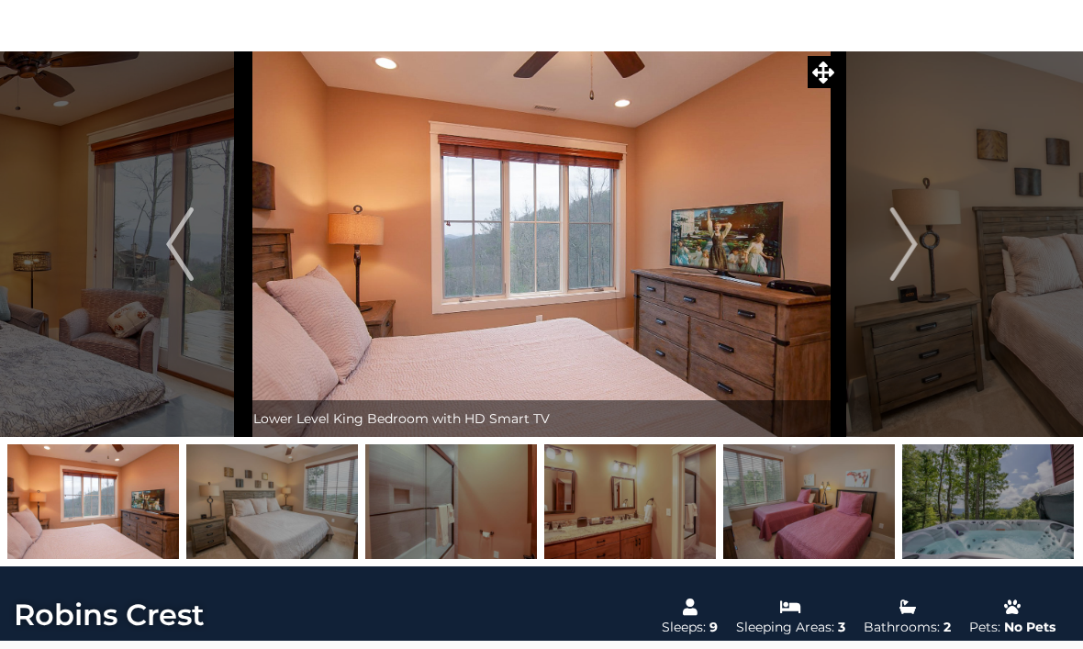
click at [905, 251] on img "Next" at bounding box center [904, 244] width 28 height 73
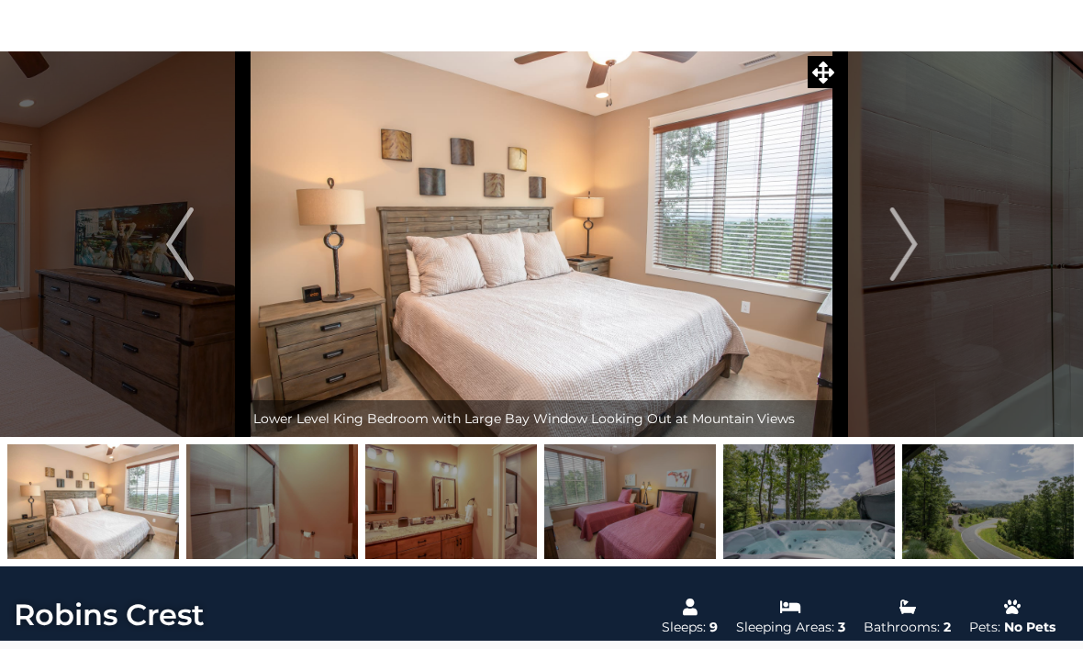
click at [883, 255] on button "Next" at bounding box center [904, 244] width 129 height 386
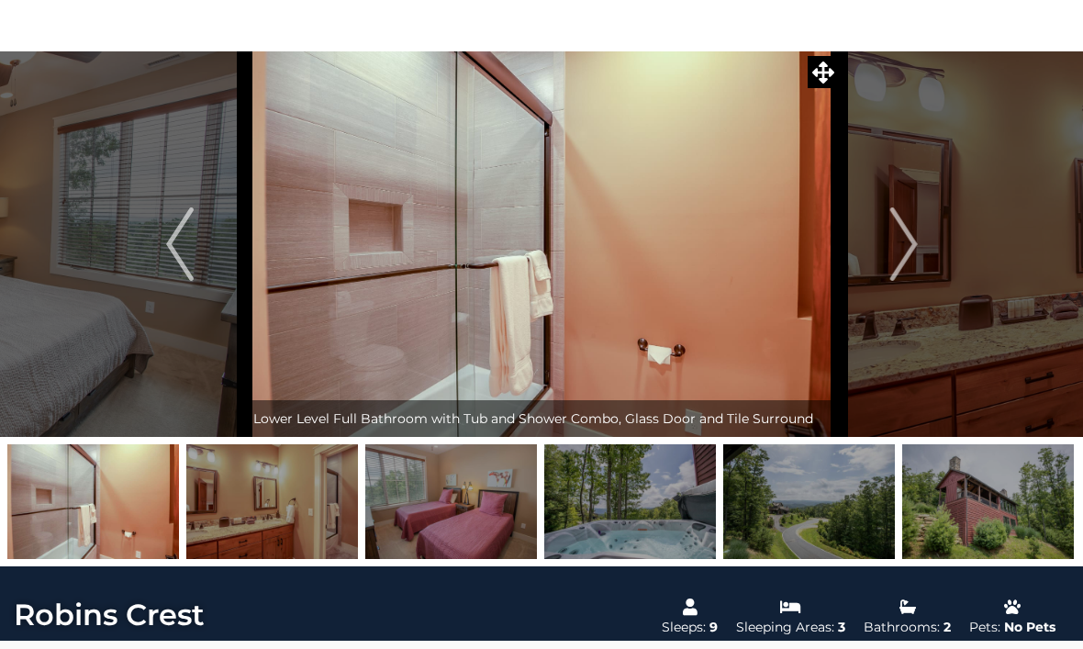
click at [901, 256] on img "Next" at bounding box center [904, 244] width 28 height 73
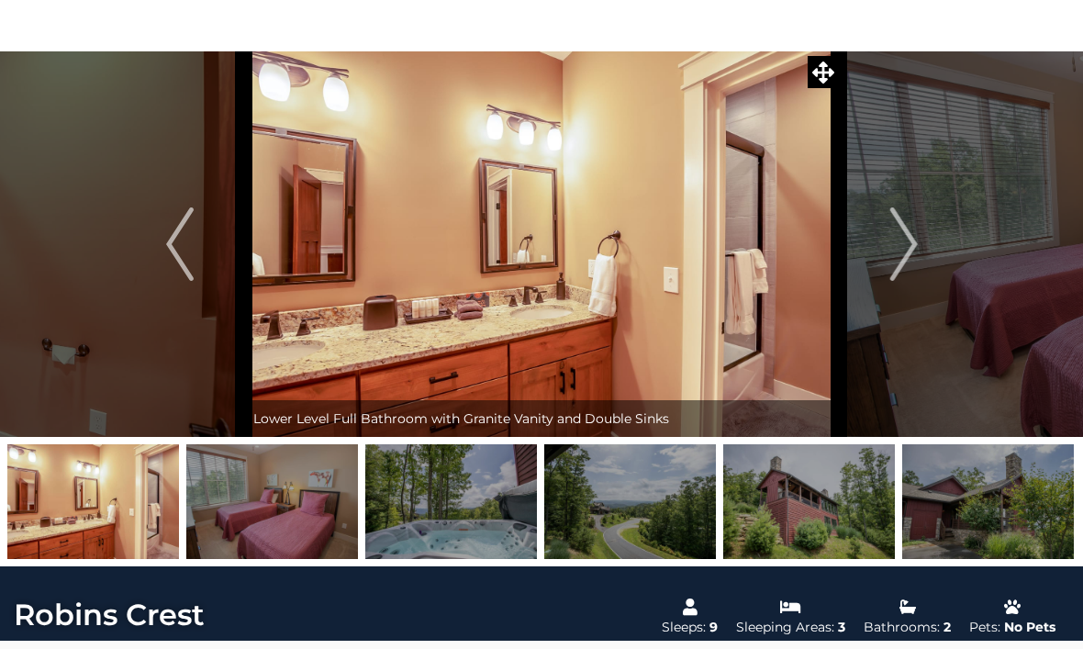
click at [901, 252] on img "Next" at bounding box center [904, 244] width 28 height 73
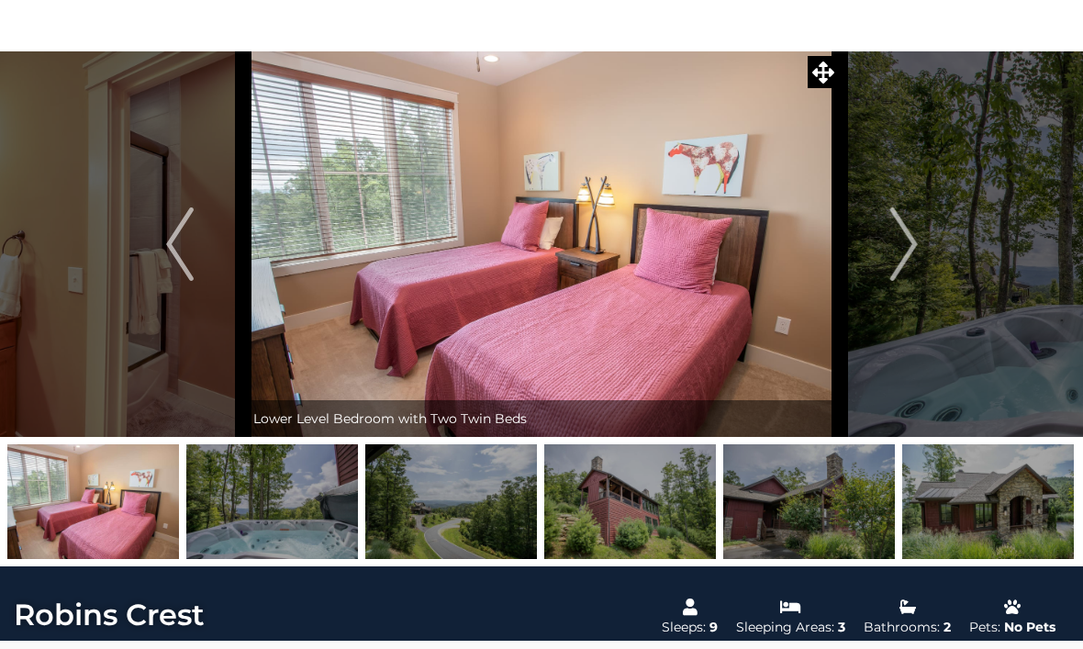
click at [892, 258] on img "Next" at bounding box center [904, 244] width 28 height 73
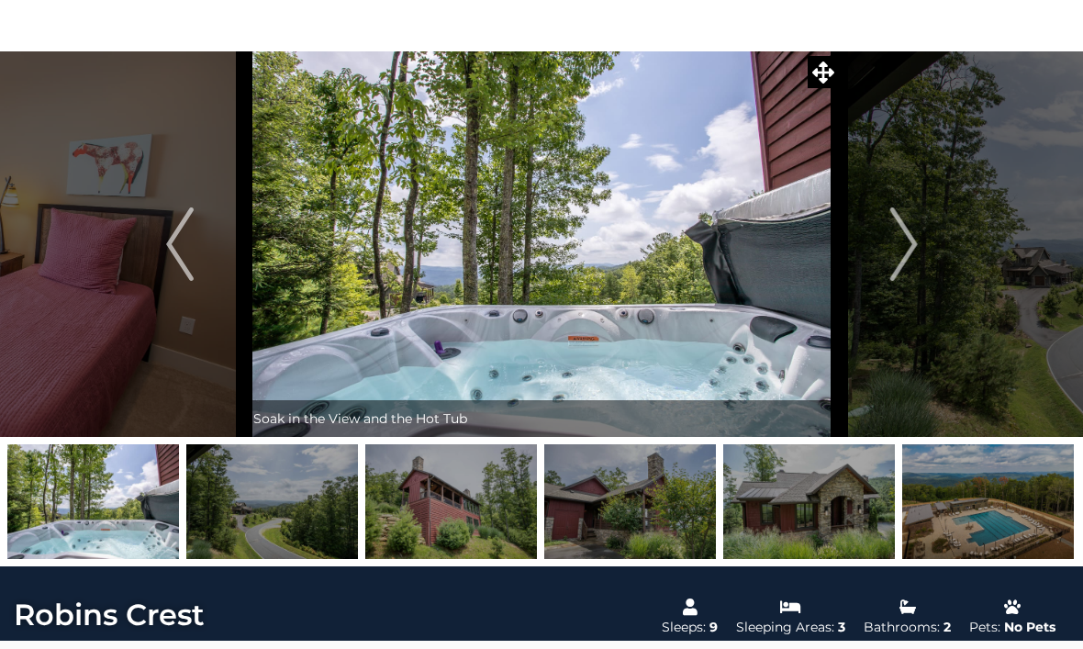
click at [894, 262] on img "Next" at bounding box center [904, 244] width 28 height 73
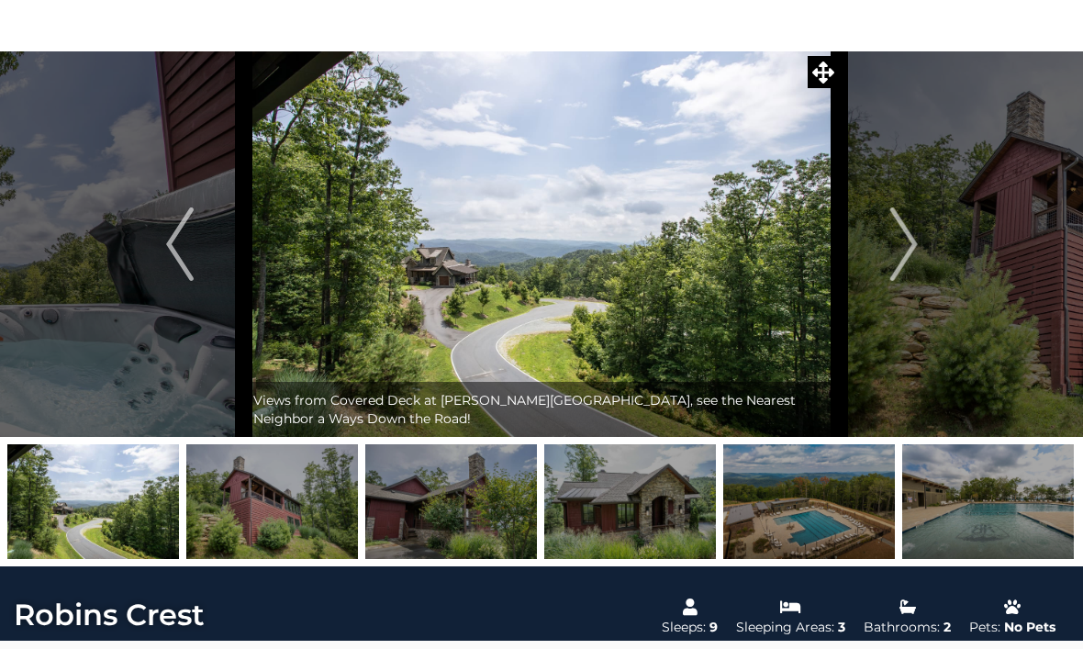
click at [912, 244] on img "Next" at bounding box center [904, 244] width 28 height 73
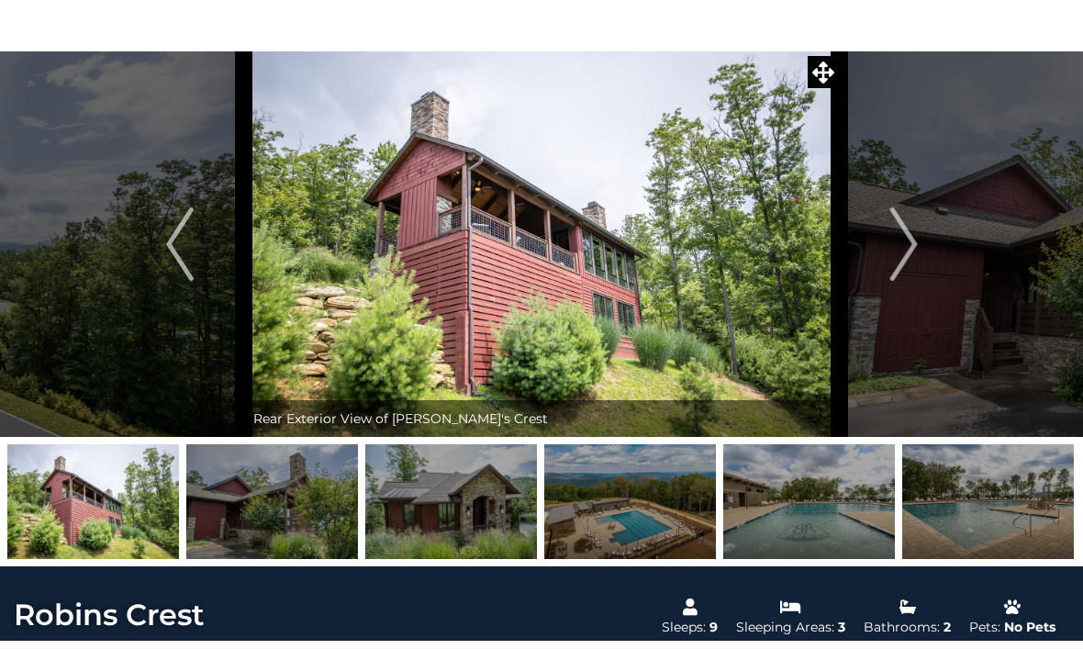
click at [904, 250] on img "Next" at bounding box center [904, 244] width 28 height 73
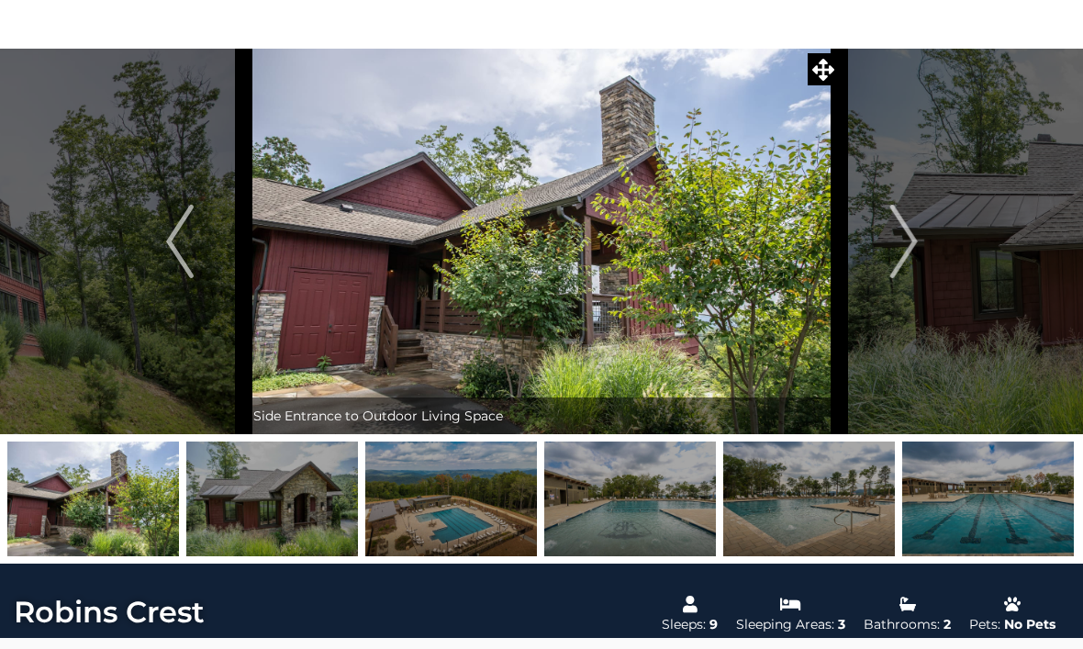
scroll to position [62, 0]
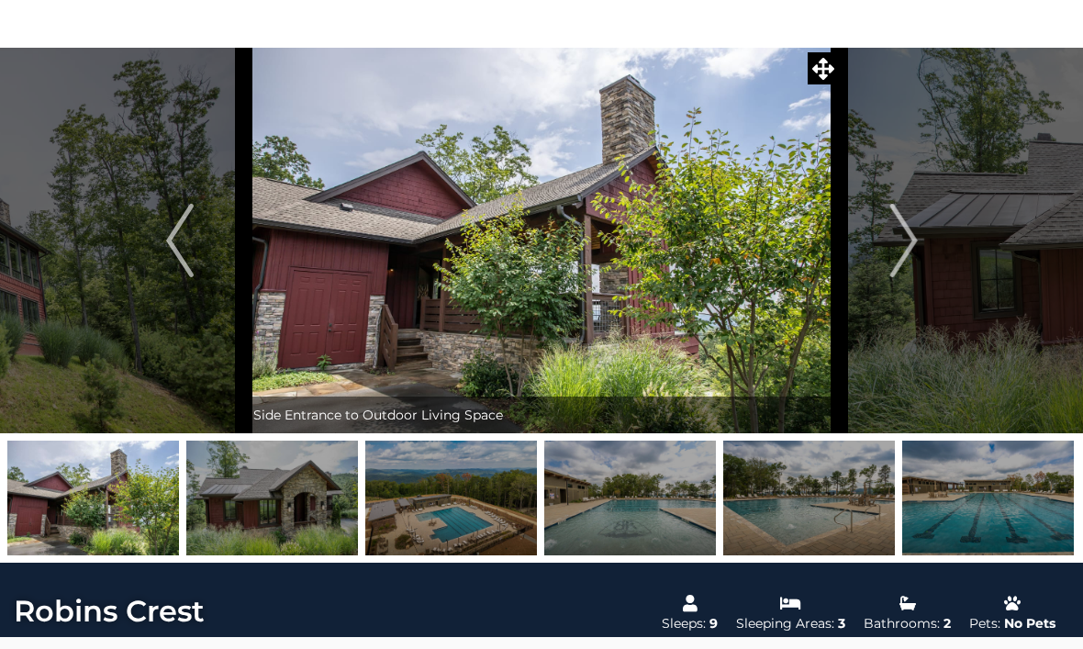
click at [911, 242] on img "Next" at bounding box center [904, 240] width 28 height 73
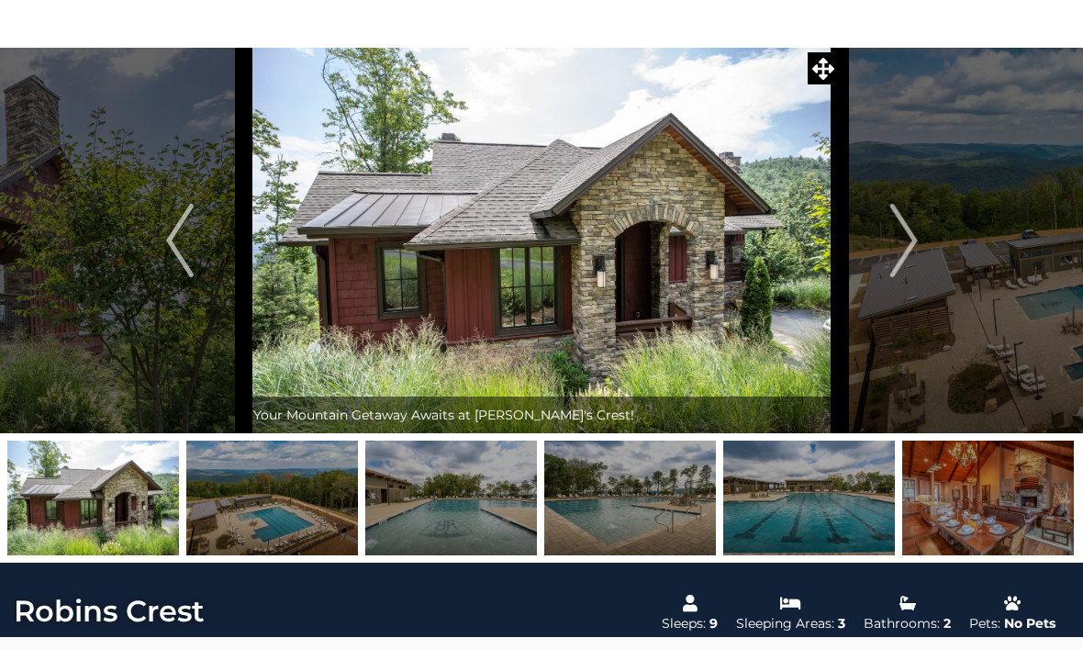
click at [911, 239] on img "Next" at bounding box center [904, 240] width 28 height 73
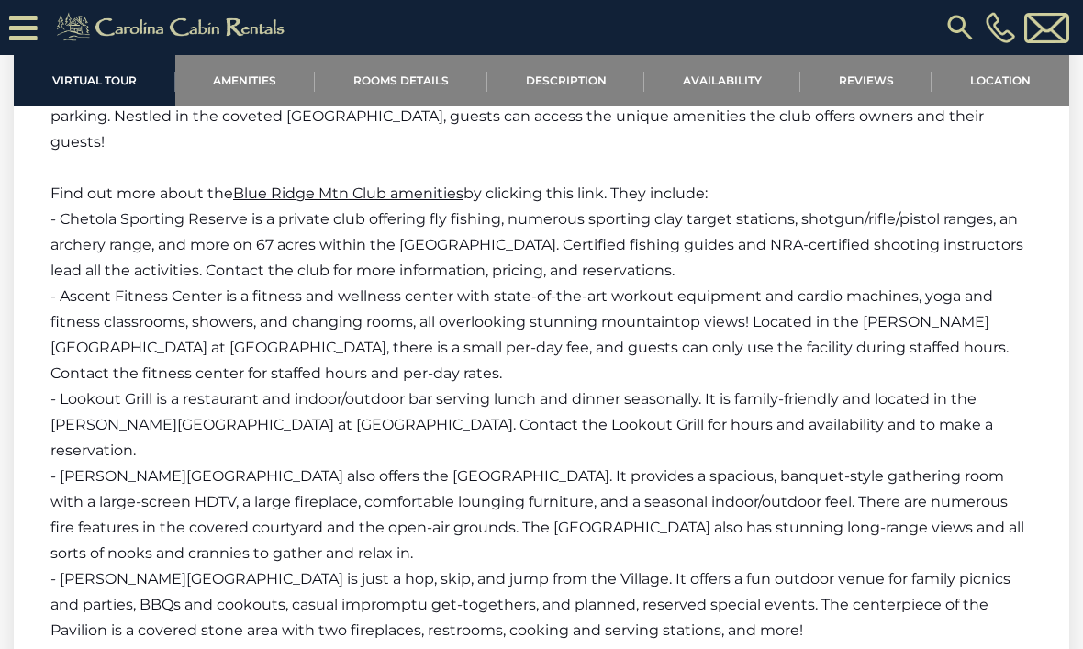
scroll to position [2795, 0]
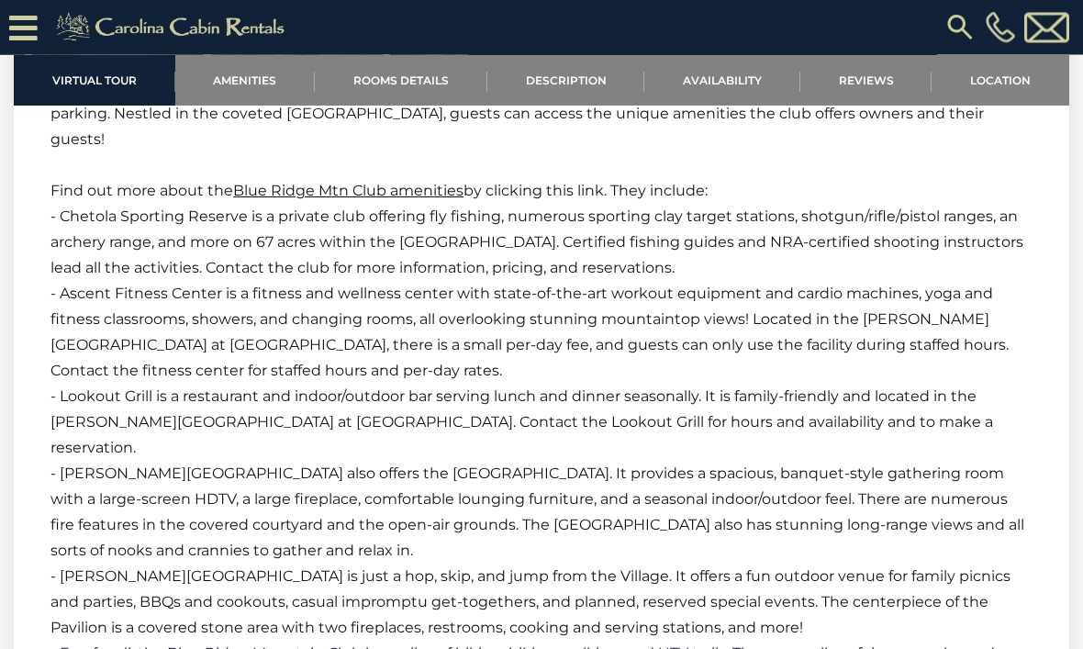
click at [378, 183] on span "Blue Ridge Mtn Club amenities" at bounding box center [348, 191] width 230 height 17
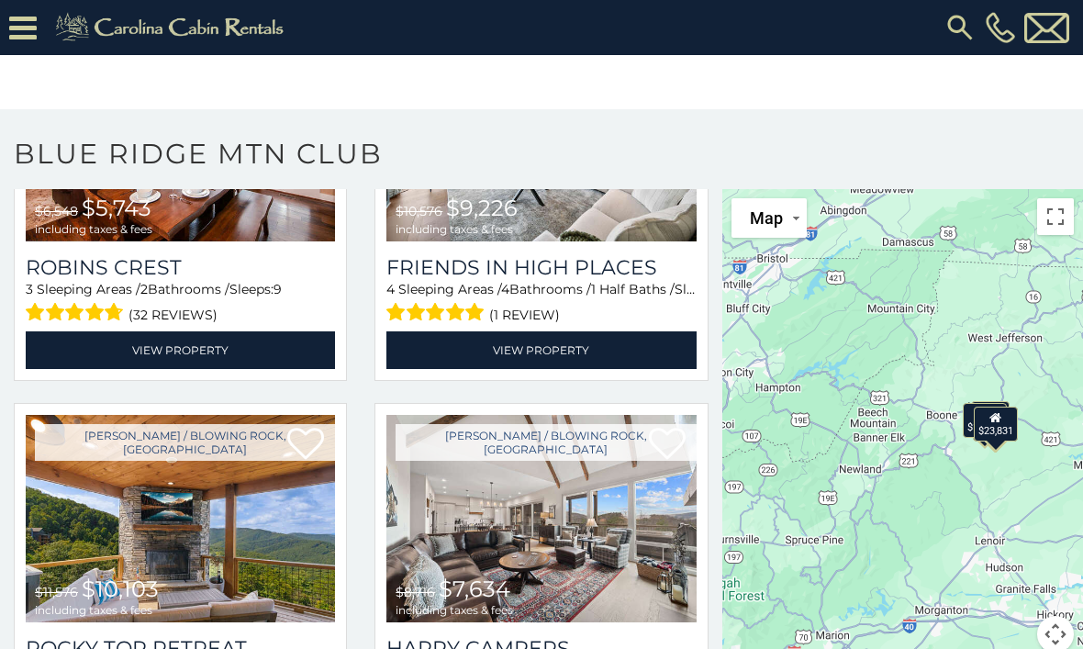
scroll to position [559, 0]
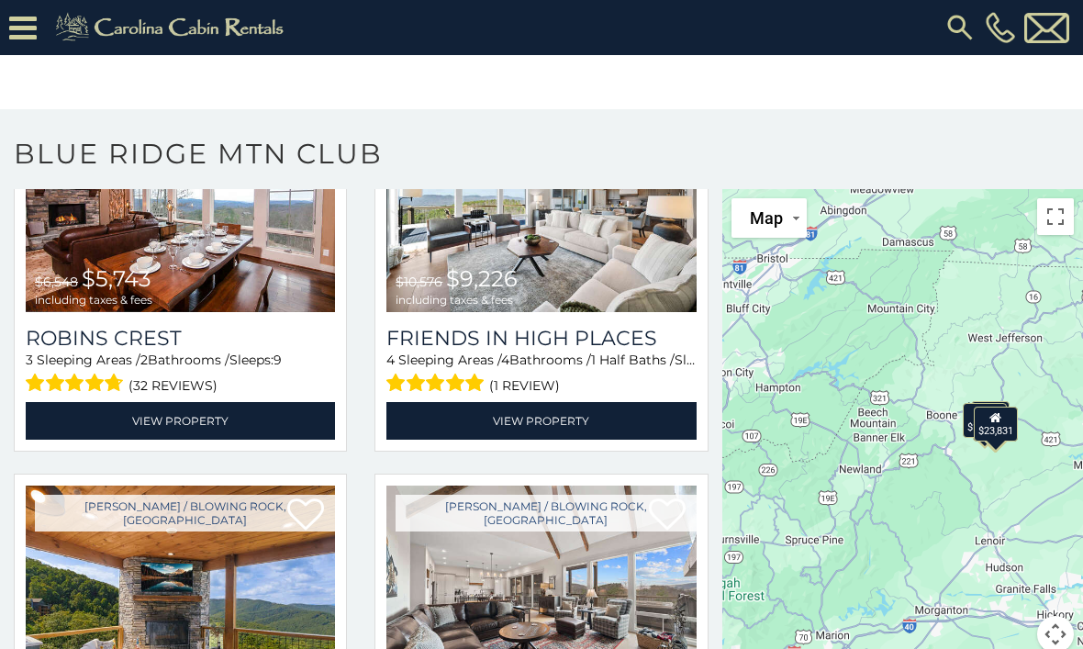
click at [153, 344] on h3 "Robins Crest" at bounding box center [180, 338] width 309 height 25
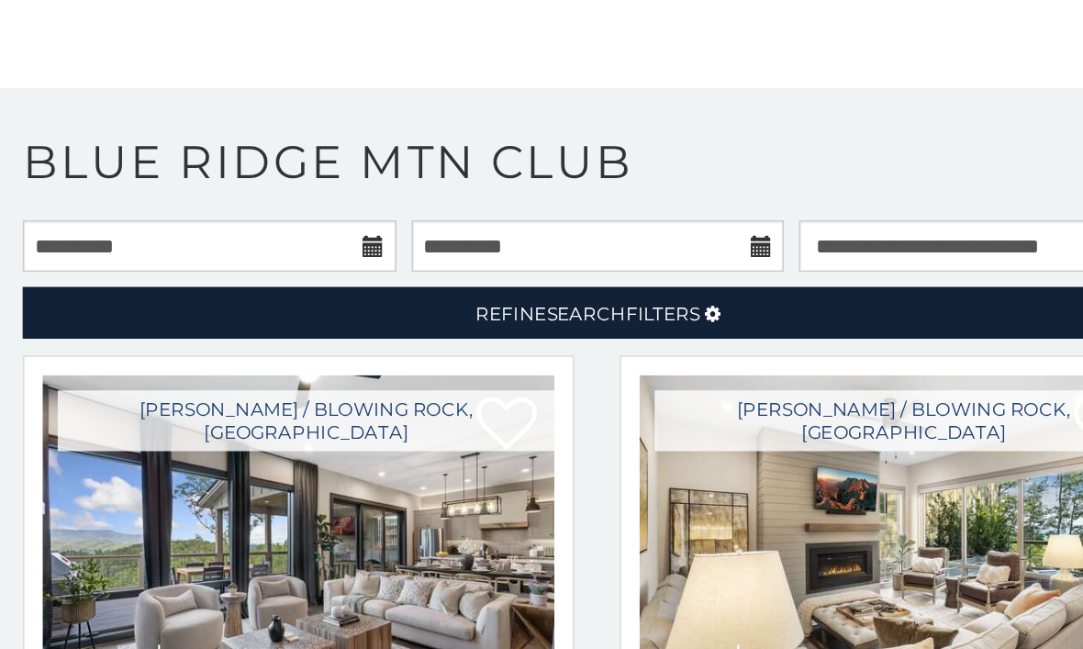
scroll to position [0, 0]
click at [217, 189] on input "**********" at bounding box center [127, 204] width 226 height 31
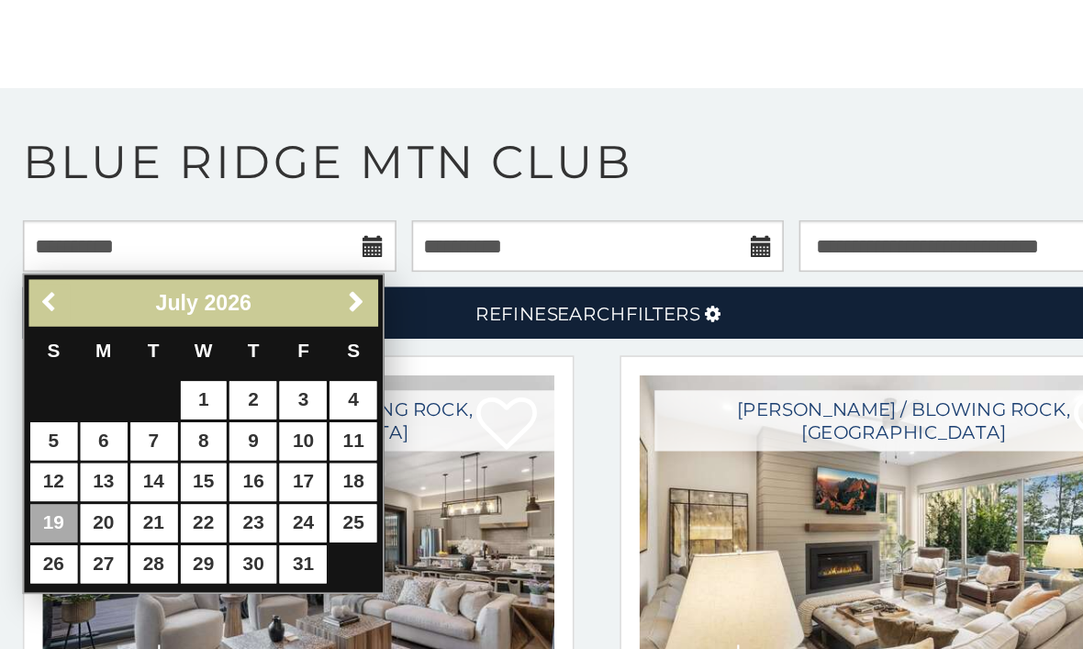
click at [25, 231] on span "Previous" at bounding box center [30, 238] width 15 height 15
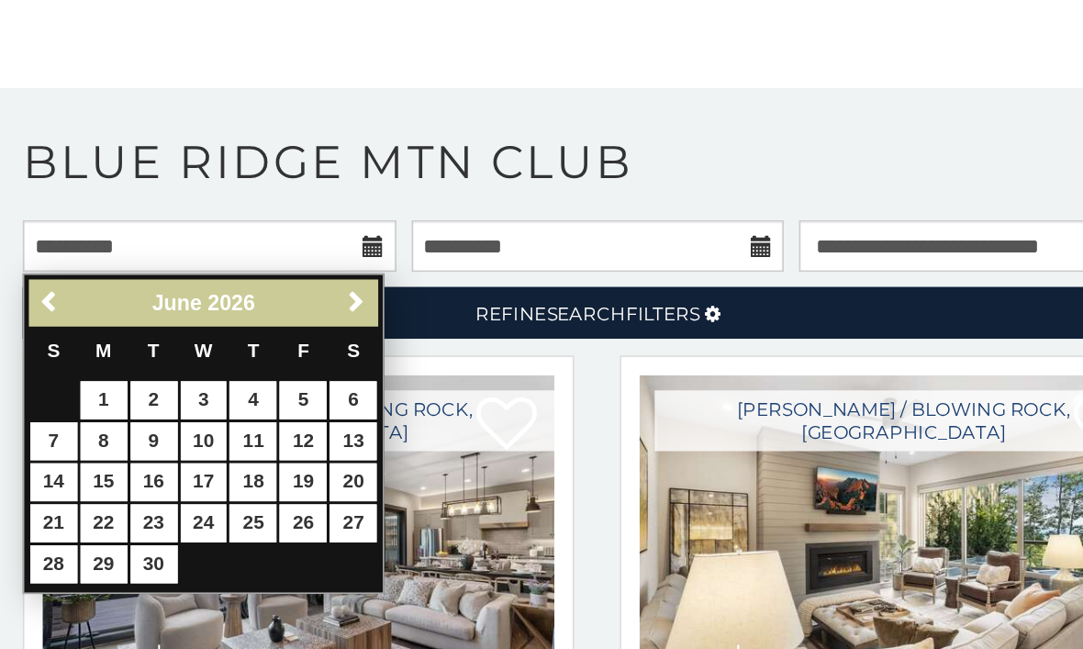
click at [28, 231] on span "Previous" at bounding box center [30, 238] width 15 height 15
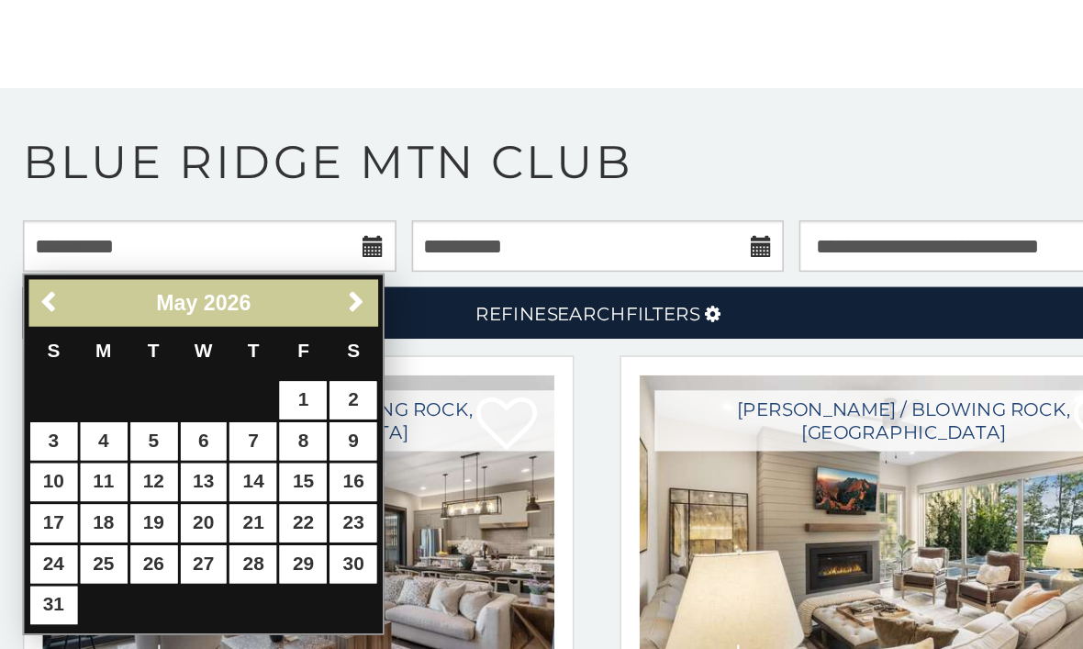
click at [34, 231] on span "Previous" at bounding box center [30, 238] width 15 height 15
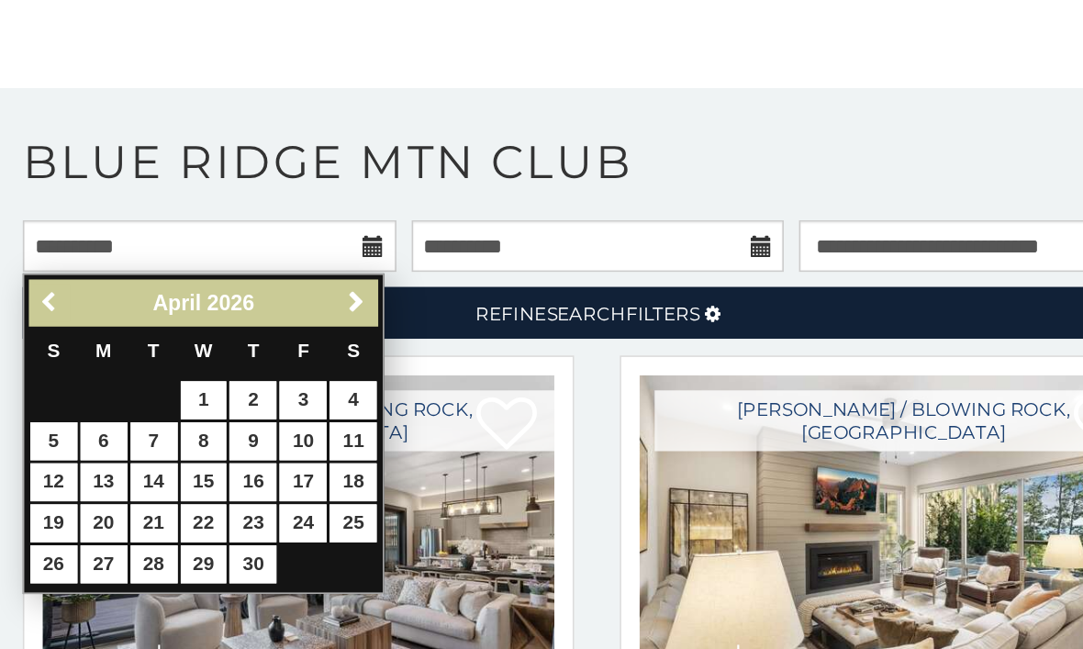
click at [32, 228] on link "Previous" at bounding box center [30, 239] width 23 height 23
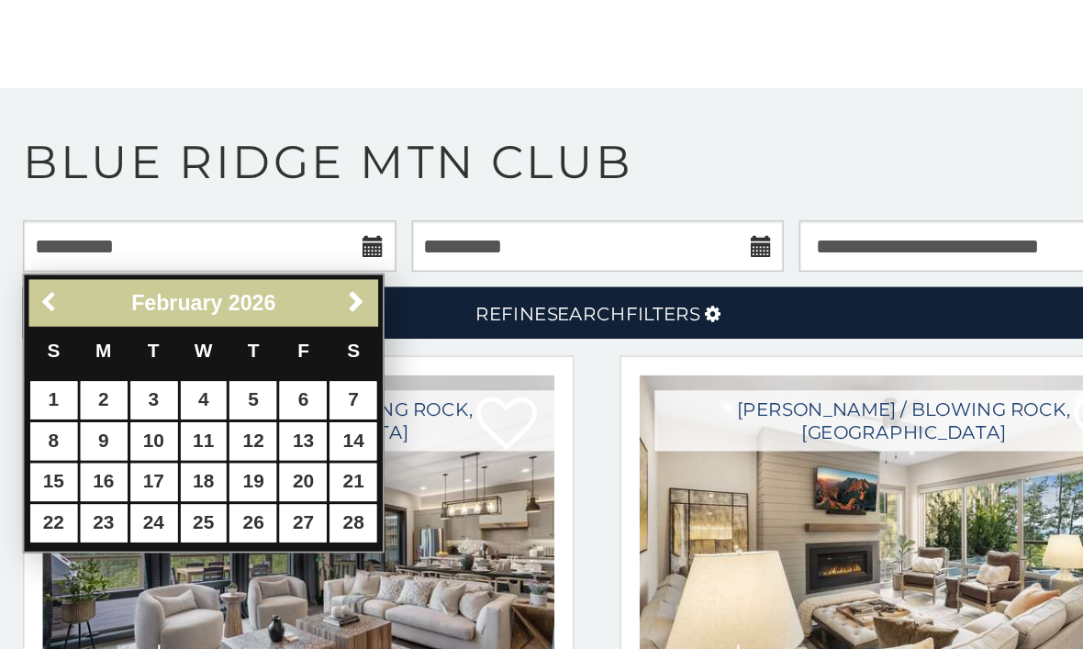
click at [34, 231] on span "Previous" at bounding box center [30, 238] width 15 height 15
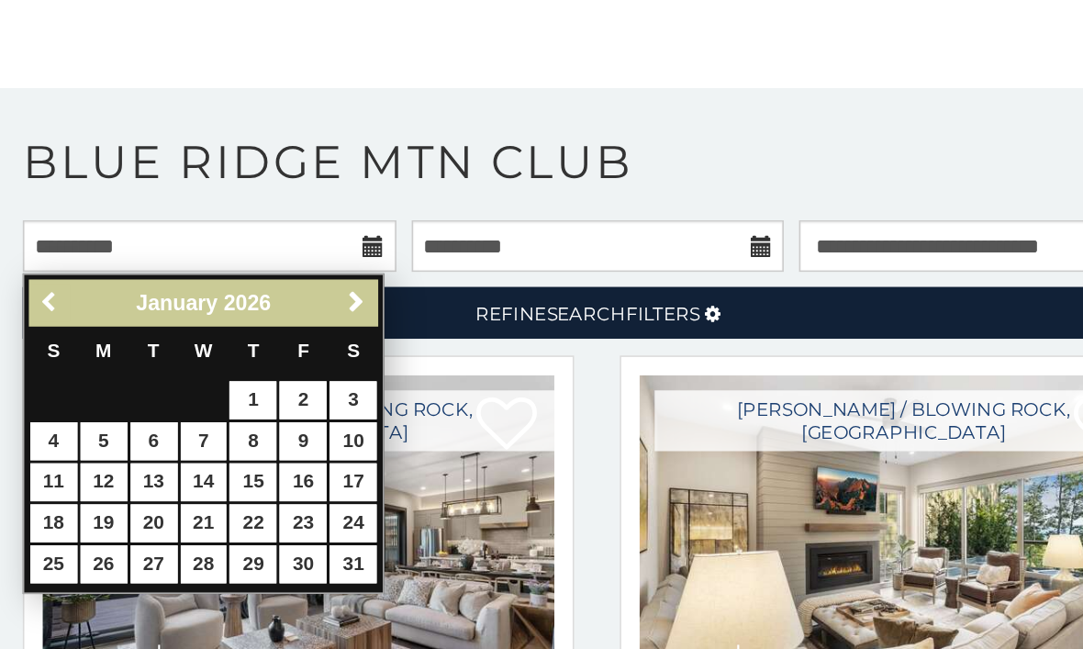
click at [30, 231] on span "Previous" at bounding box center [30, 238] width 15 height 15
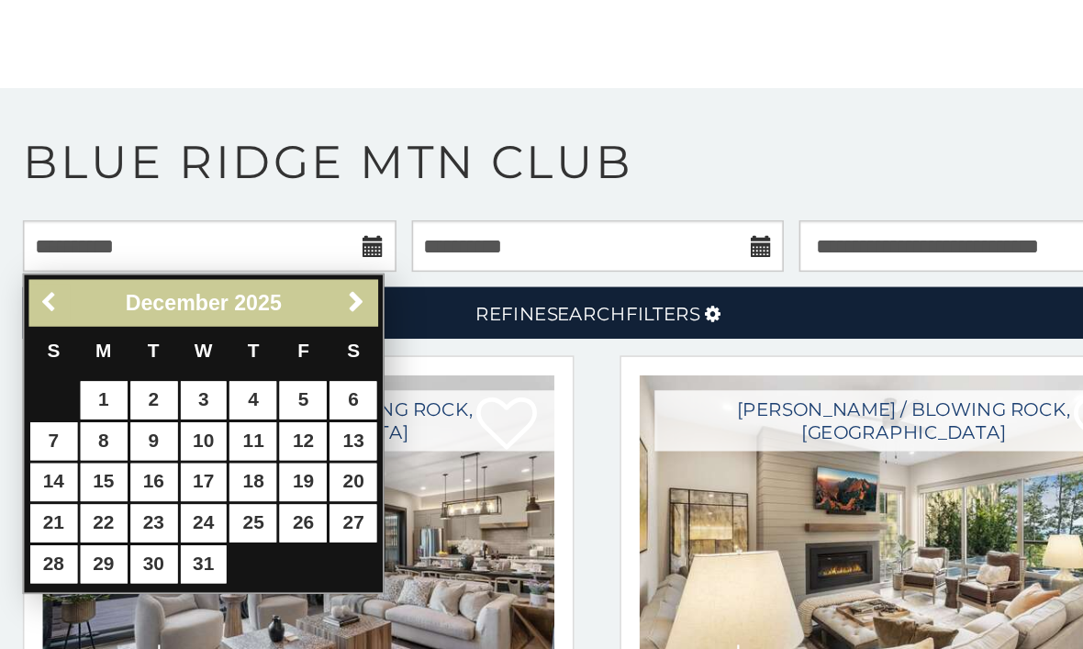
click at [34, 231] on span "Previous" at bounding box center [30, 238] width 15 height 15
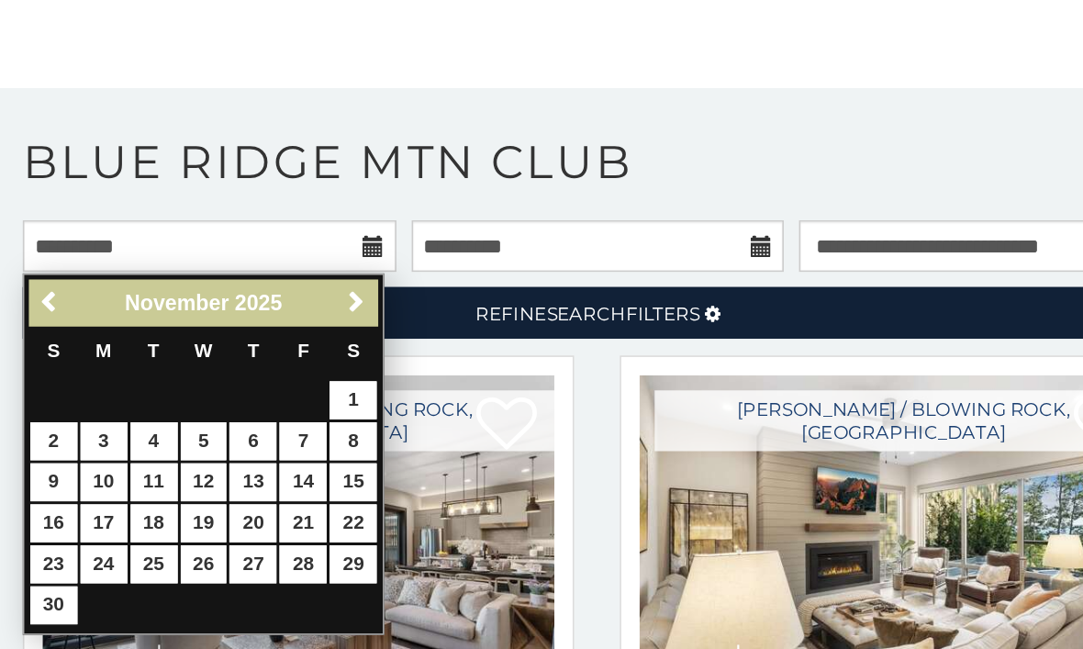
click at [33, 231] on span "Previous" at bounding box center [30, 238] width 15 height 15
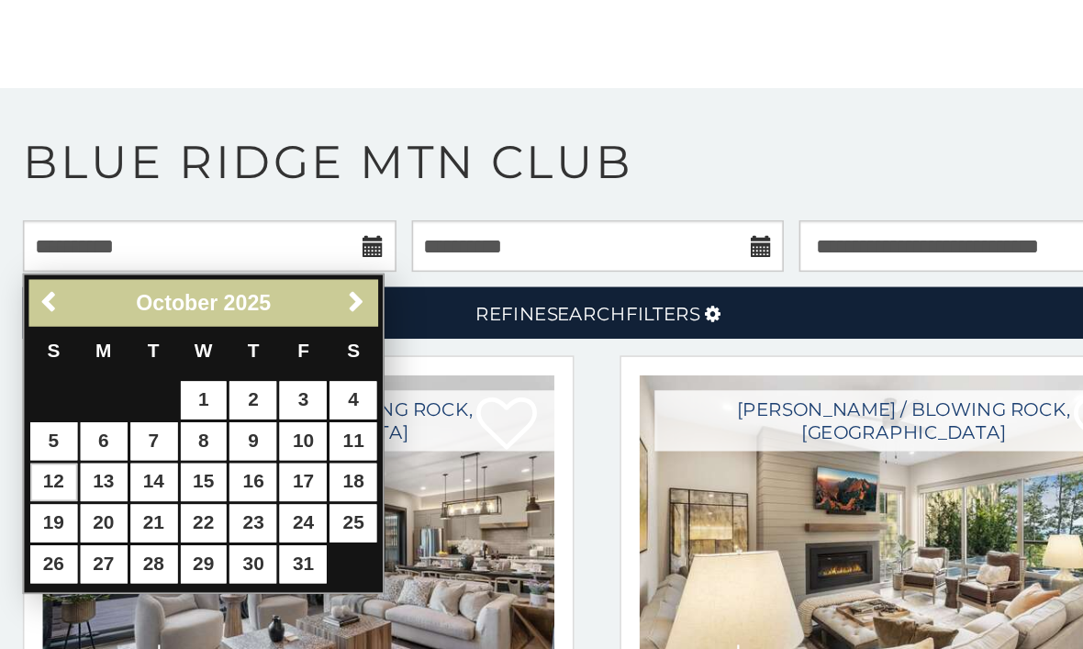
click at [40, 336] on link "12" at bounding box center [32, 347] width 28 height 23
type input "**********"
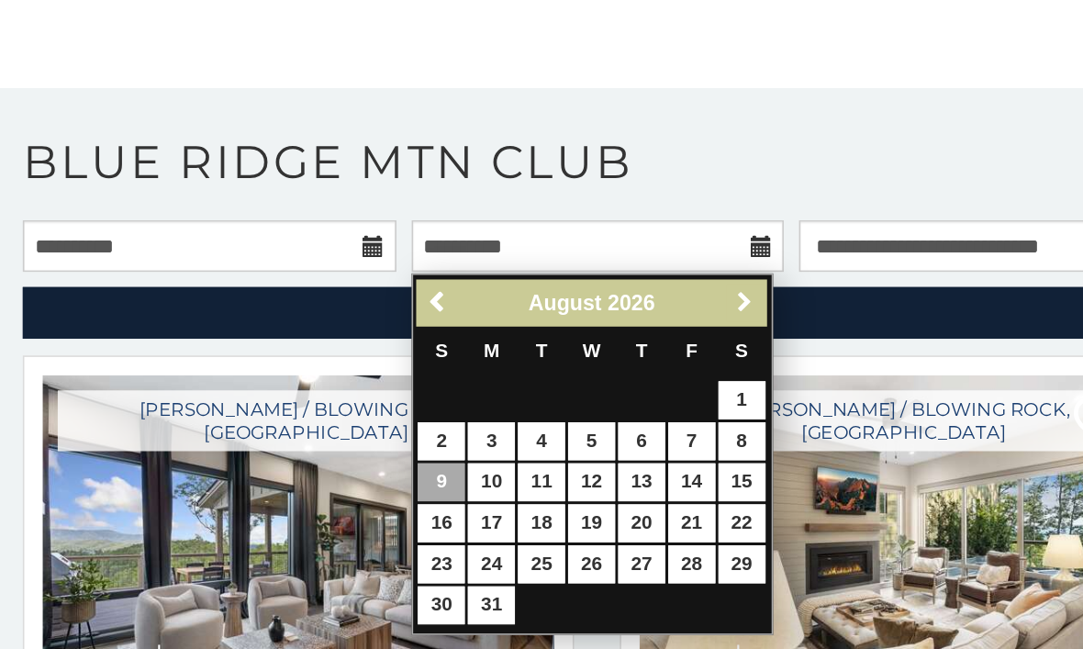
click at [449, 231] on span "Next" at bounding box center [450, 238] width 15 height 15
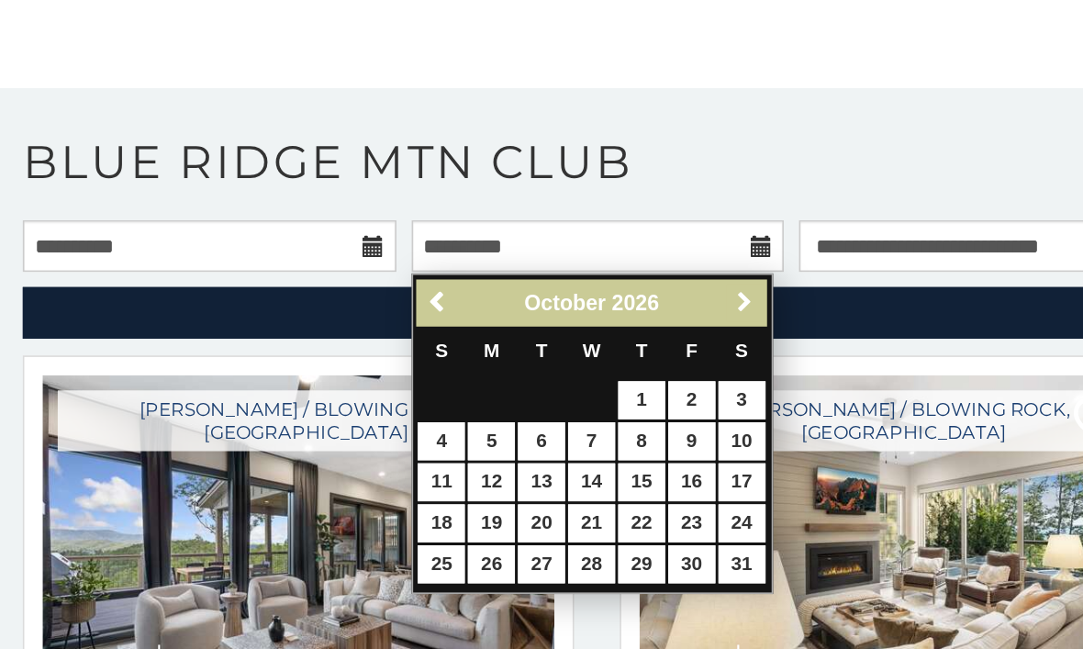
click at [453, 231] on span "Next" at bounding box center [450, 238] width 15 height 15
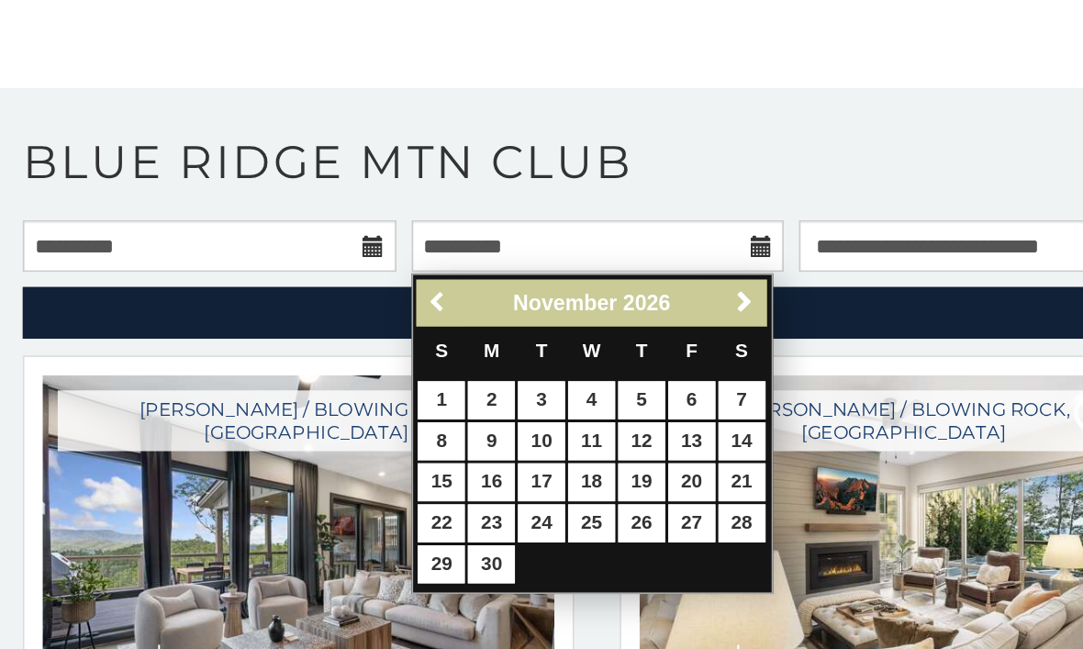
click at [272, 228] on link "Previous" at bounding box center [264, 239] width 23 height 23
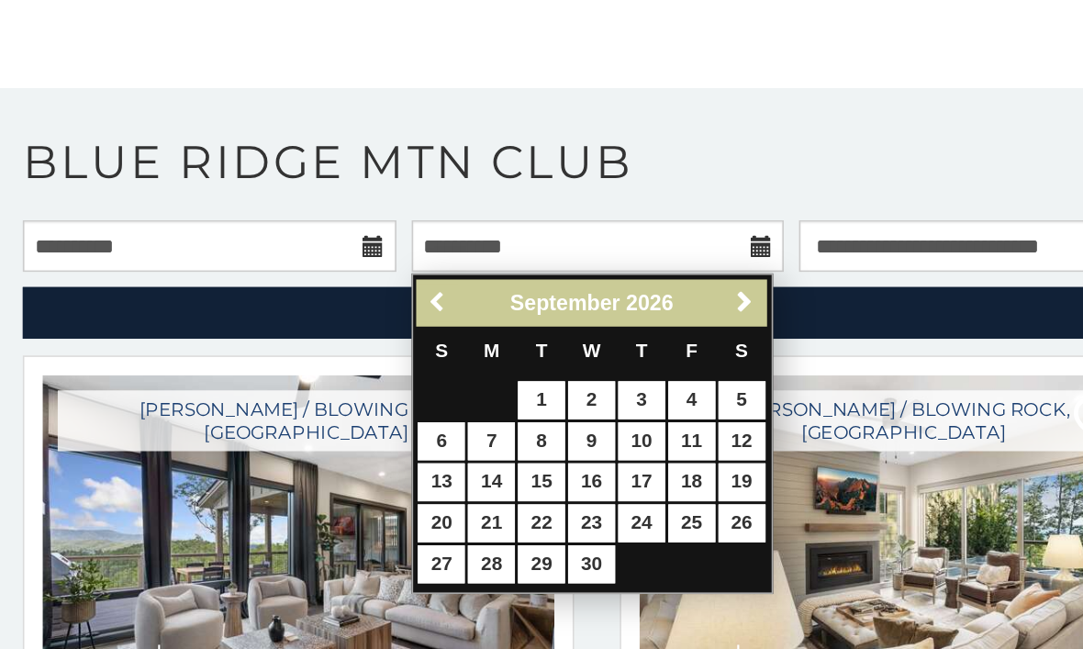
click at [267, 228] on link "Previous" at bounding box center [264, 239] width 23 height 23
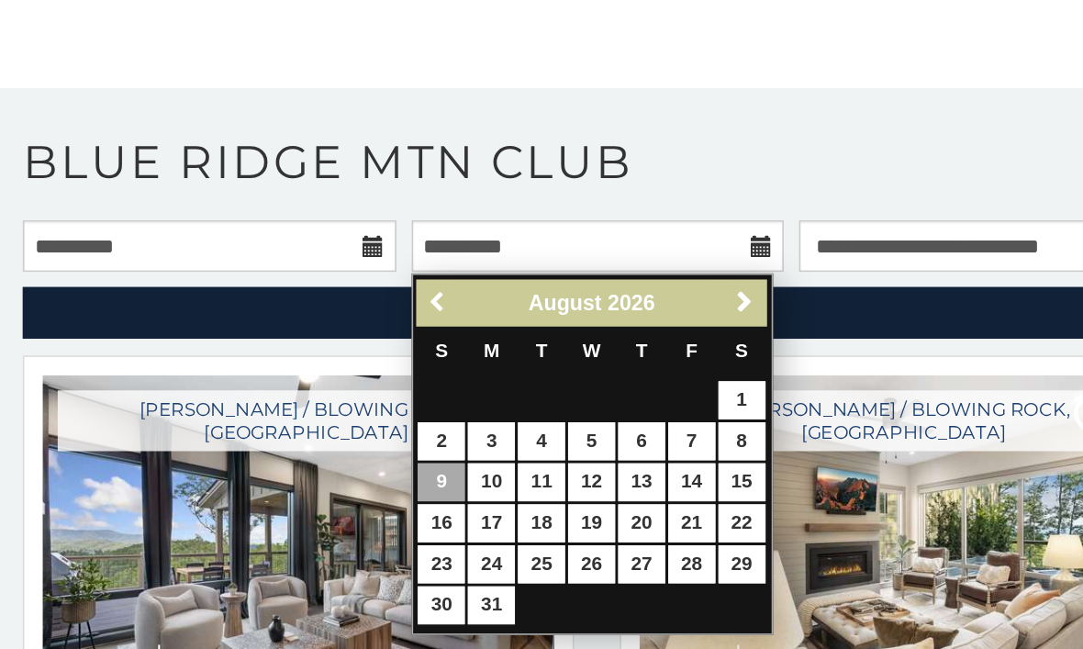
click at [266, 231] on span "Previous" at bounding box center [265, 238] width 15 height 15
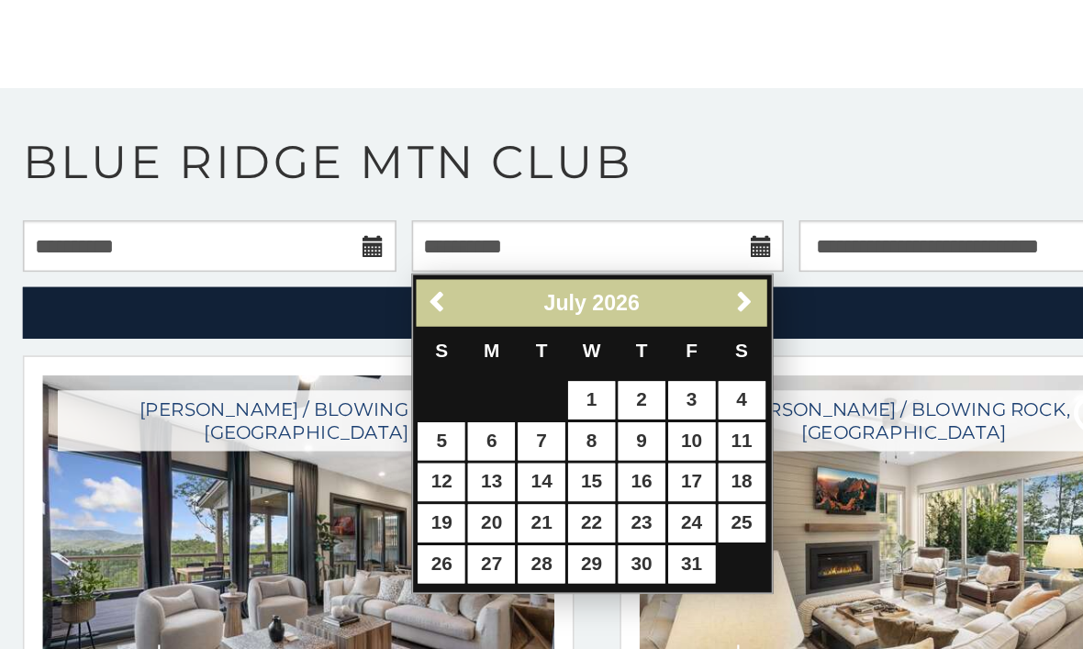
click at [270, 231] on span "Previous" at bounding box center [265, 238] width 15 height 15
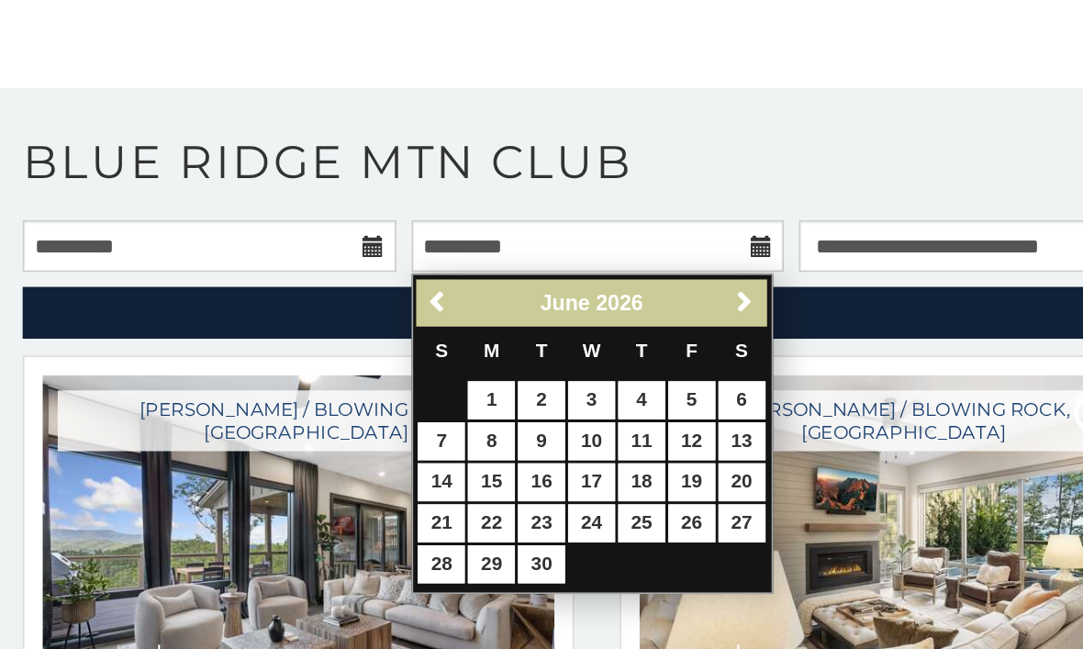
click at [269, 231] on span "Previous" at bounding box center [265, 238] width 15 height 15
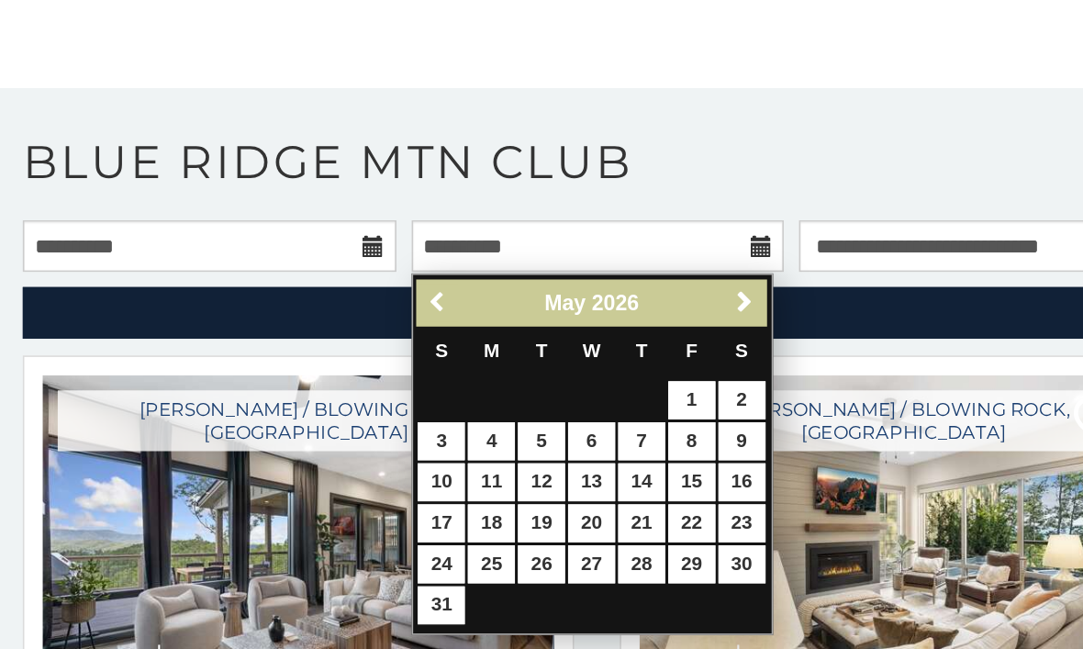
click at [273, 228] on link "Previous" at bounding box center [264, 239] width 23 height 23
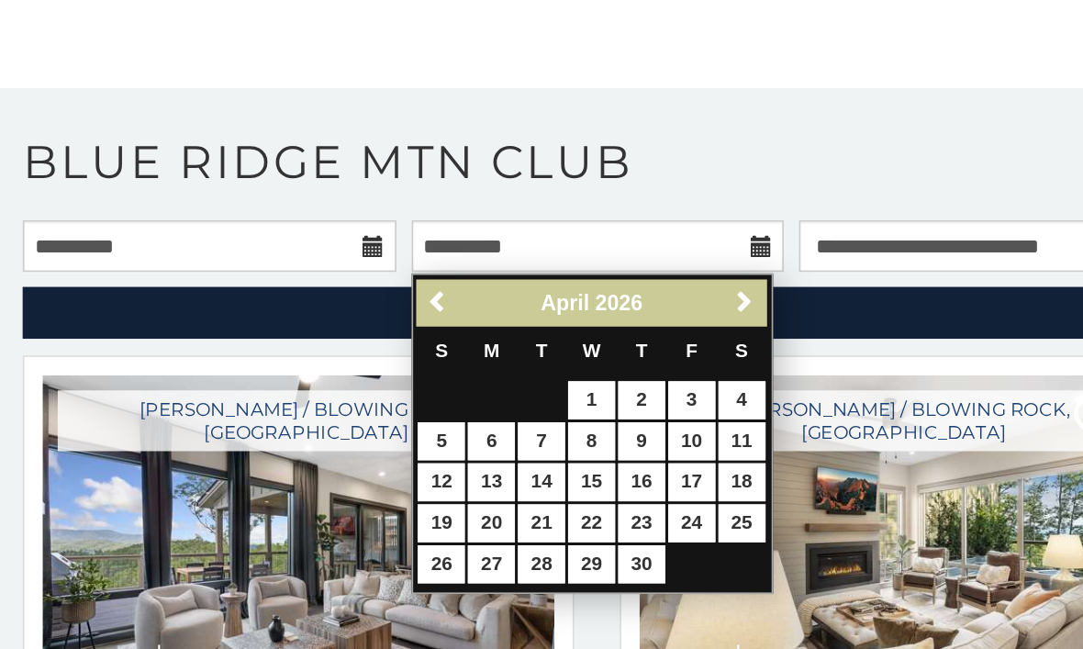
click at [270, 231] on span "Previous" at bounding box center [265, 238] width 15 height 15
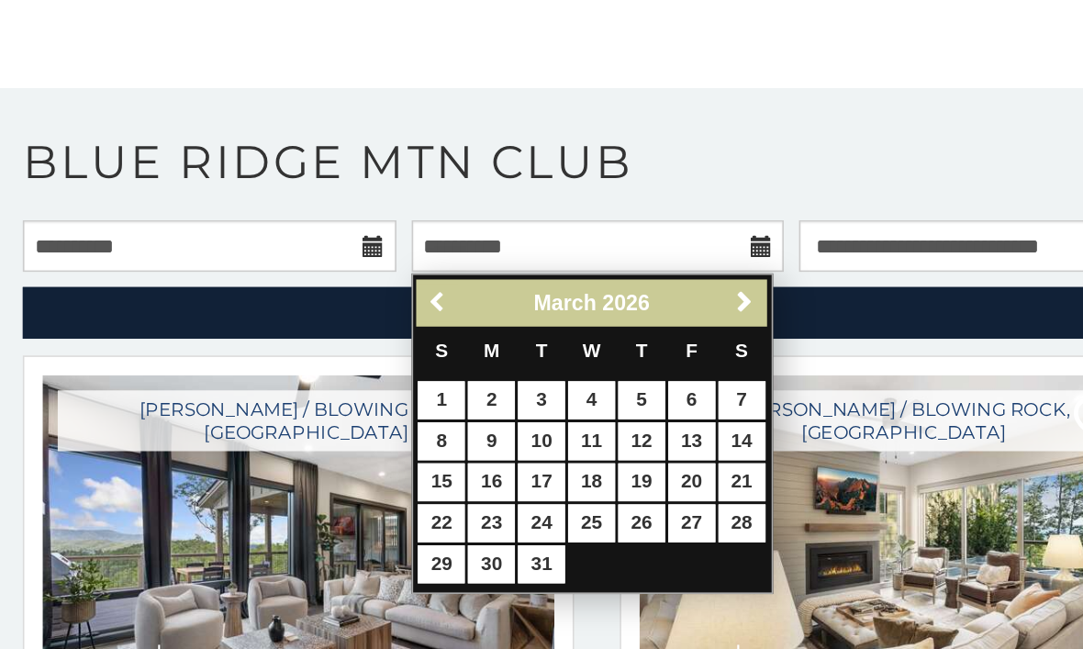
click at [267, 228] on link "Previous" at bounding box center [264, 239] width 23 height 23
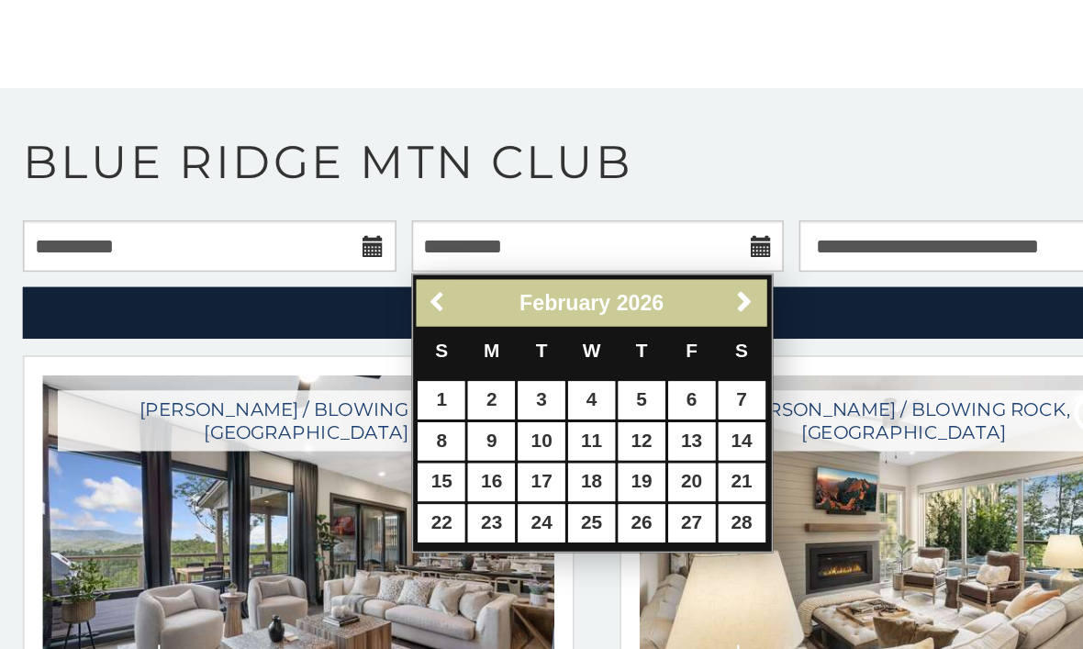
click at [266, 228] on link "Previous" at bounding box center [264, 239] width 23 height 23
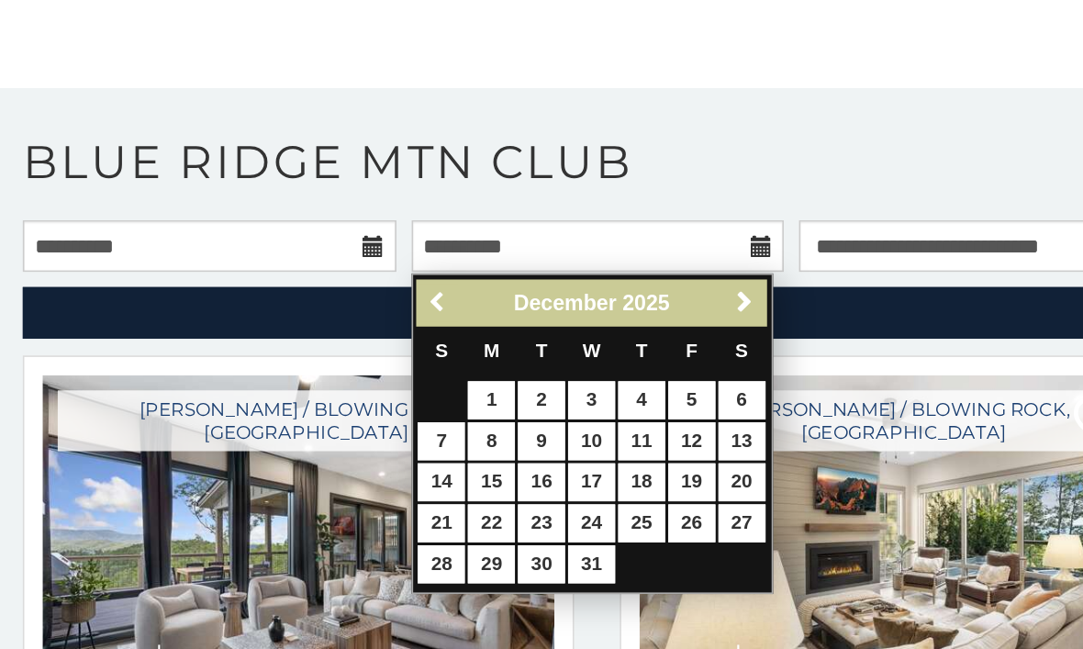
click at [264, 231] on span "Previous" at bounding box center [265, 238] width 15 height 15
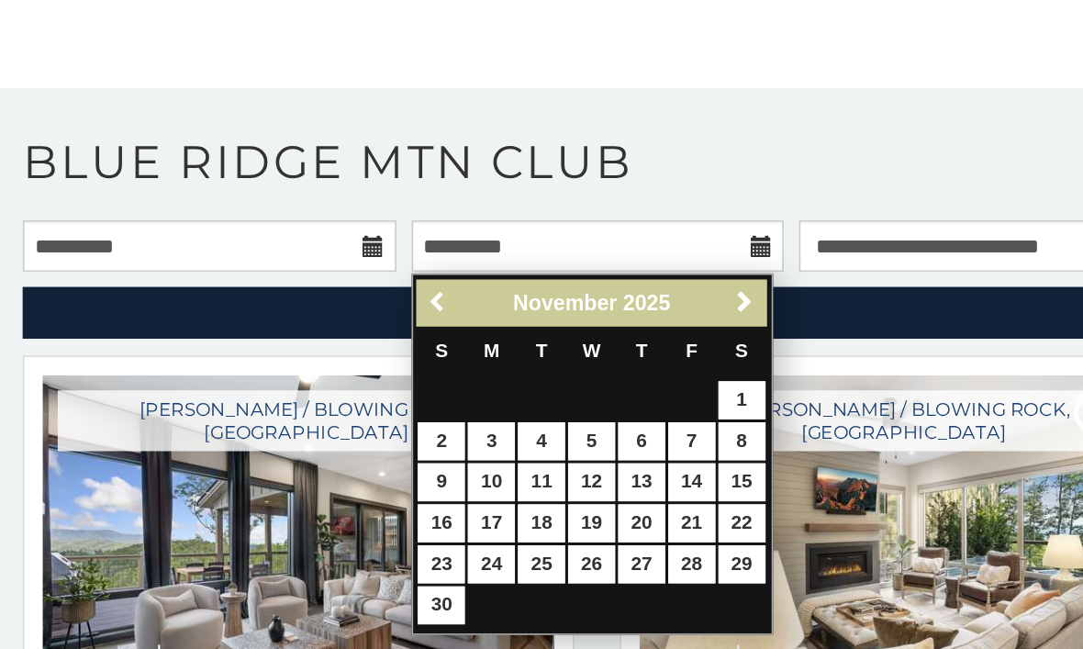
click at [260, 231] on span "Previous" at bounding box center [265, 238] width 15 height 15
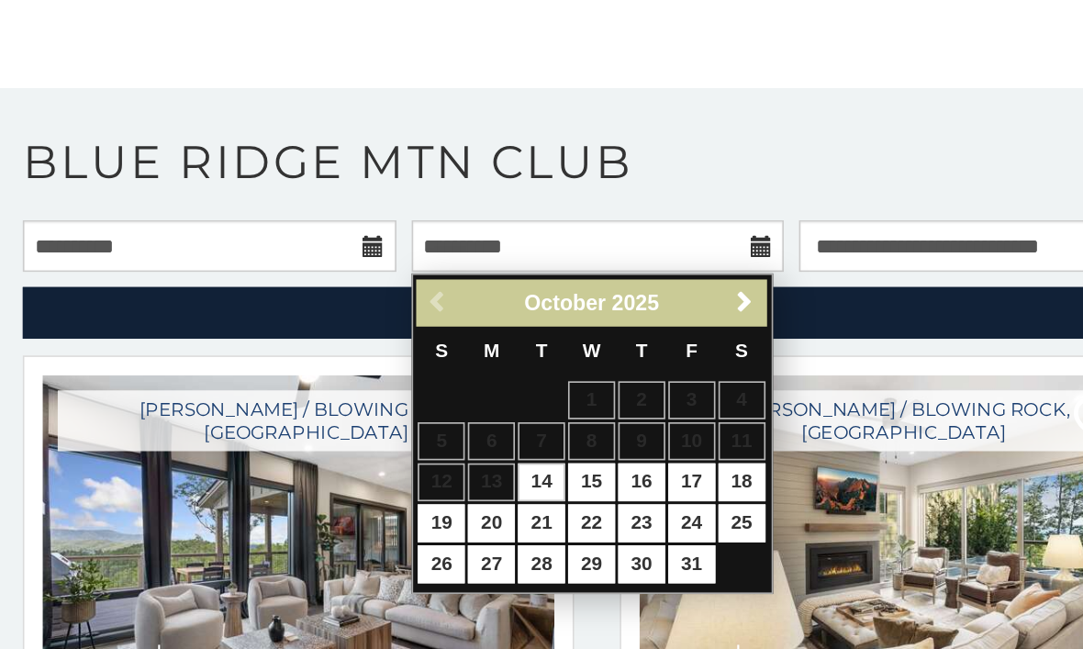
click at [331, 336] on link "14" at bounding box center [327, 347] width 28 height 23
type input "**********"
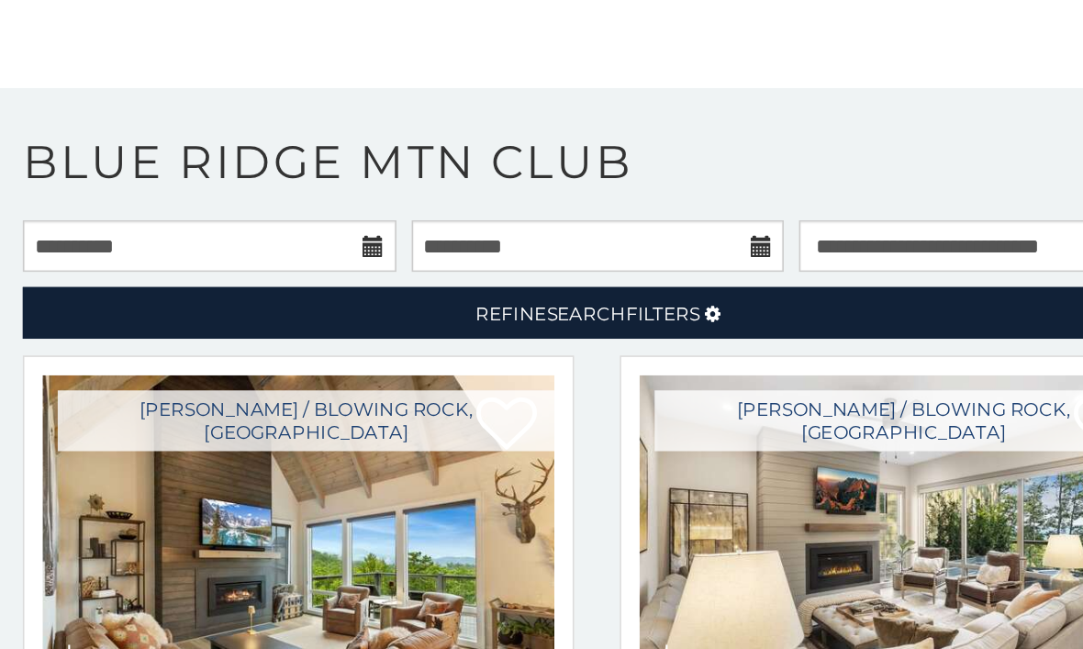
click at [228, 198] on icon at bounding box center [225, 204] width 13 height 13
click at [230, 198] on icon at bounding box center [225, 204] width 13 height 13
click at [154, 189] on input "**********" at bounding box center [127, 204] width 226 height 31
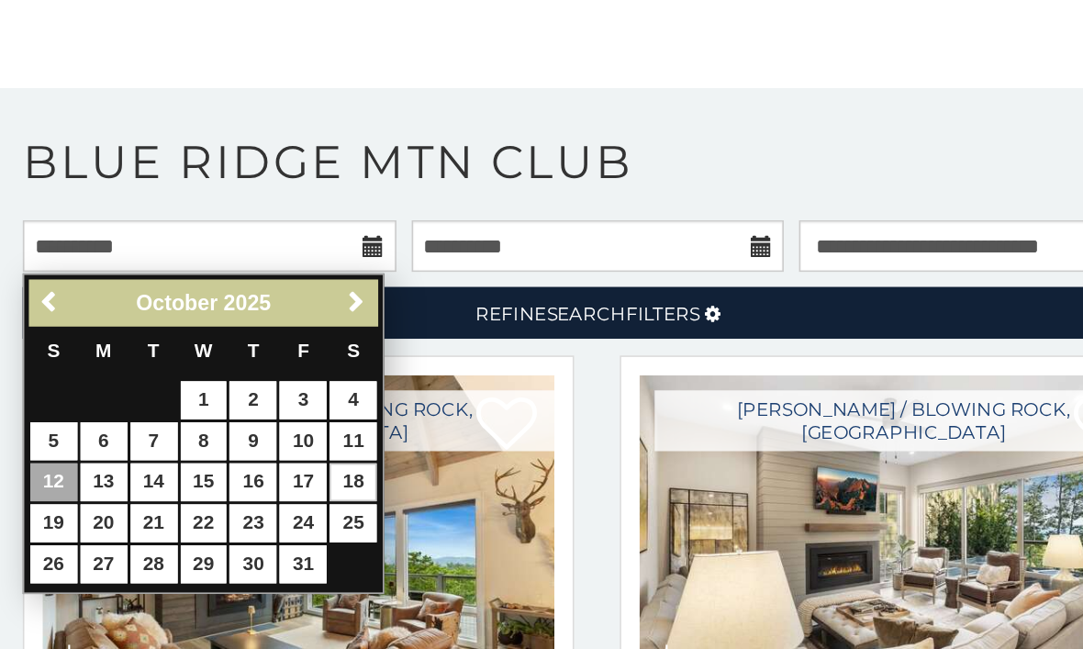
click at [218, 336] on link "18" at bounding box center [213, 347] width 28 height 23
type input "**********"
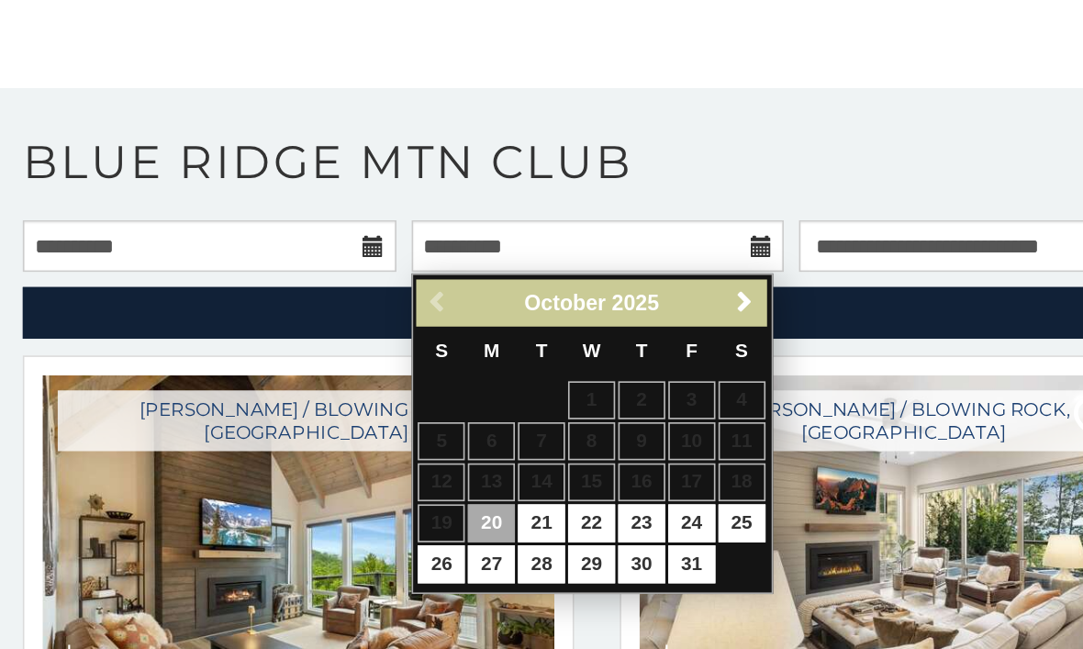
click at [459, 198] on icon at bounding box center [460, 204] width 13 height 13
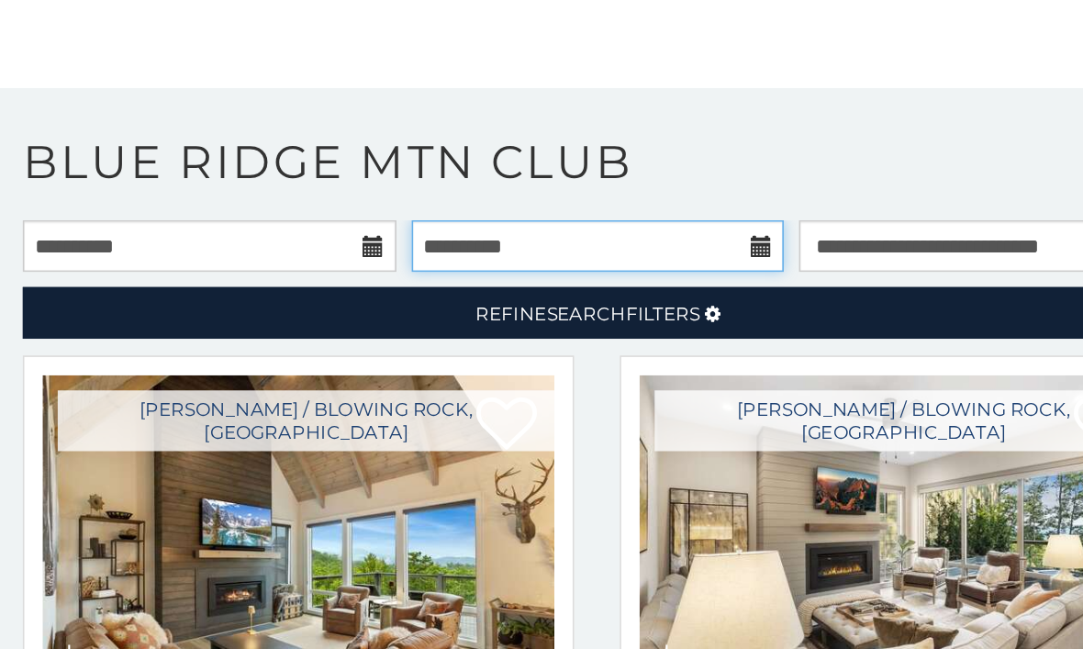
click at [454, 189] on input "**********" at bounding box center [362, 204] width 226 height 31
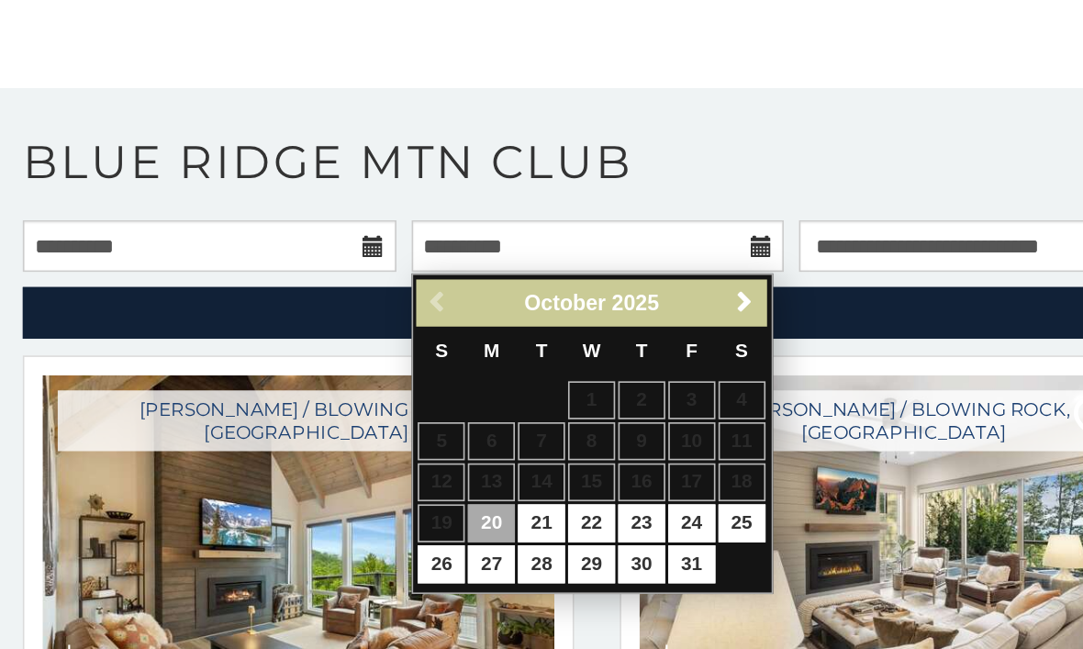
click at [225, 198] on icon at bounding box center [225, 204] width 13 height 13
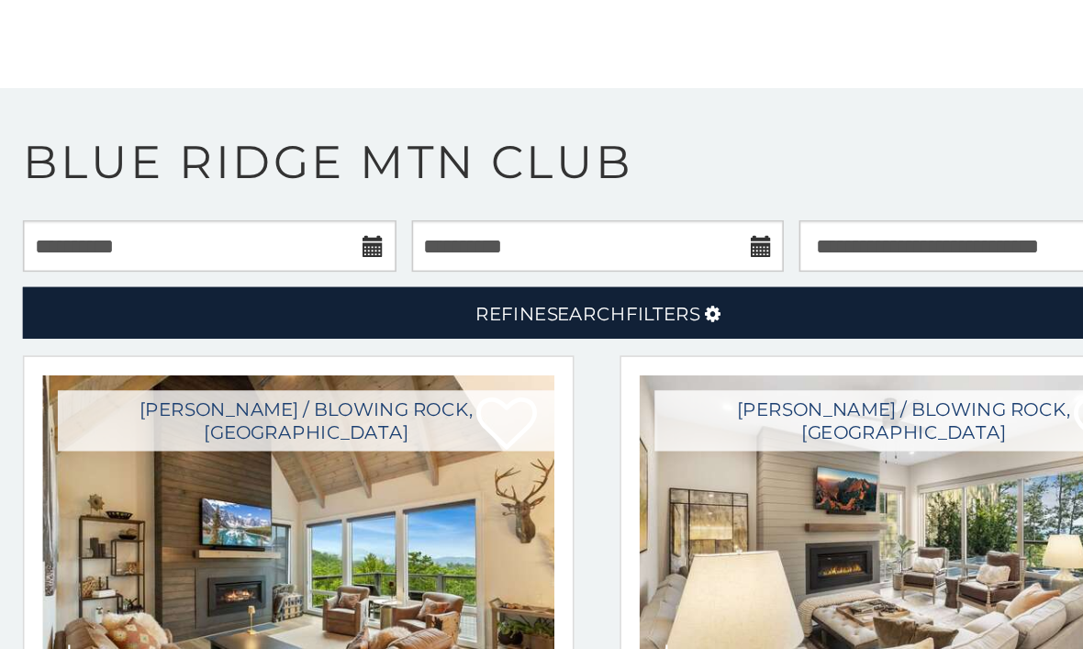
click at [227, 198] on icon at bounding box center [225, 204] width 13 height 13
click at [208, 189] on input "**********" at bounding box center [127, 204] width 226 height 31
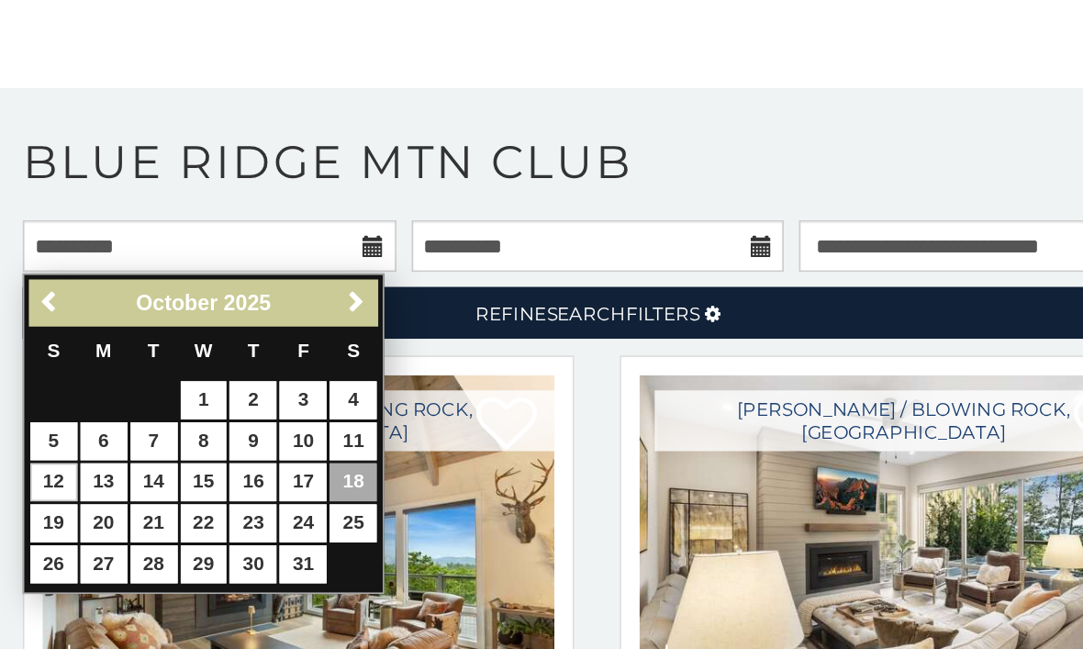
click at [39, 336] on link "12" at bounding box center [32, 347] width 28 height 23
type input "**********"
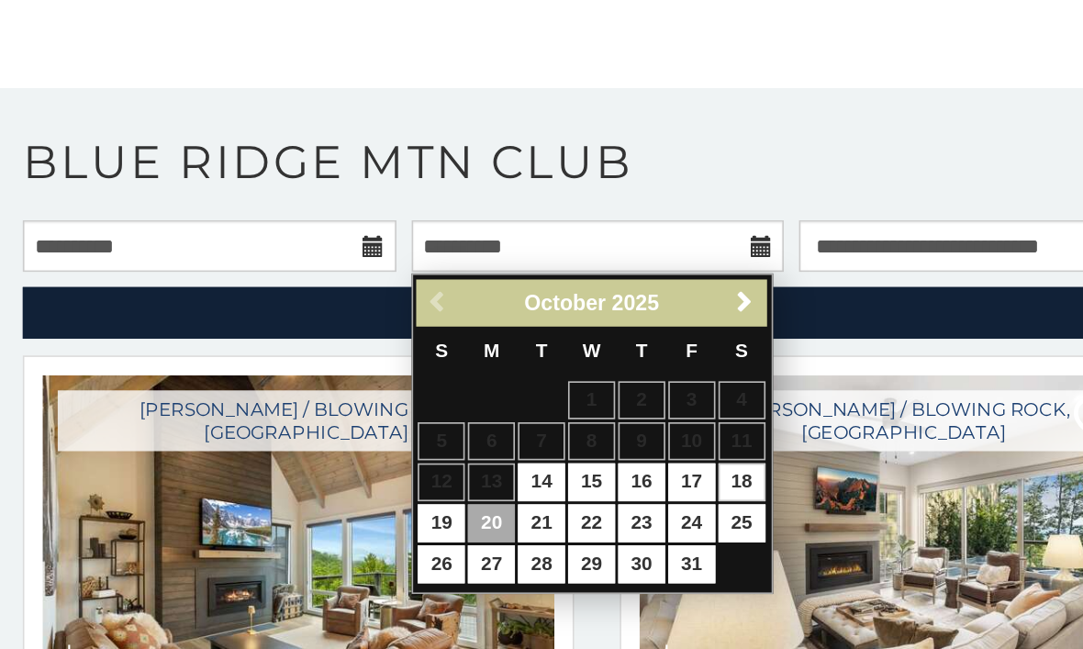
click at [449, 336] on link "18" at bounding box center [448, 347] width 28 height 23
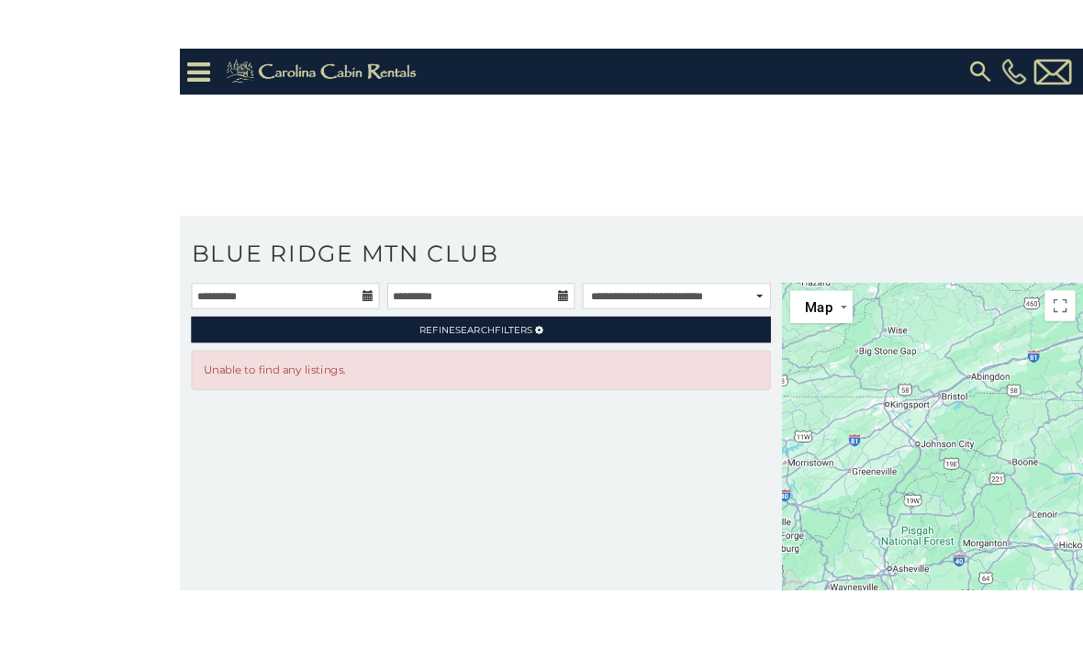
scroll to position [25, 0]
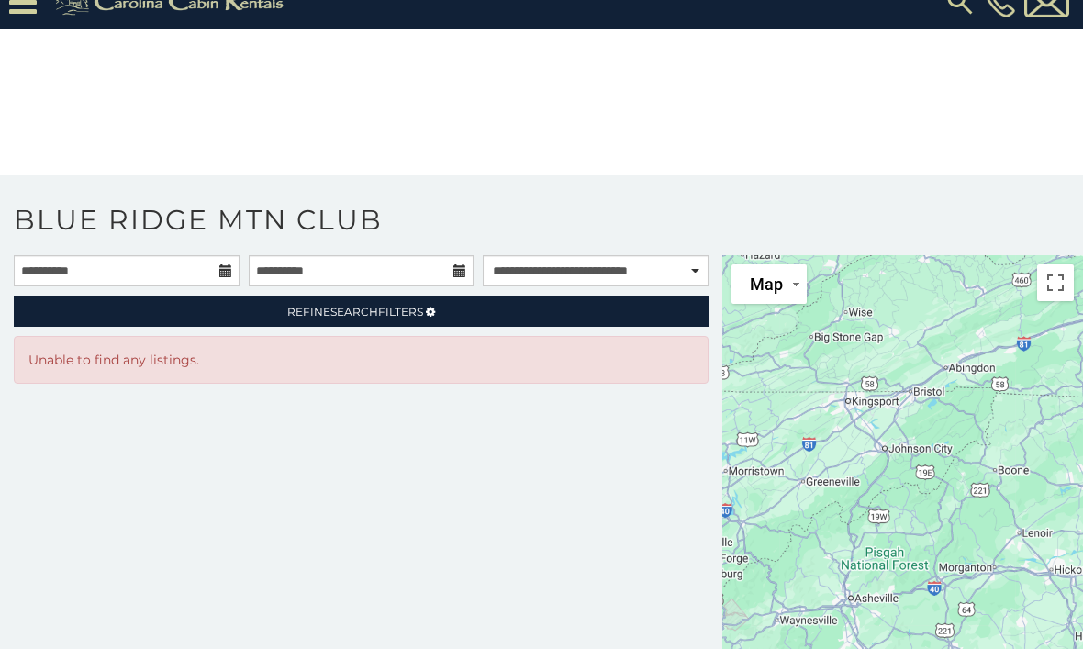
click at [464, 276] on icon at bounding box center [460, 271] width 13 height 13
click at [397, 274] on input "**********" at bounding box center [362, 271] width 226 height 31
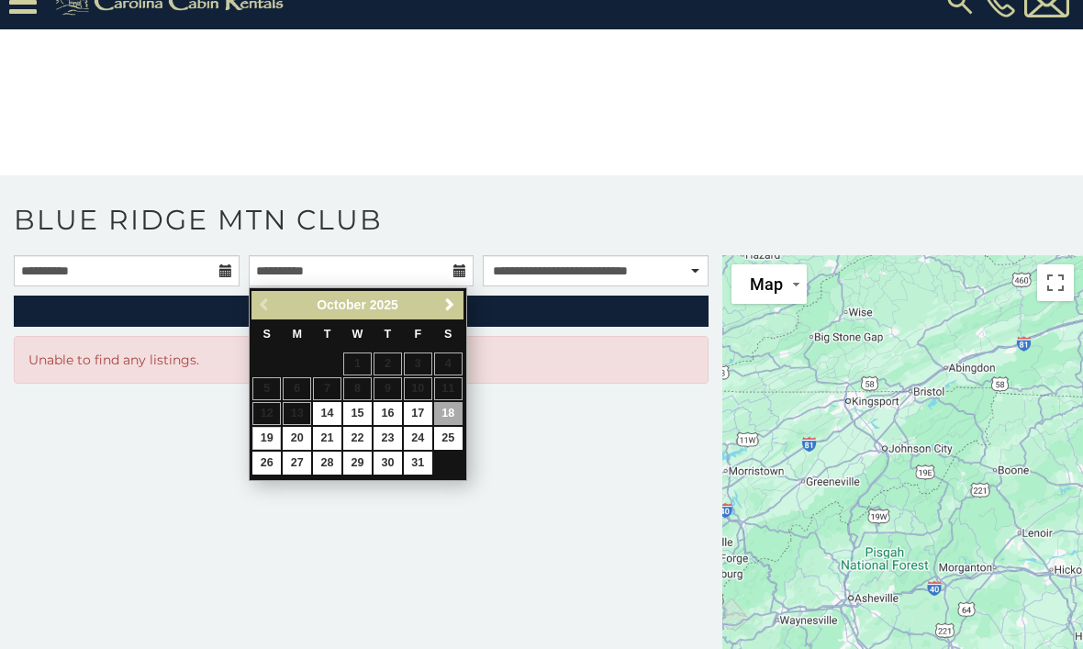
click at [265, 432] on link "19" at bounding box center [266, 438] width 28 height 23
type input "**********"
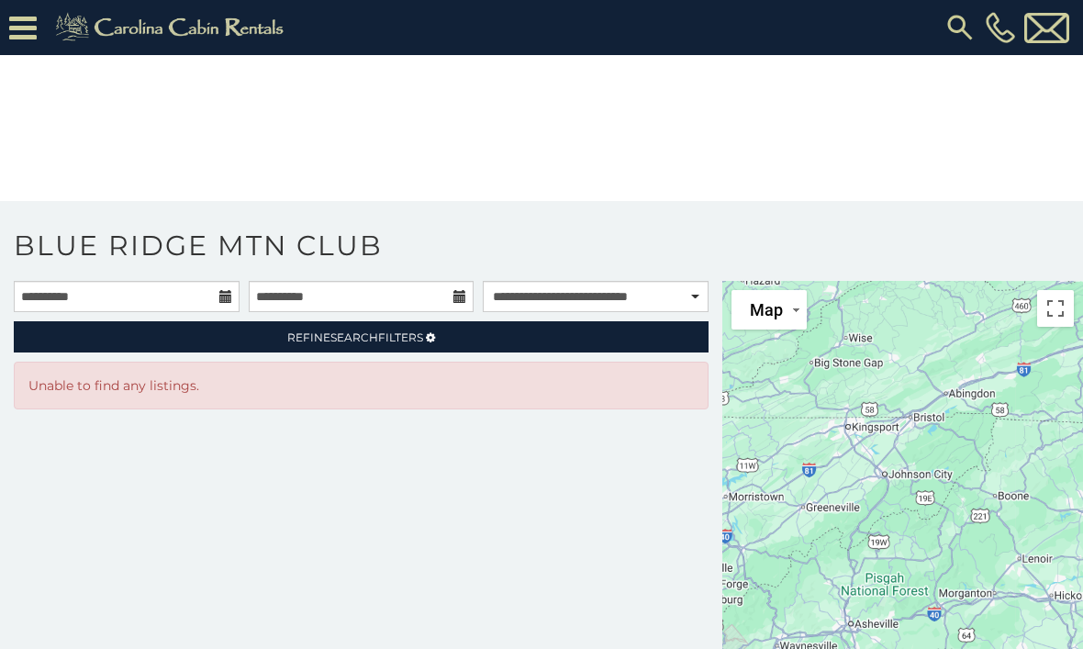
click at [34, 39] on icon at bounding box center [23, 28] width 28 height 32
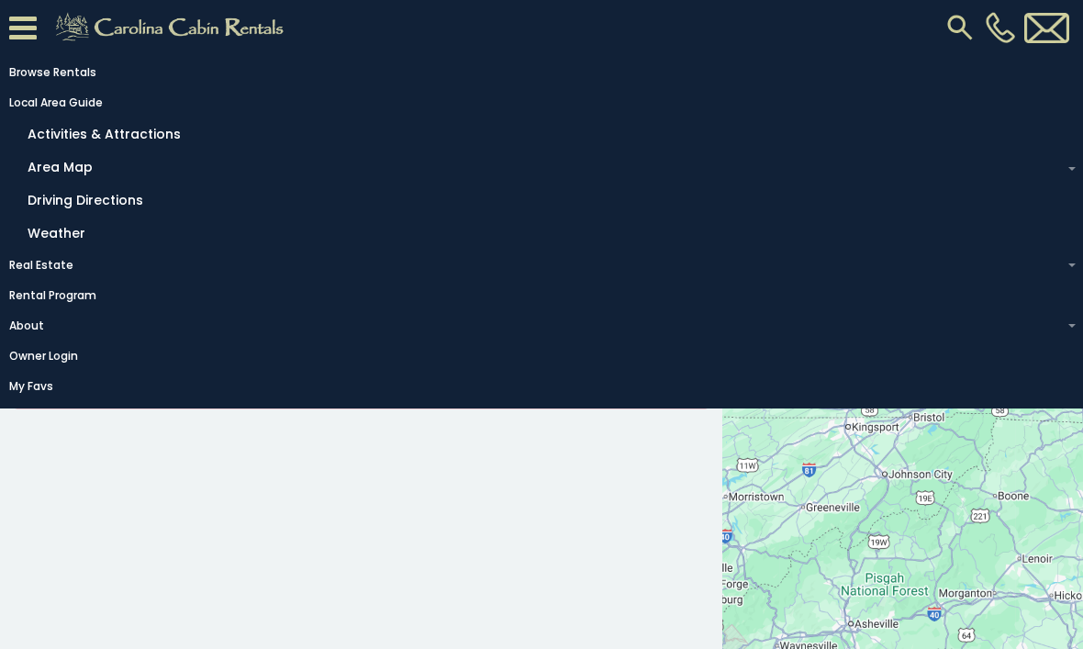
click at [28, 41] on icon at bounding box center [23, 28] width 28 height 32
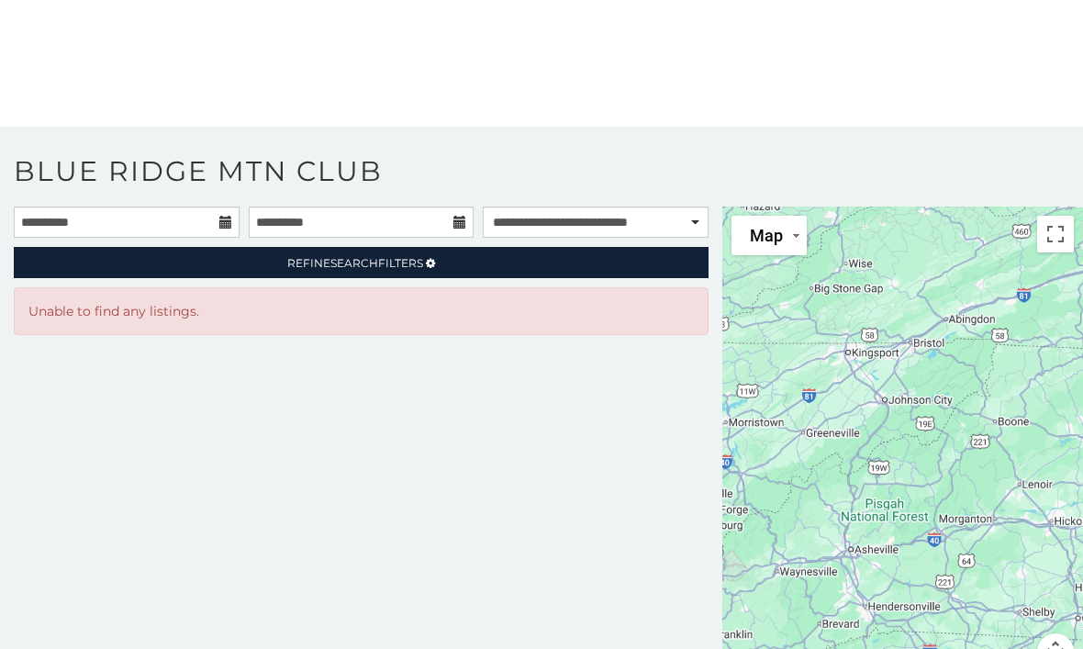
scroll to position [62, 0]
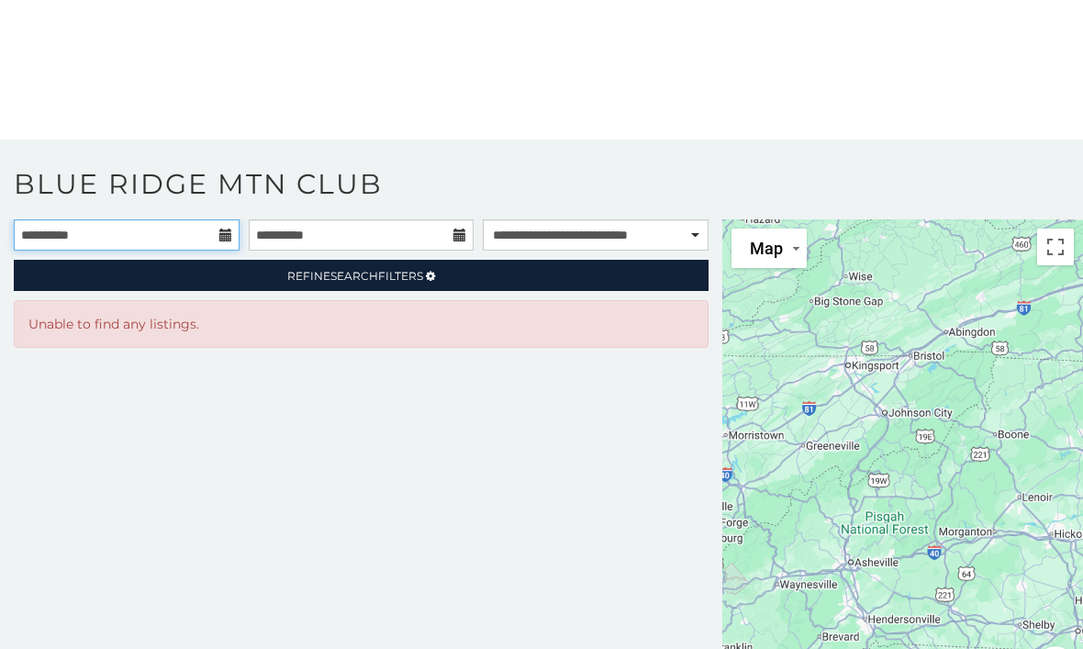
click at [233, 241] on input "**********" at bounding box center [127, 234] width 226 height 31
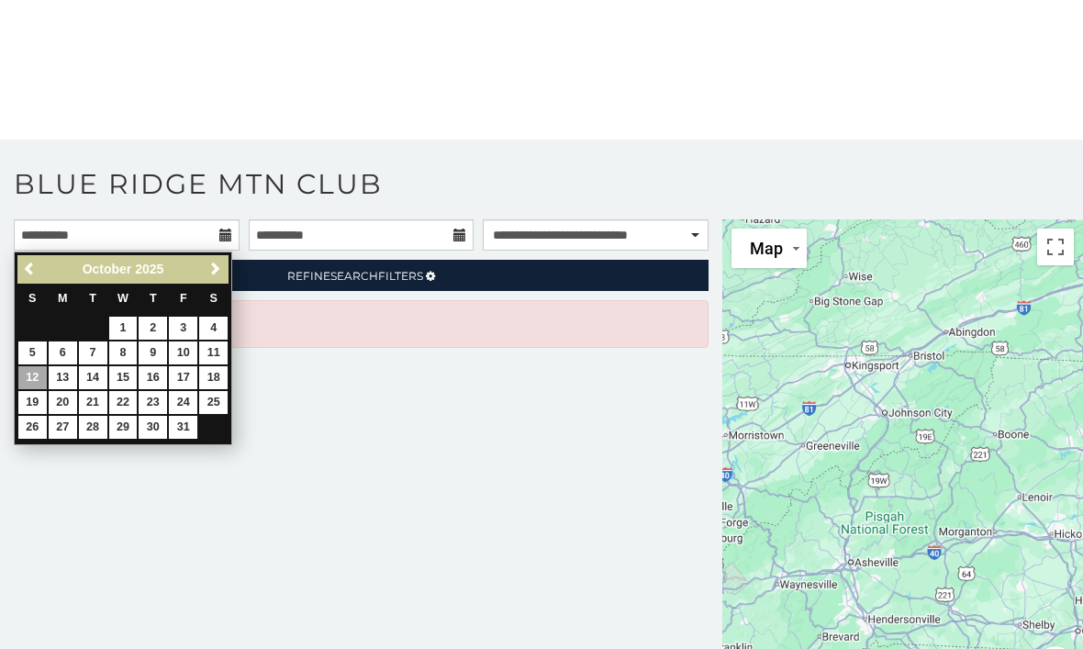
click at [307, 377] on div "**********" at bounding box center [361, 462] width 723 height 486
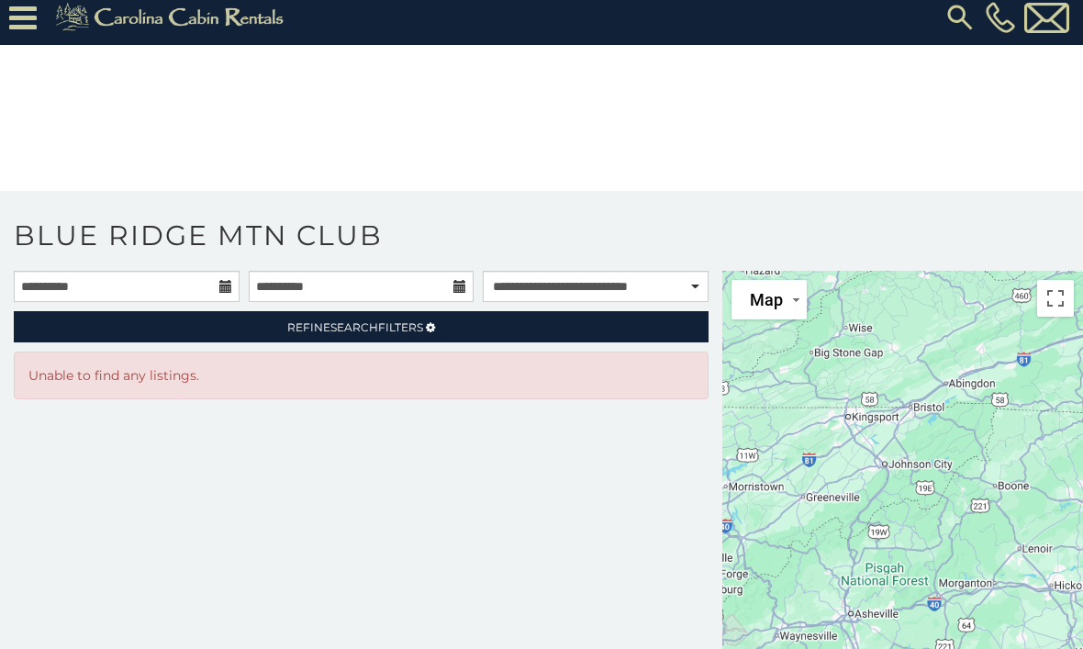
scroll to position [0, 0]
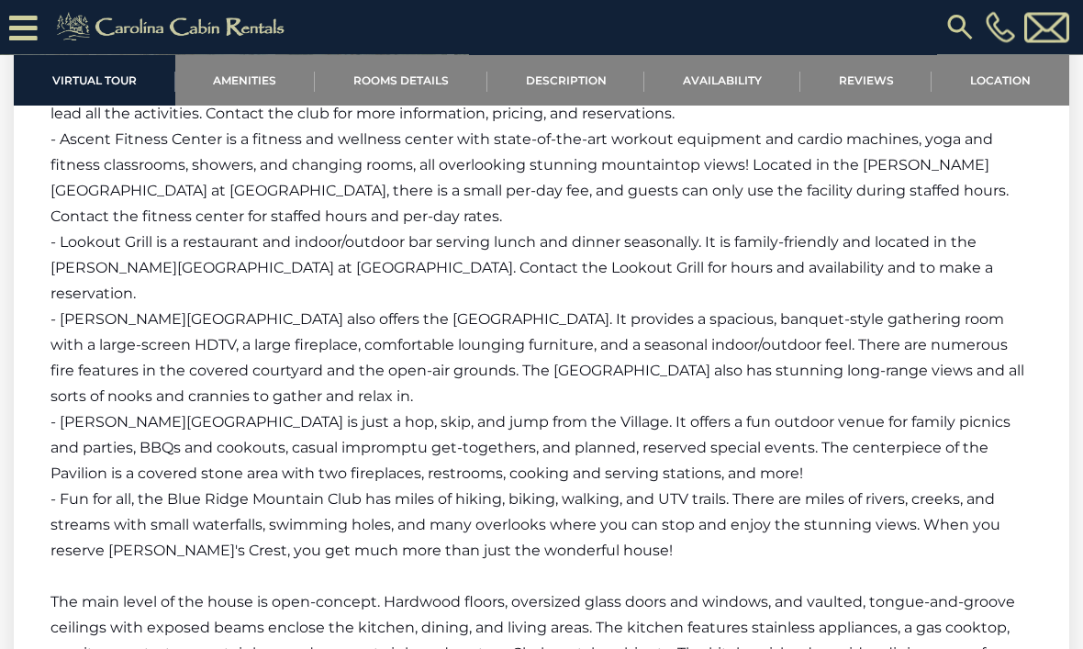
scroll to position [2896, 0]
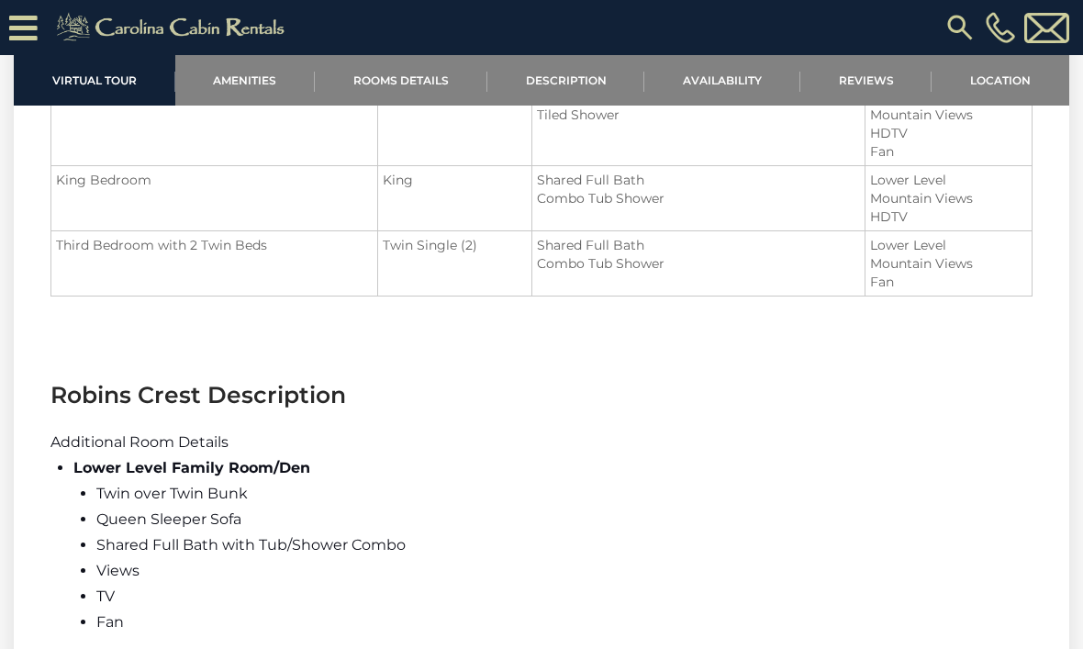
click at [256, 95] on link "Amenities" at bounding box center [245, 80] width 140 height 50
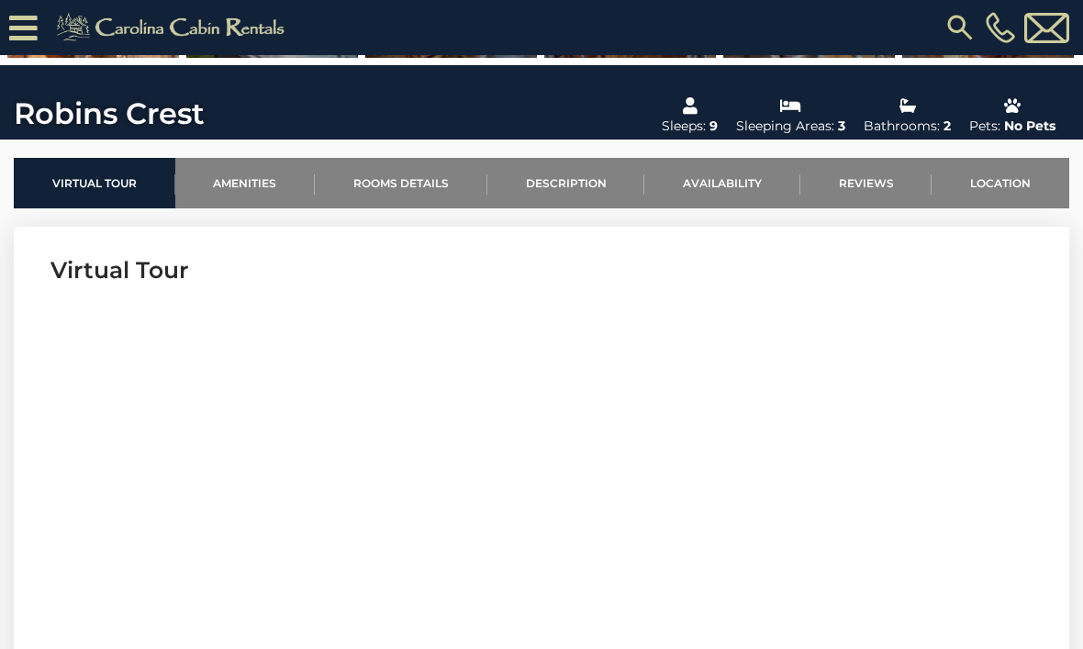
scroll to position [488, 0]
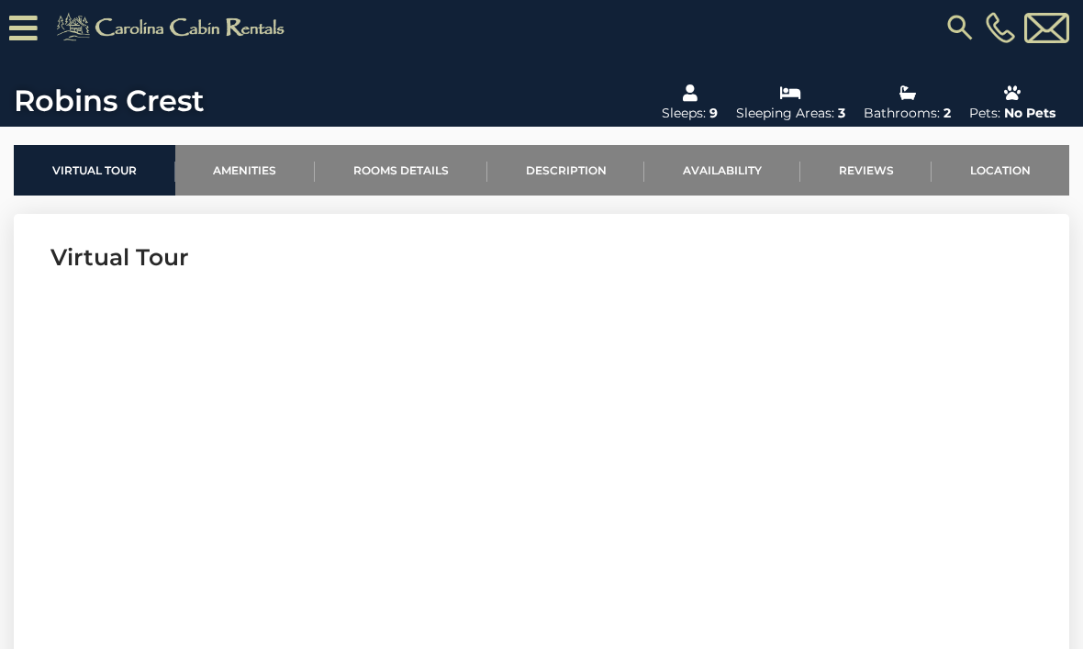
click at [873, 172] on link "Reviews" at bounding box center [867, 170] width 132 height 50
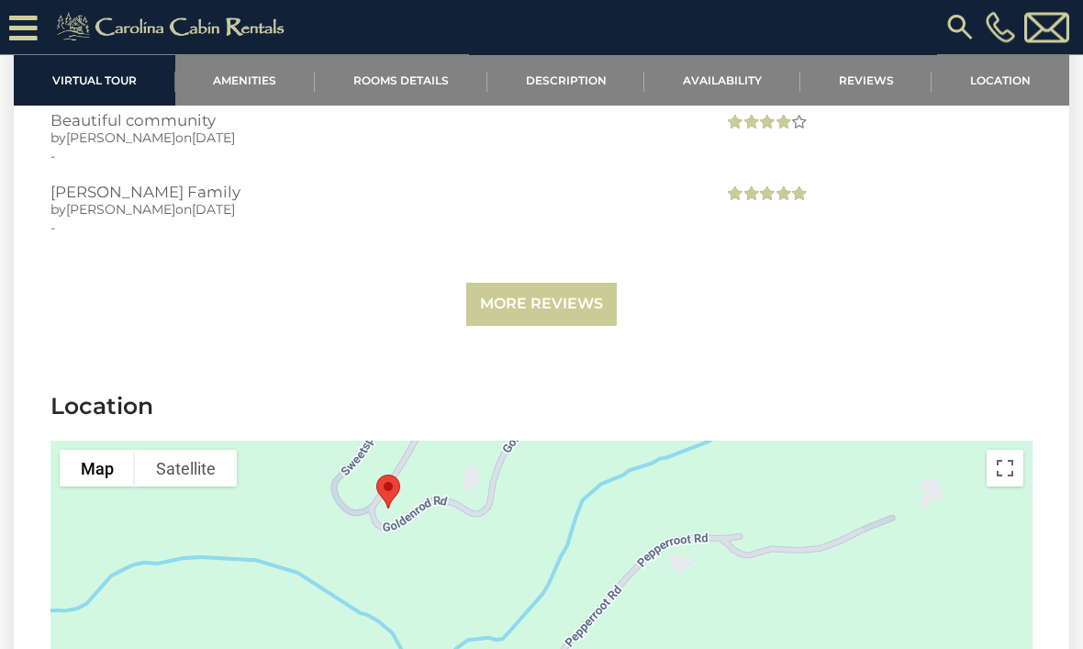
scroll to position [5116, 0]
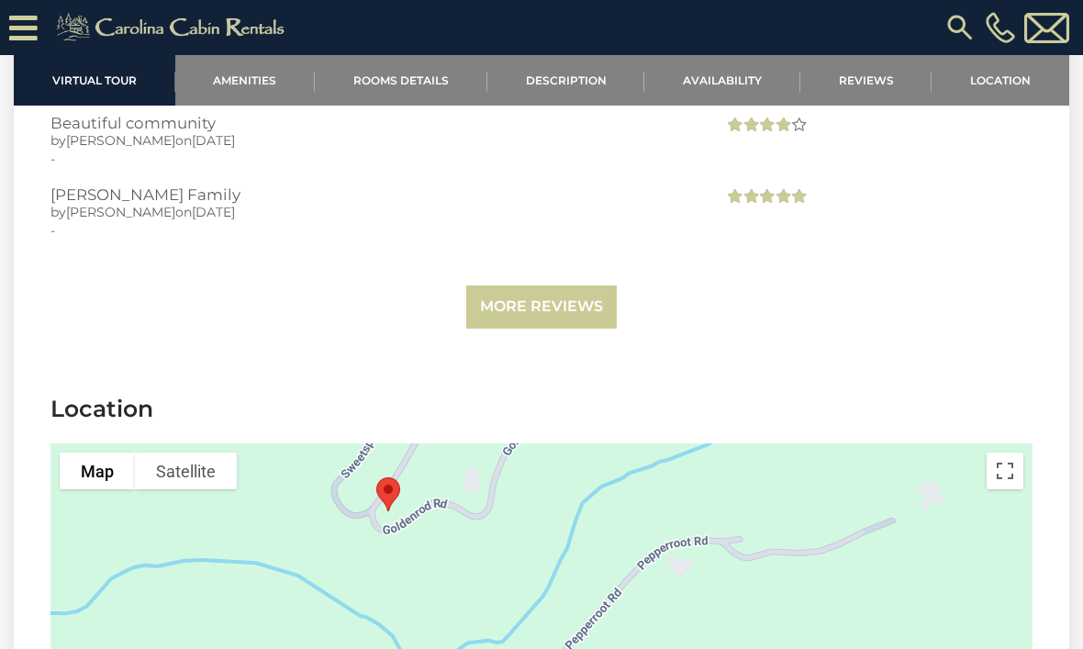
click at [514, 496] on div at bounding box center [541, 580] width 982 height 275
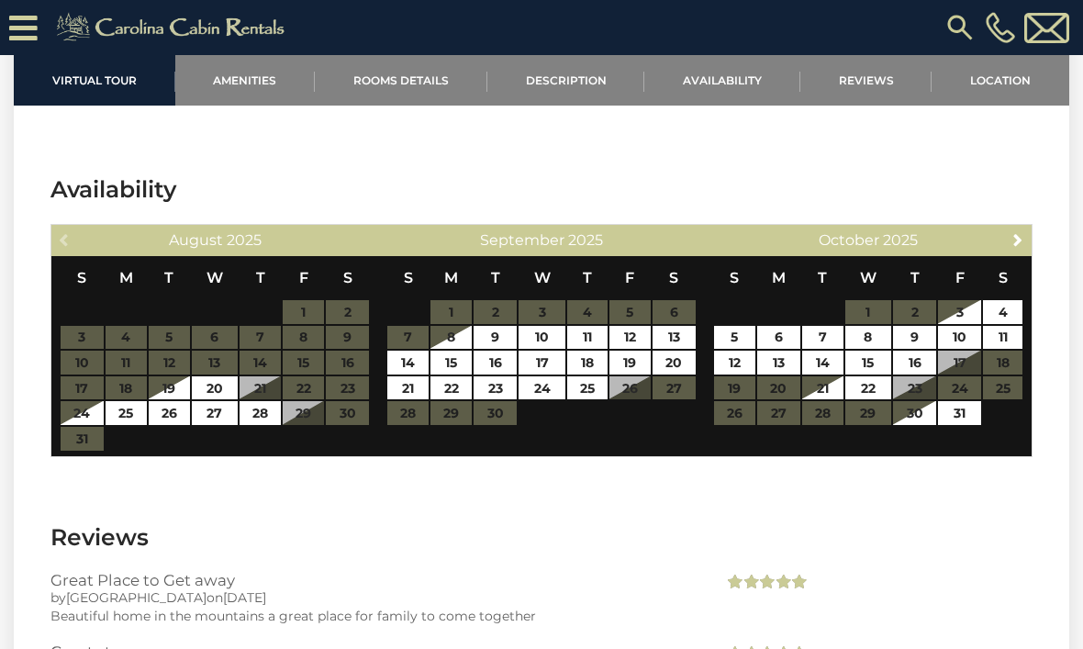
scroll to position [4497, 0]
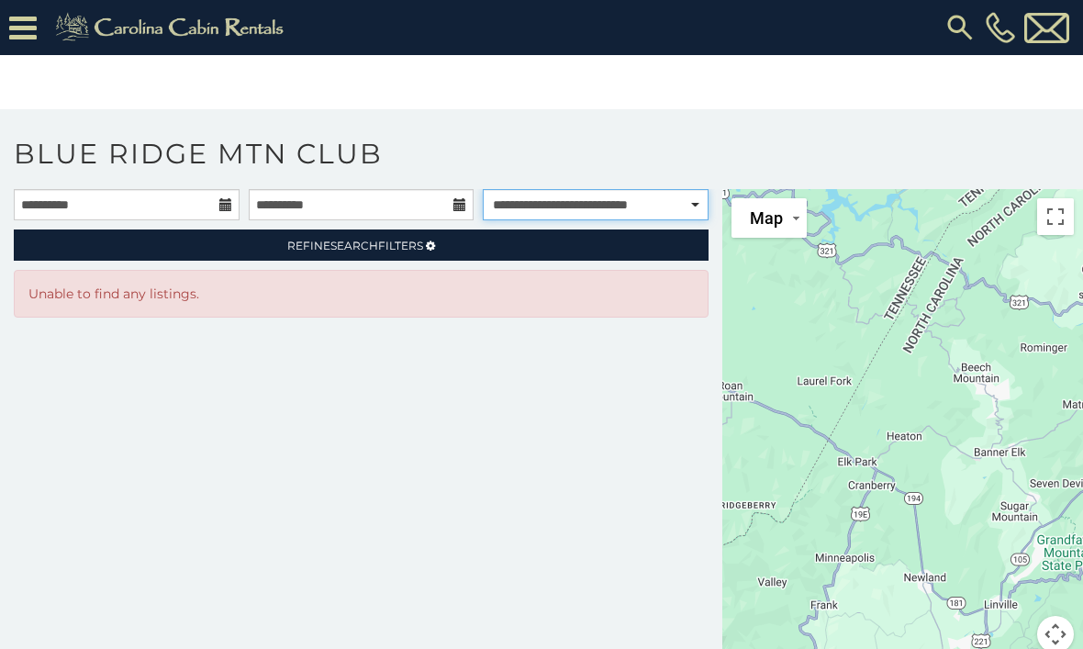
click at [696, 206] on select "**********" at bounding box center [596, 204] width 226 height 31
click at [440, 239] on link "Refine Search Filters" at bounding box center [361, 245] width 695 height 31
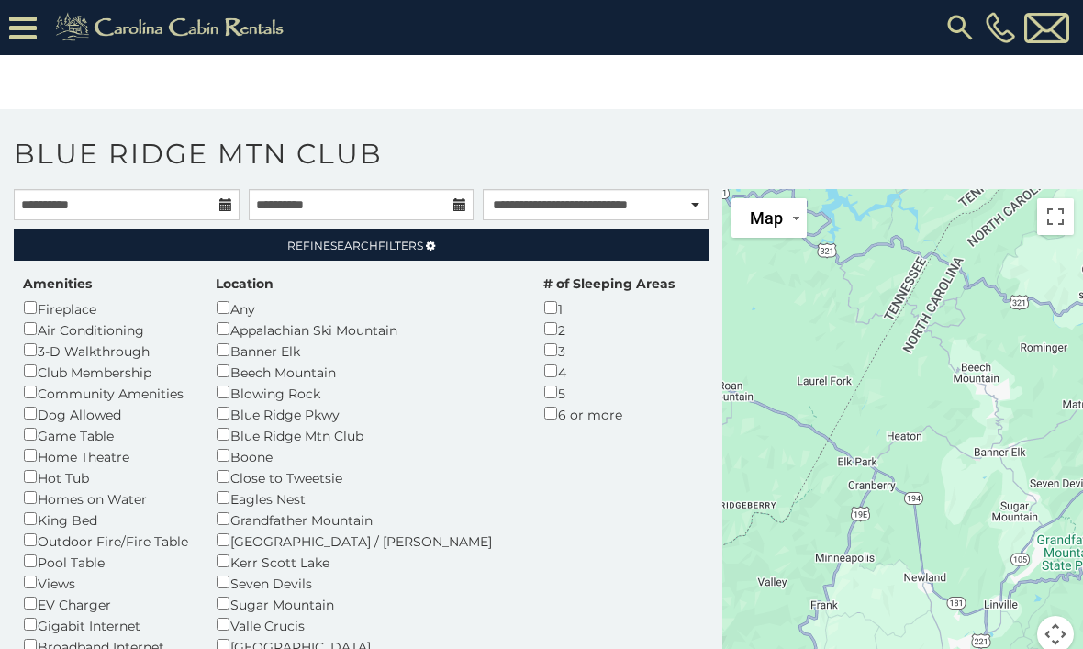
click at [623, 139] on h1 "Blue Ridge Mtn Club" at bounding box center [541, 163] width 1083 height 52
click at [231, 219] on input "**********" at bounding box center [127, 204] width 226 height 31
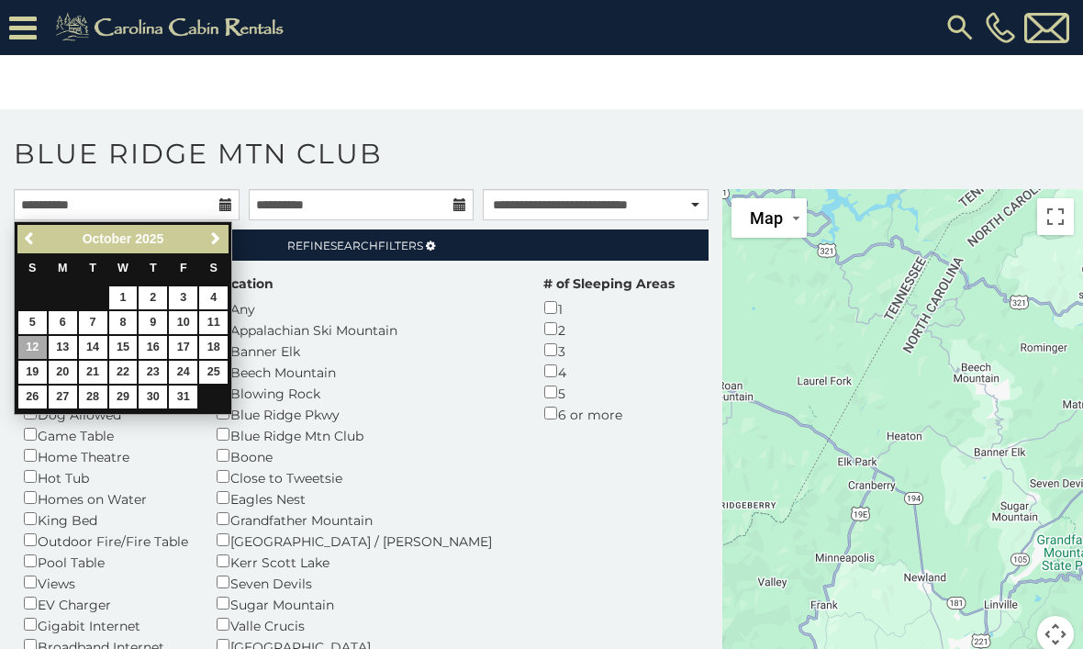
click at [39, 371] on link "19" at bounding box center [32, 372] width 28 height 23
type input "**********"
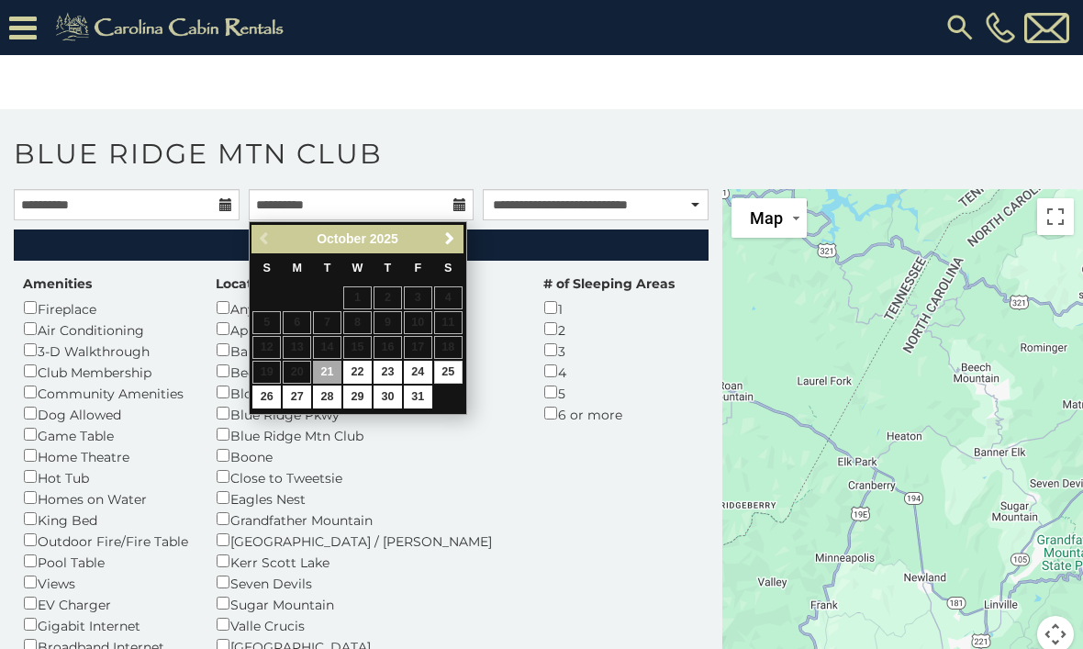
click at [454, 375] on link "25" at bounding box center [448, 372] width 28 height 23
type input "**********"
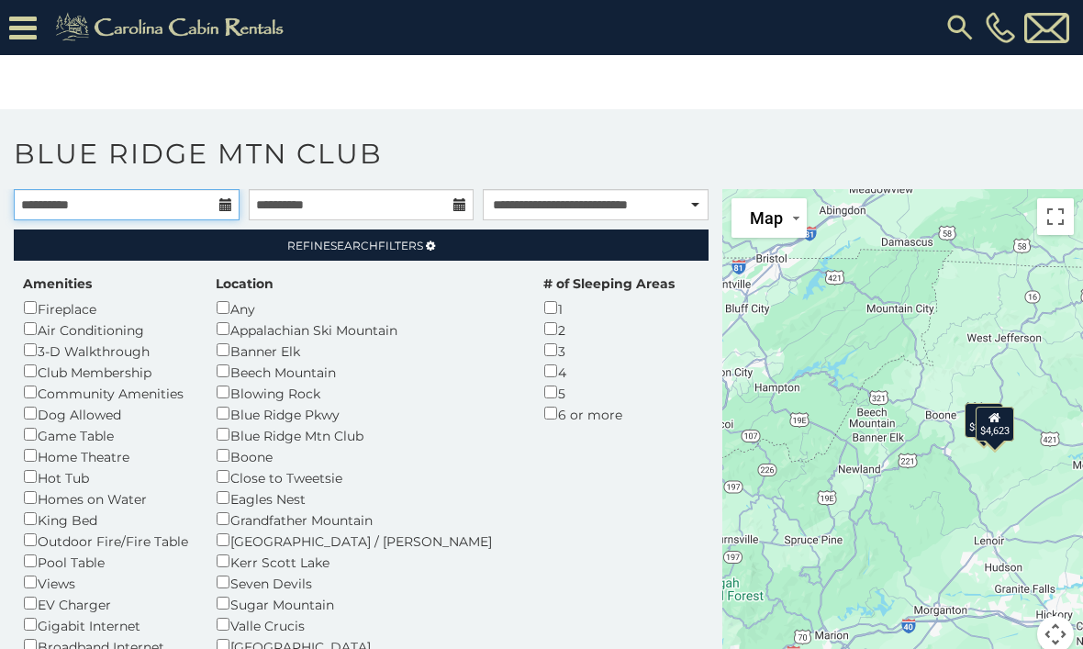
click at [232, 208] on input "**********" at bounding box center [127, 204] width 226 height 31
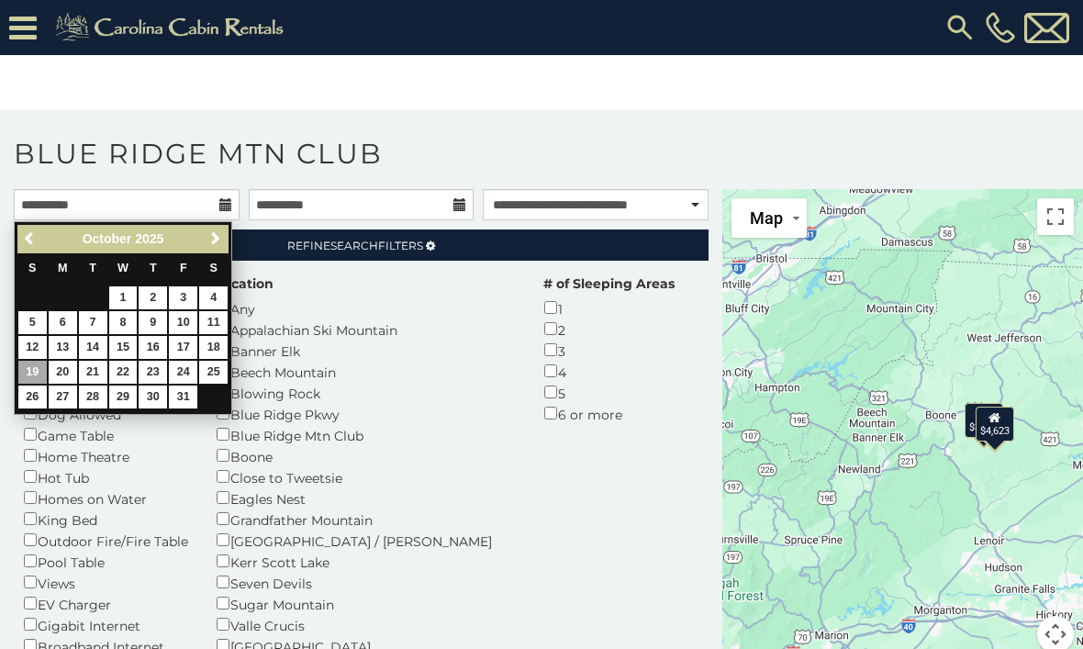
click at [221, 342] on link "18" at bounding box center [213, 347] width 28 height 23
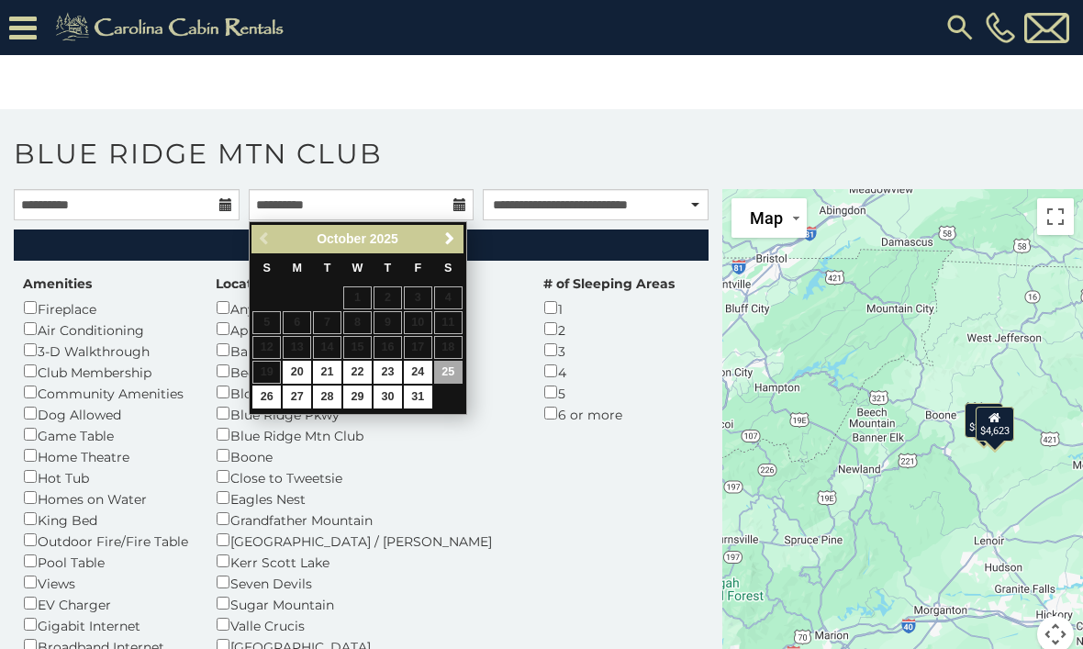
click at [623, 349] on div "Amenities Fireplace Air Conditioning 3-D Walkthrough Club Membership Community …" at bounding box center [361, 648] width 704 height 747
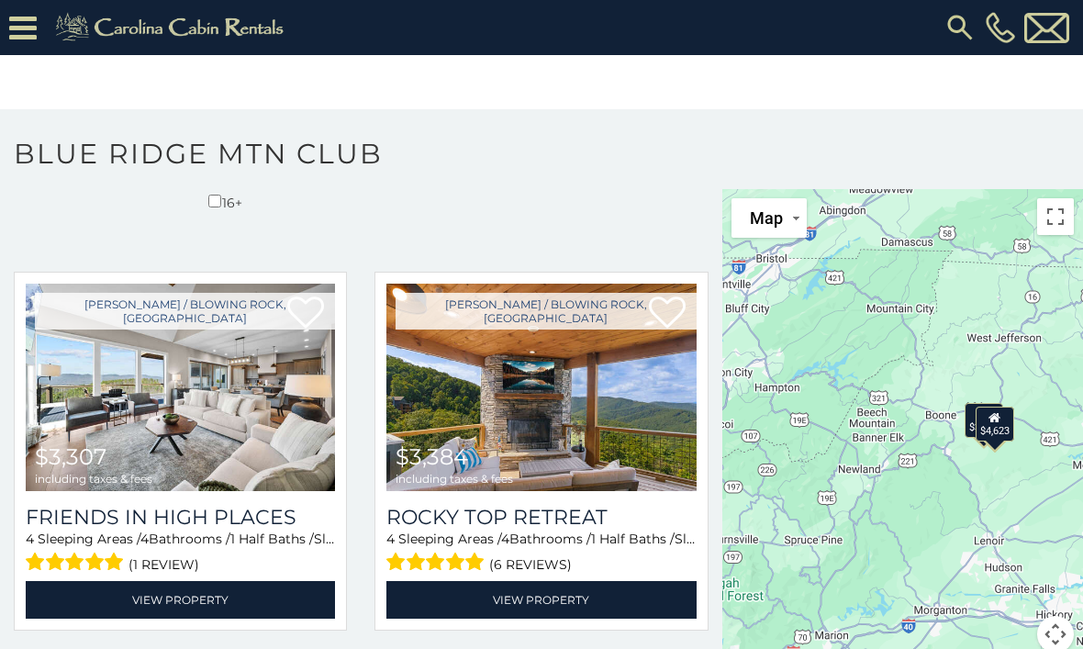
scroll to position [789, 0]
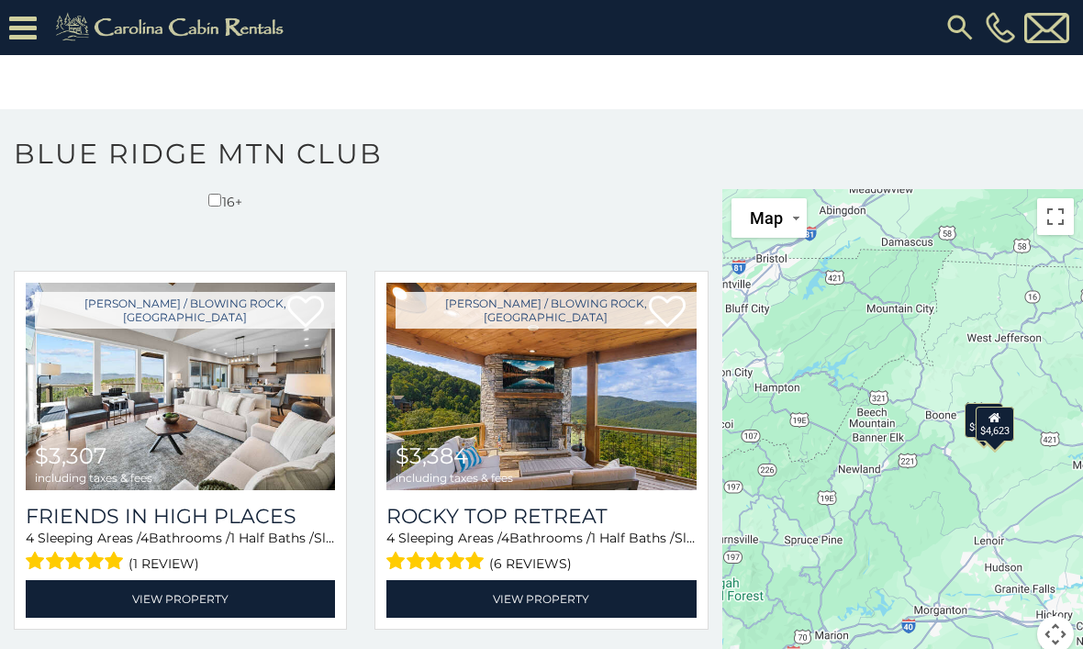
click at [207, 580] on link "View Property" at bounding box center [180, 599] width 309 height 38
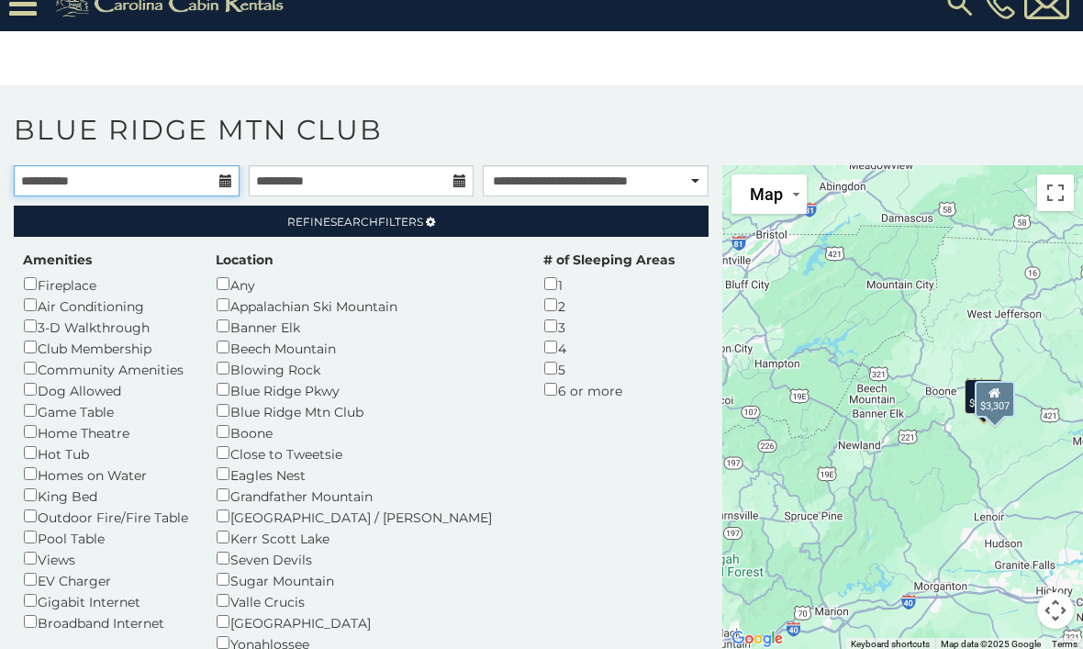
click at [232, 182] on input "**********" at bounding box center [127, 180] width 226 height 31
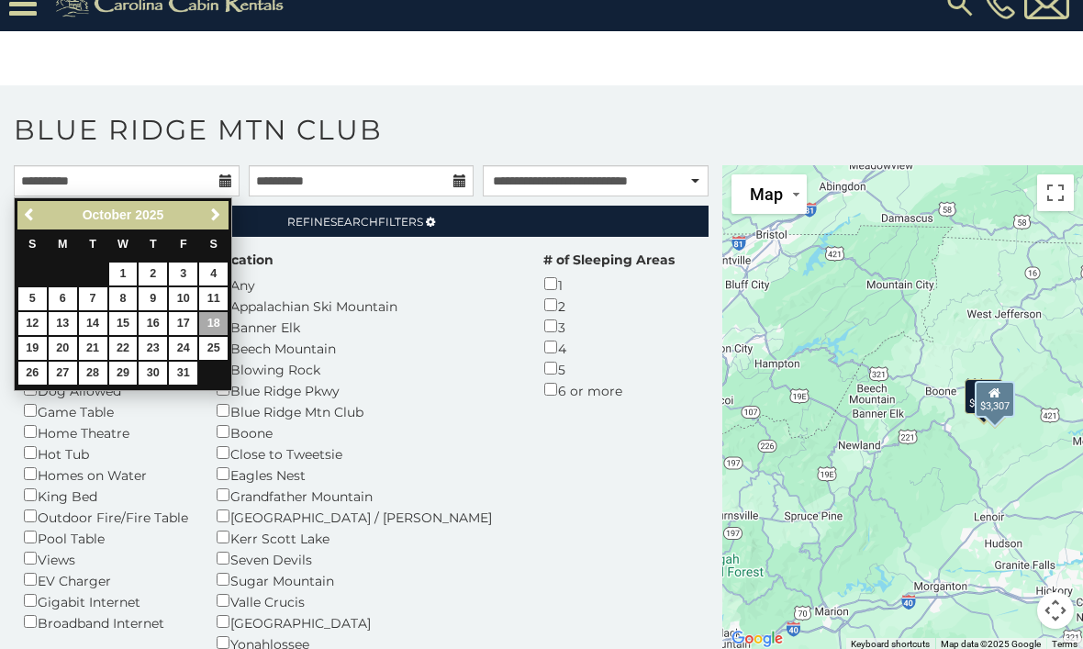
click at [39, 288] on link "5" at bounding box center [32, 298] width 28 height 23
type input "**********"
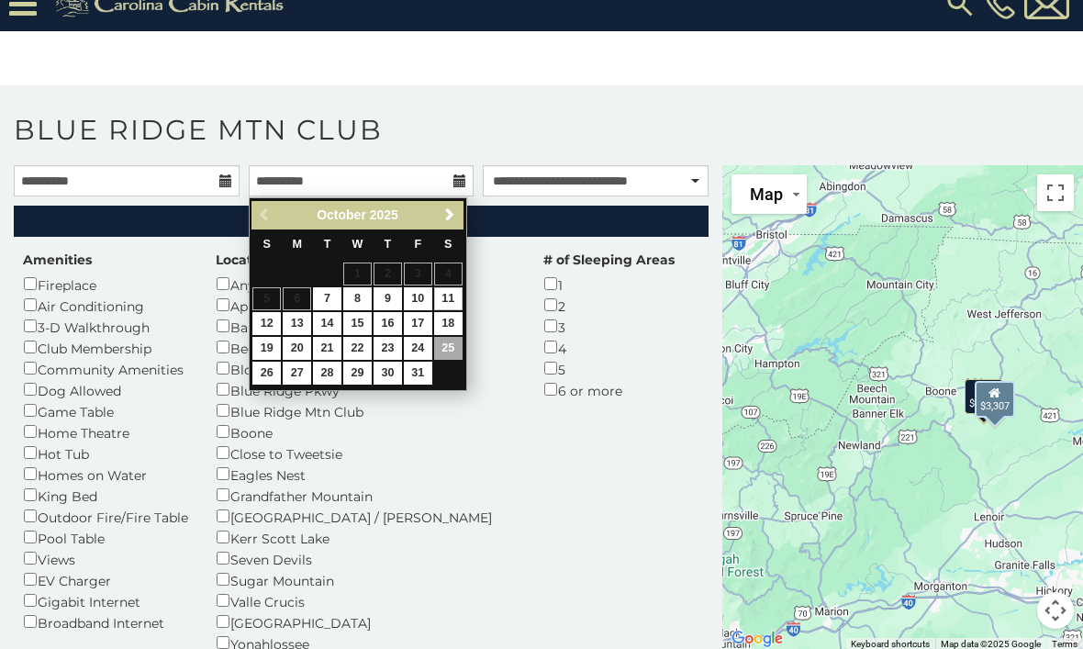
click at [455, 298] on link "11" at bounding box center [448, 298] width 28 height 23
type input "**********"
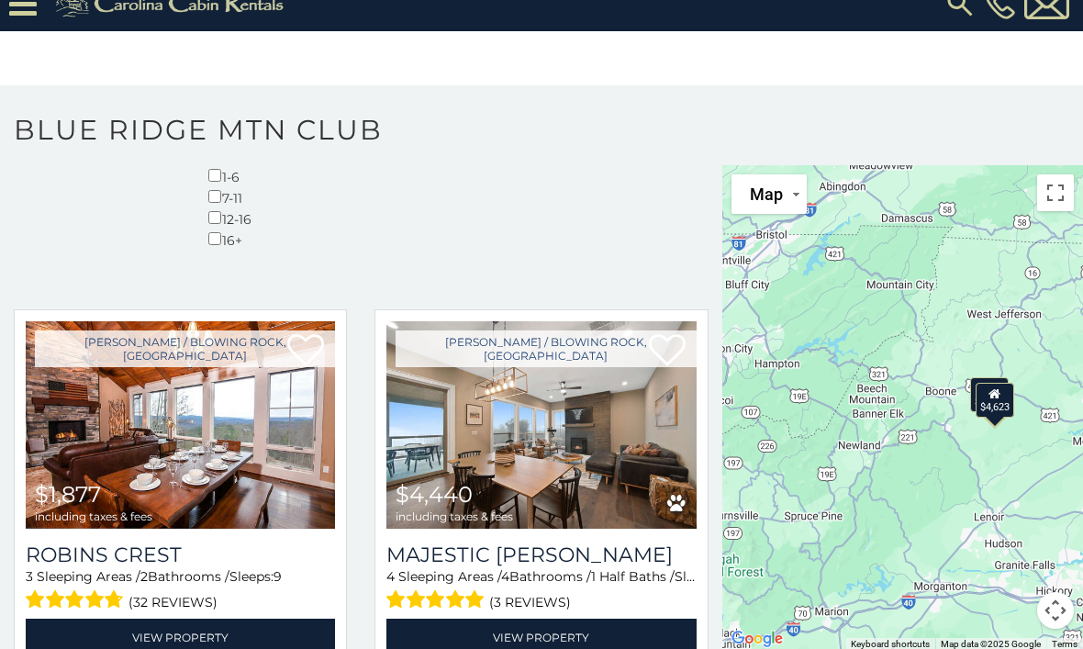
scroll to position [727, 0]
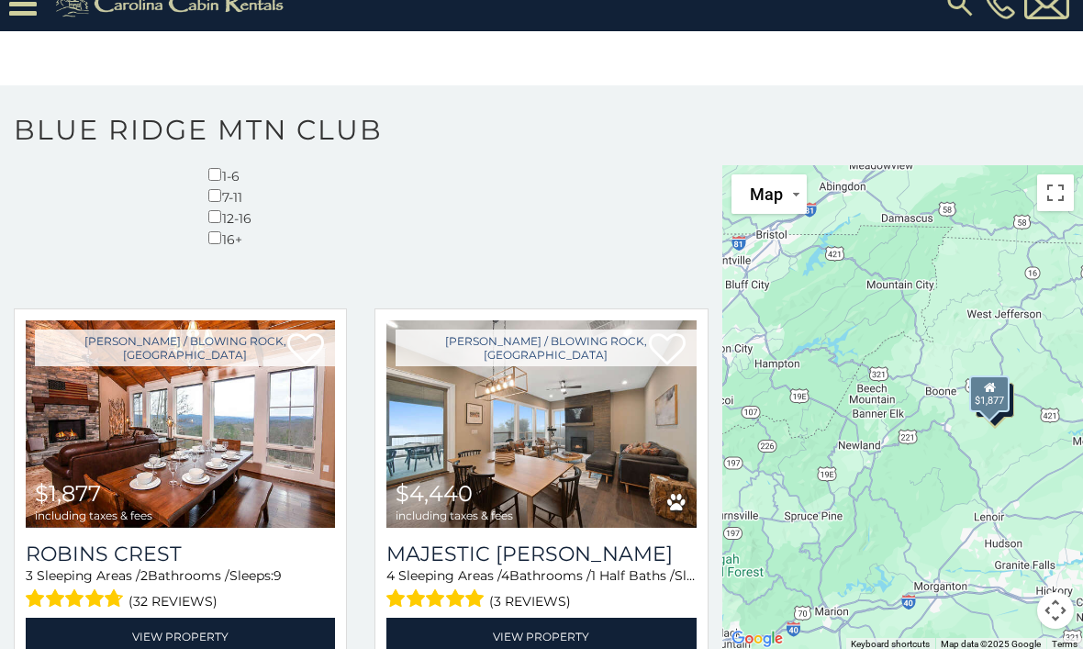
click at [267, 320] on img at bounding box center [180, 424] width 309 height 208
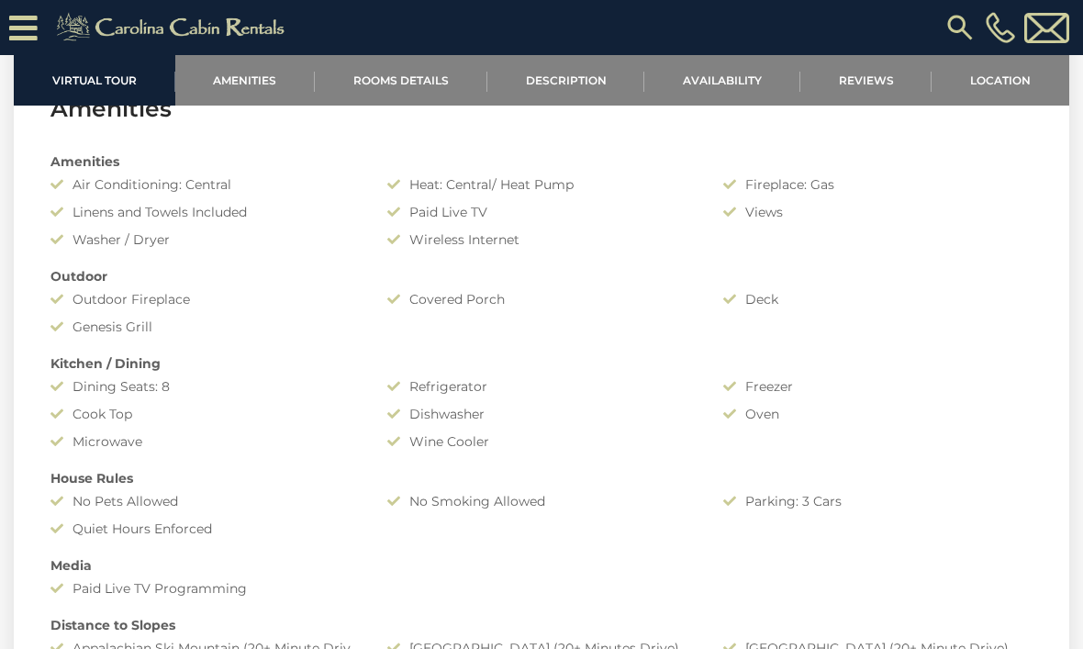
scroll to position [1140, 0]
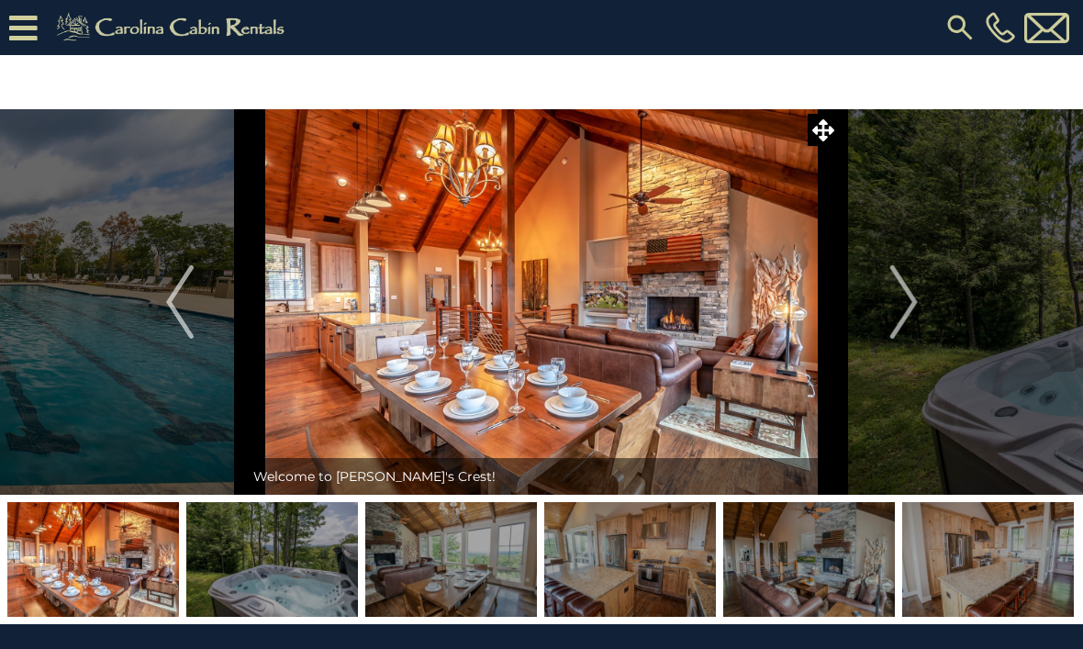
click at [924, 167] on button "Next" at bounding box center [904, 302] width 129 height 386
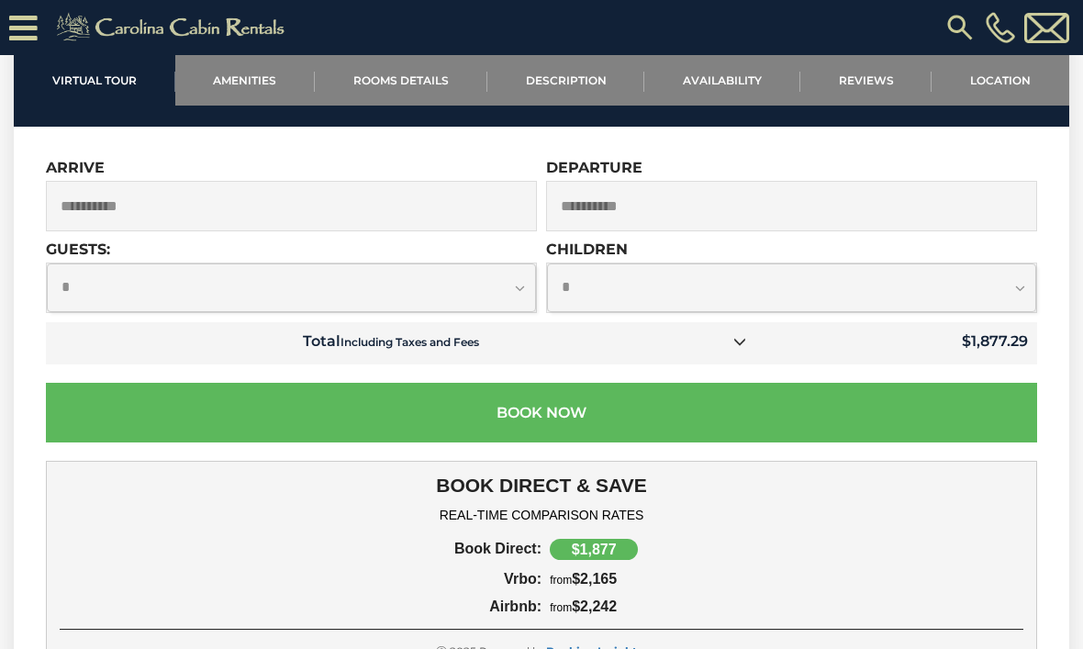
scroll to position [5670, 0]
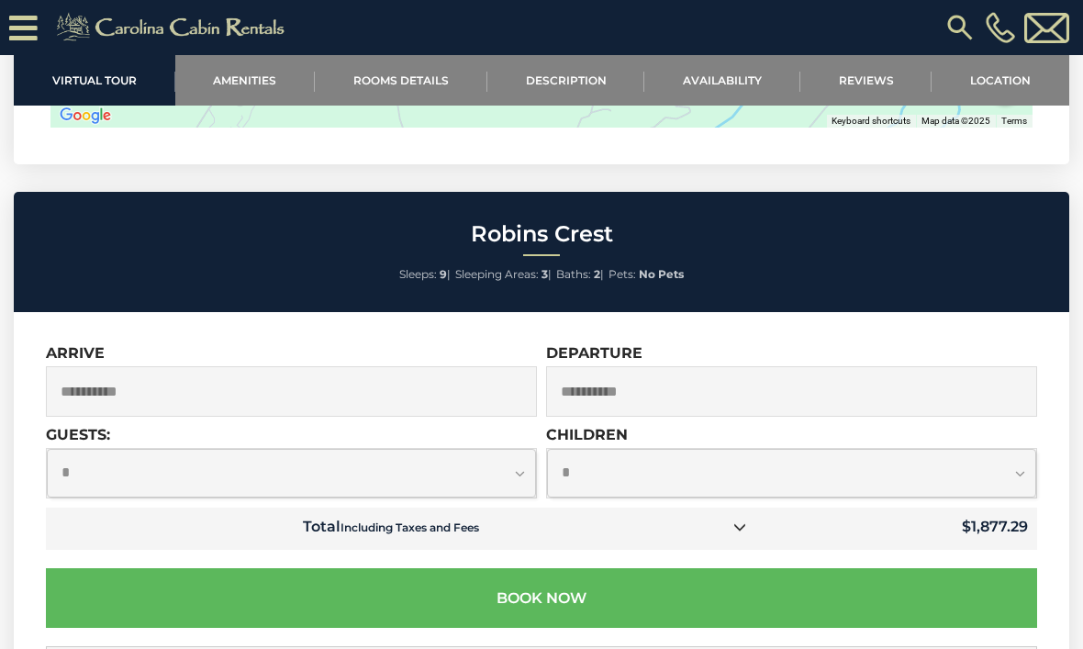
click at [757, 366] on input "**********" at bounding box center [791, 391] width 491 height 50
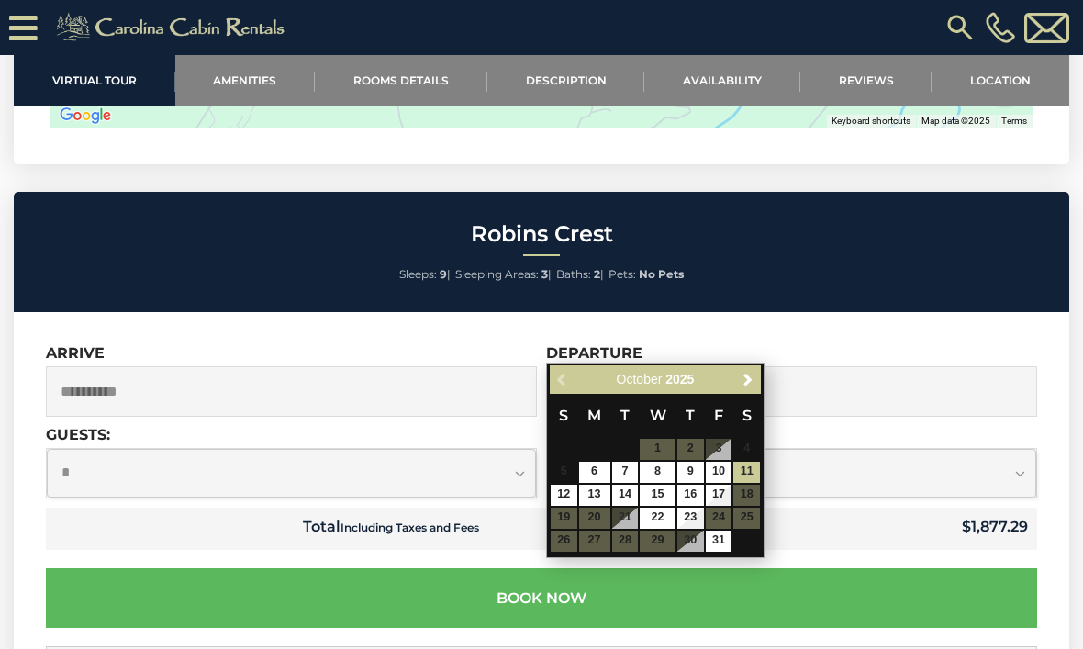
click at [567, 491] on link "12" at bounding box center [564, 495] width 27 height 21
type input "**********"
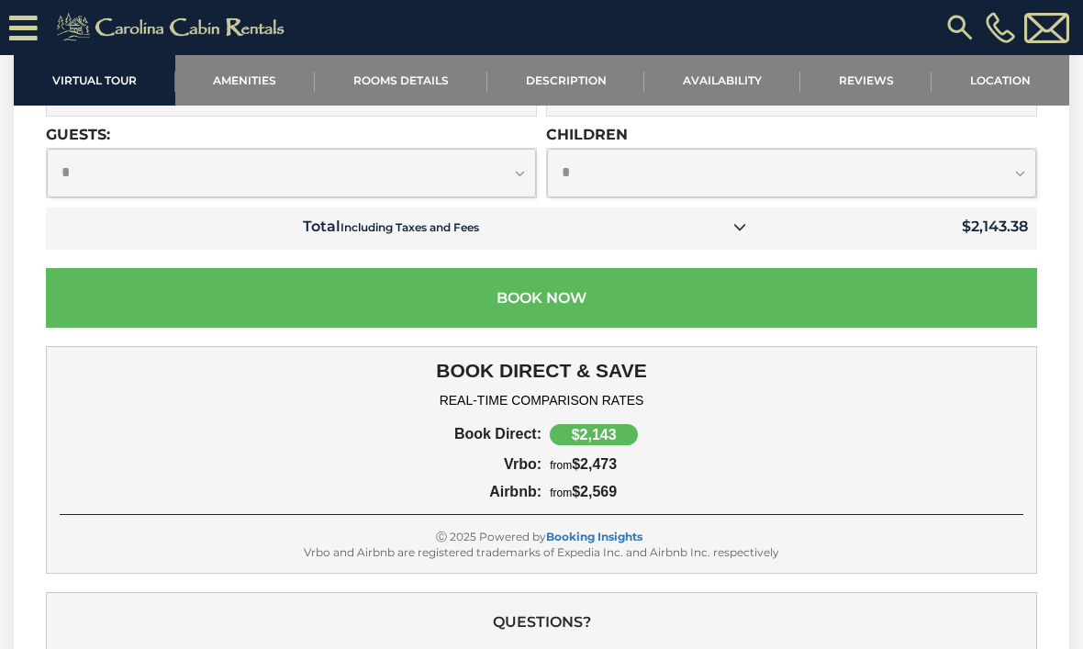
scroll to position [6052, 0]
